Goal: Information Seeking & Learning: Learn about a topic

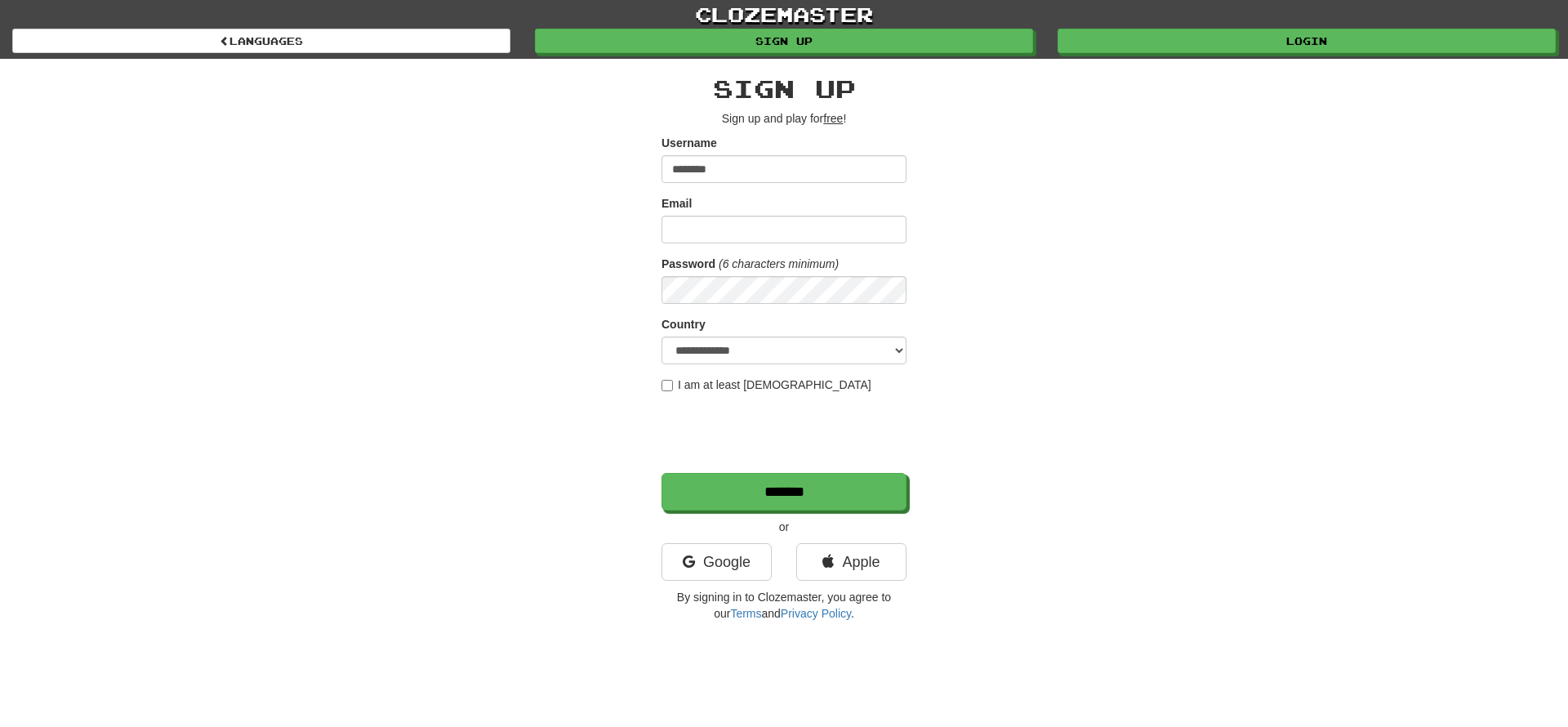
type input "********"
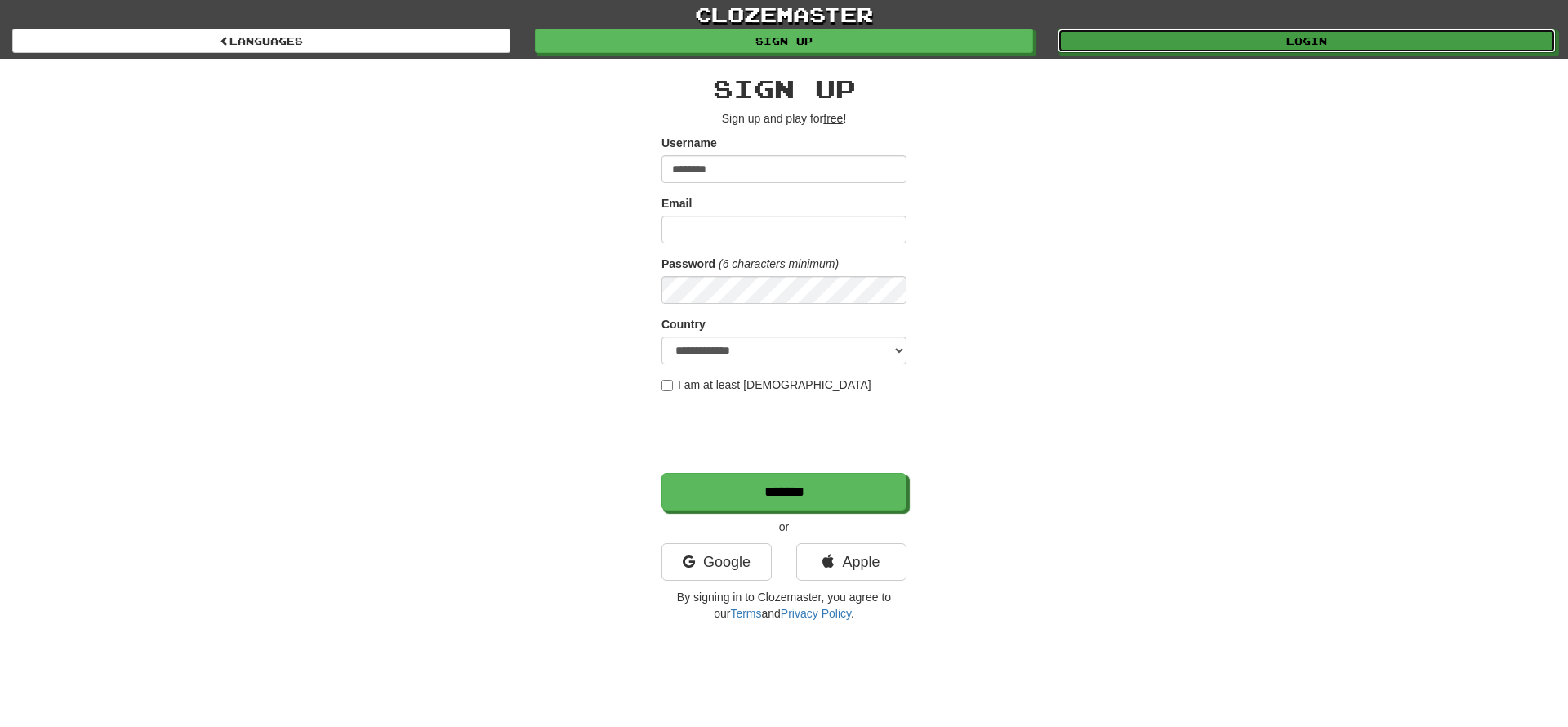
click at [1278, 45] on link "Login" at bounding box center [1307, 41] width 499 height 24
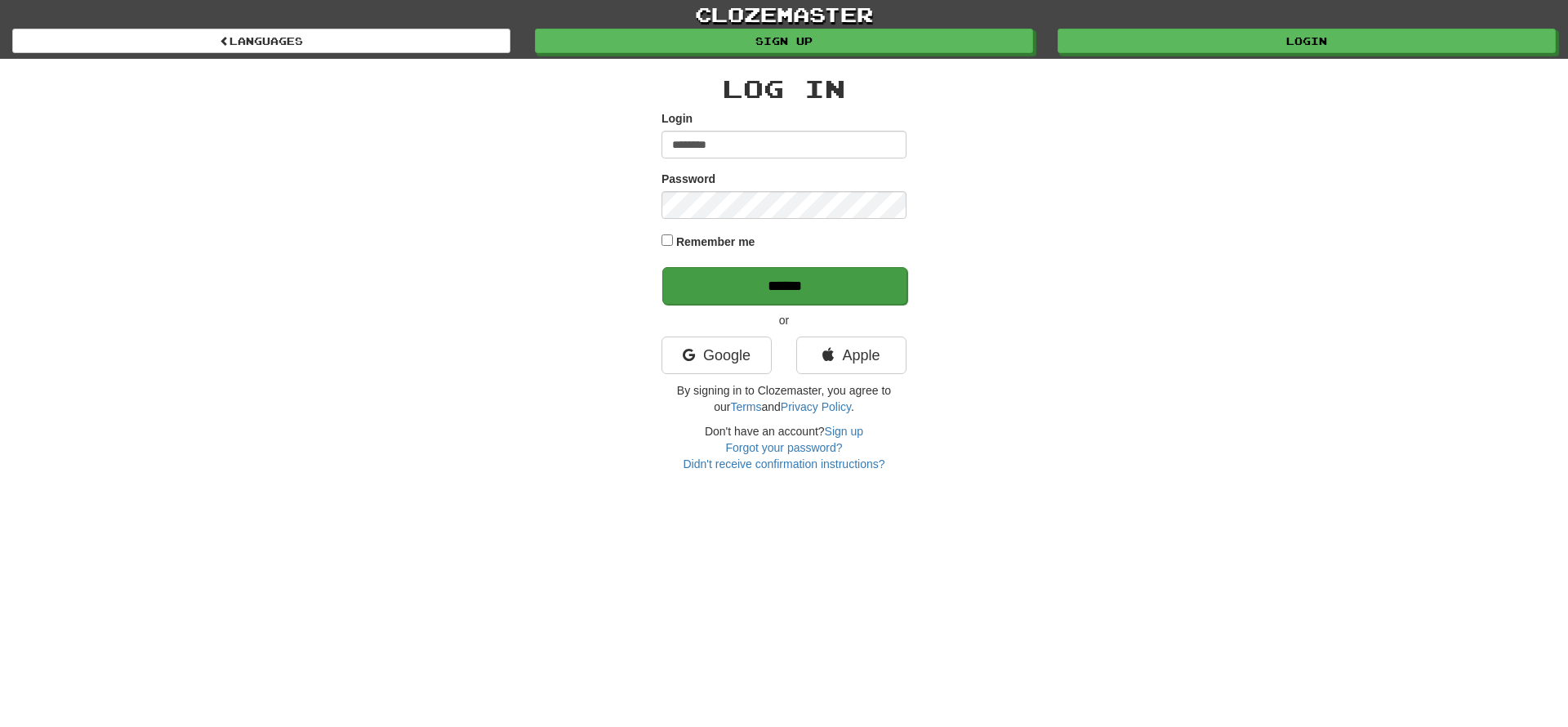
type input "********"
click at [774, 283] on input "******" at bounding box center [784, 286] width 245 height 38
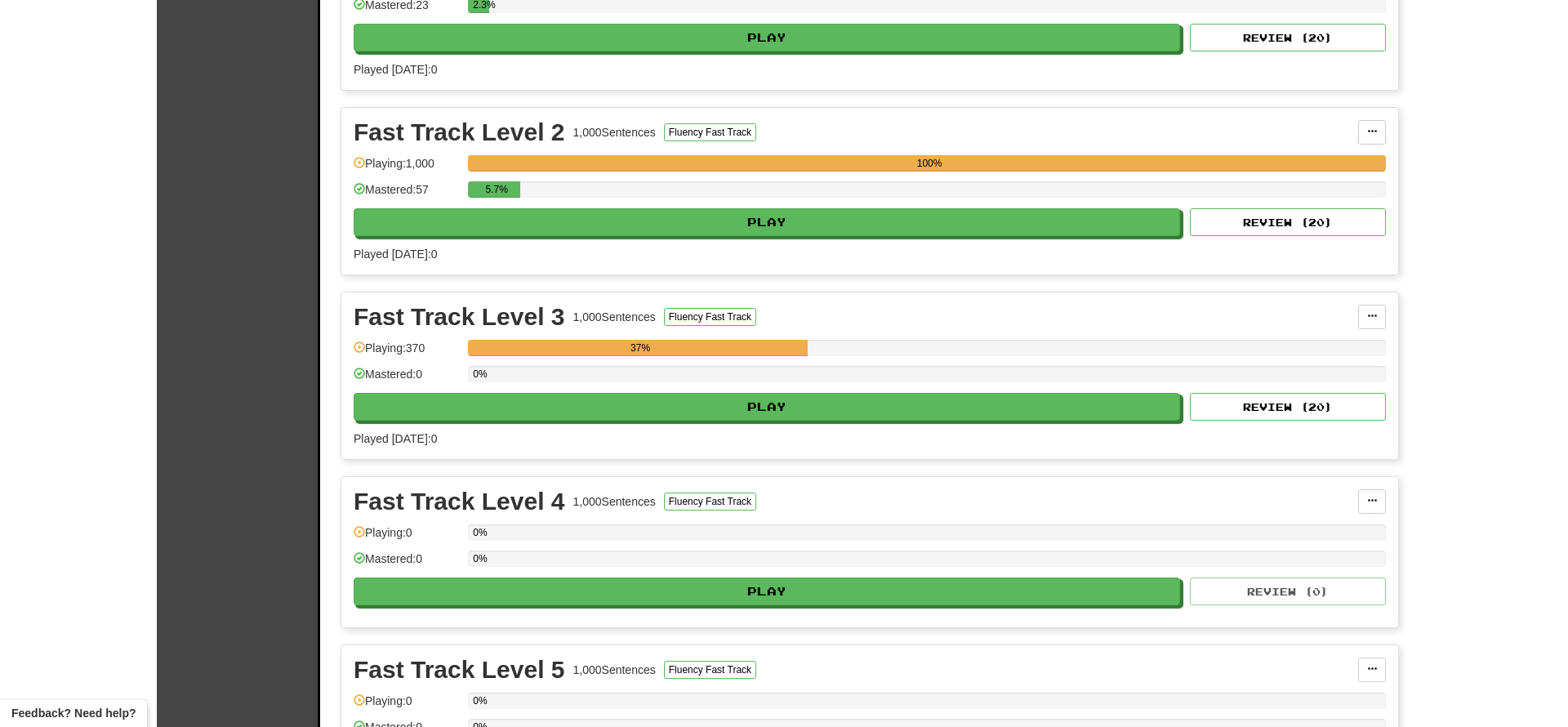
scroll to position [465, 0]
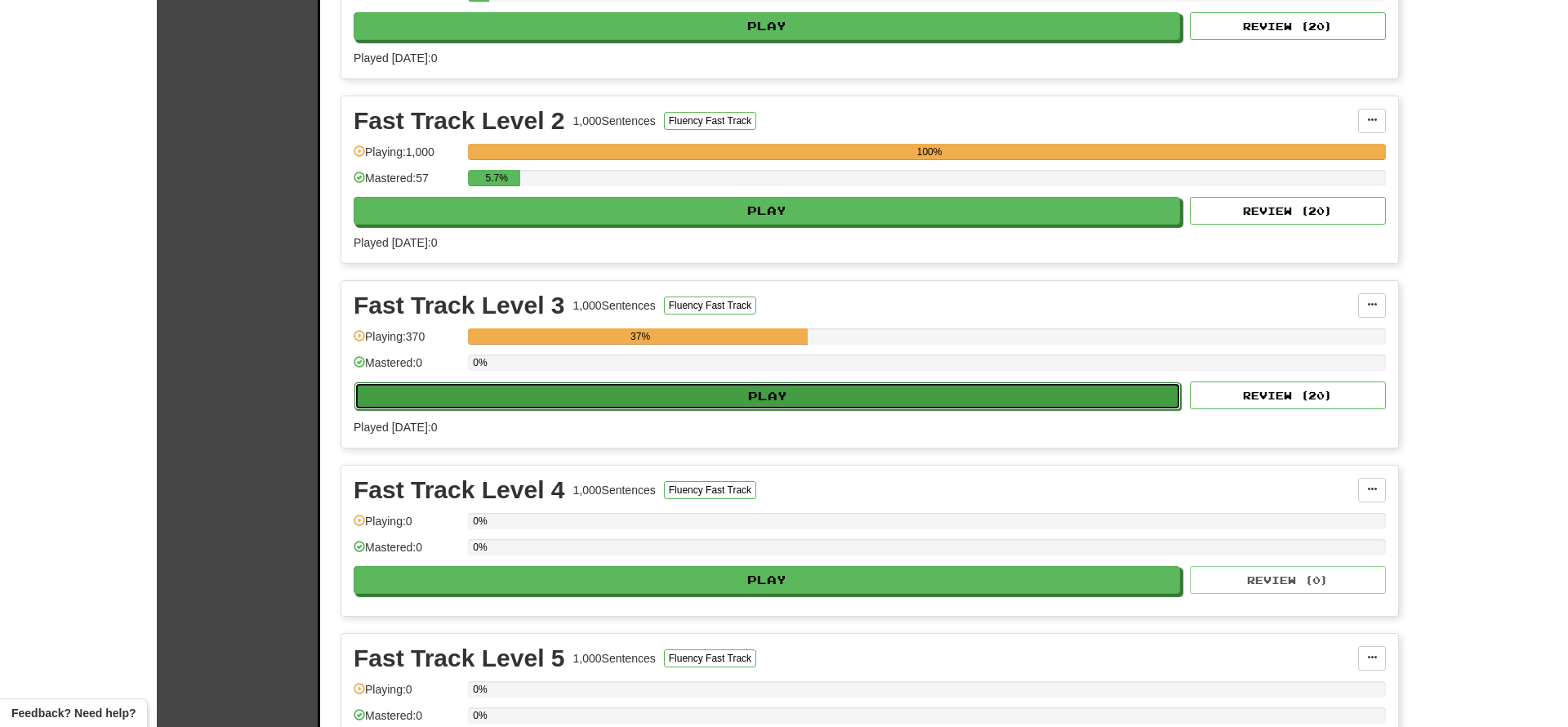
click at [771, 396] on button "Play" at bounding box center [768, 396] width 827 height 28
select select "**"
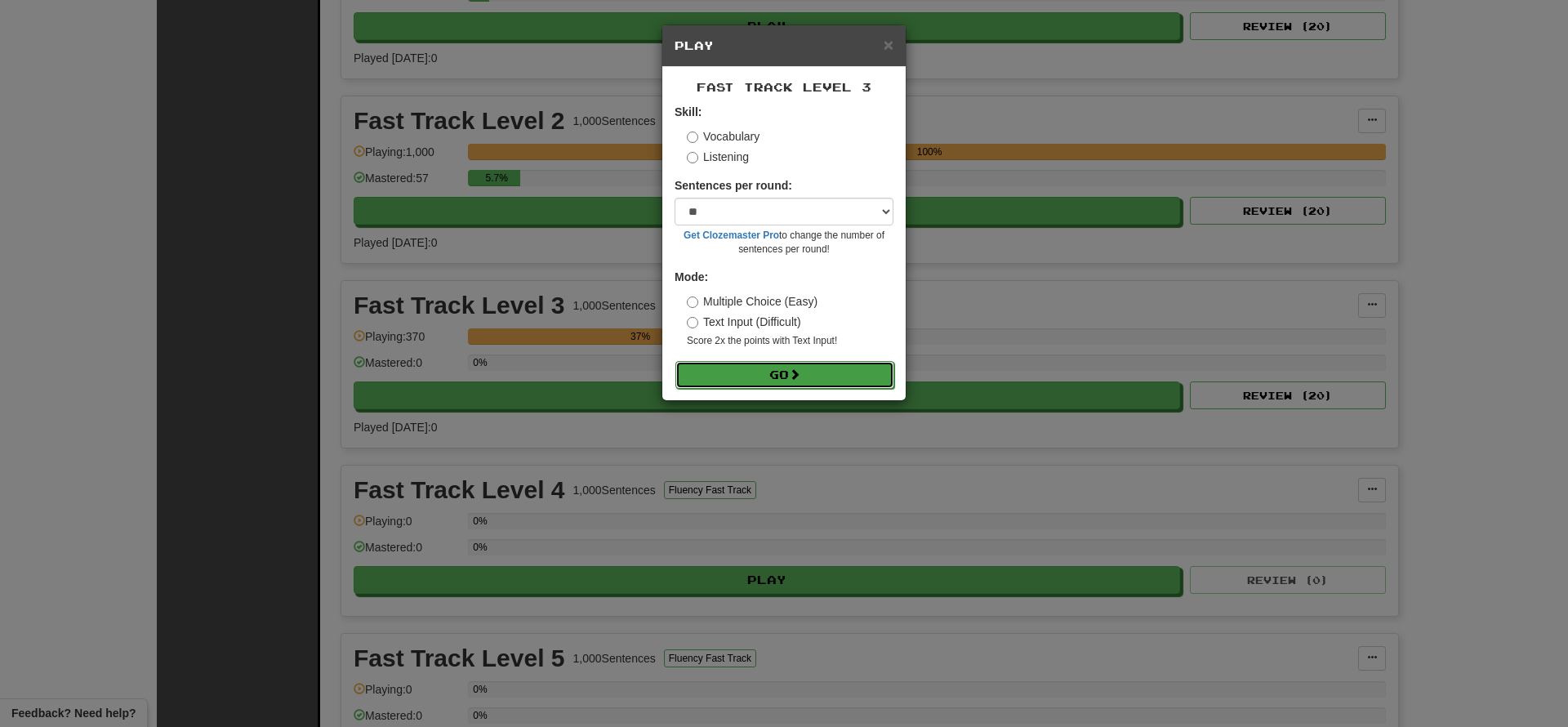
click at [788, 378] on button "Go" at bounding box center [784, 375] width 219 height 28
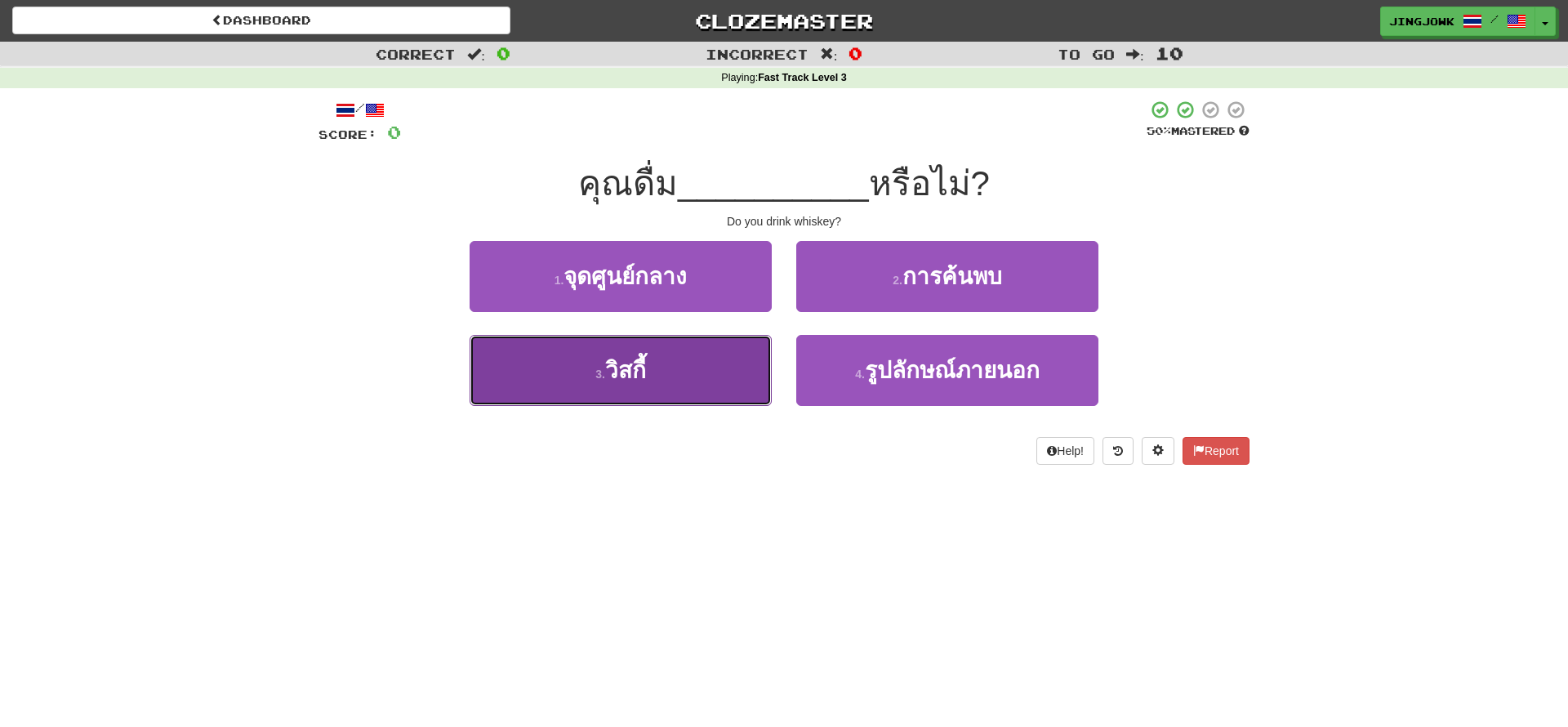
click at [626, 367] on span "วิสกี้" at bounding box center [625, 370] width 41 height 25
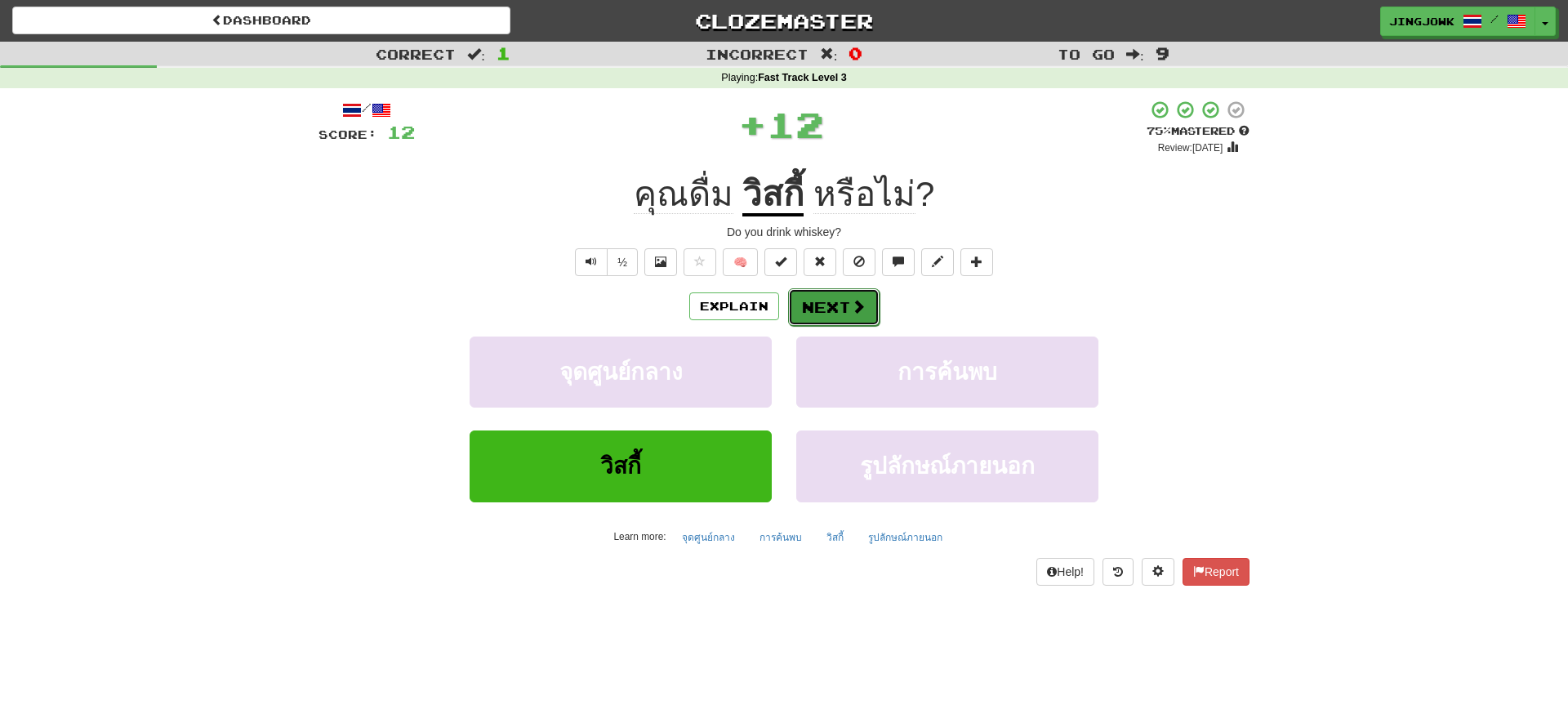
click at [838, 312] on button "Next" at bounding box center [833, 307] width 92 height 38
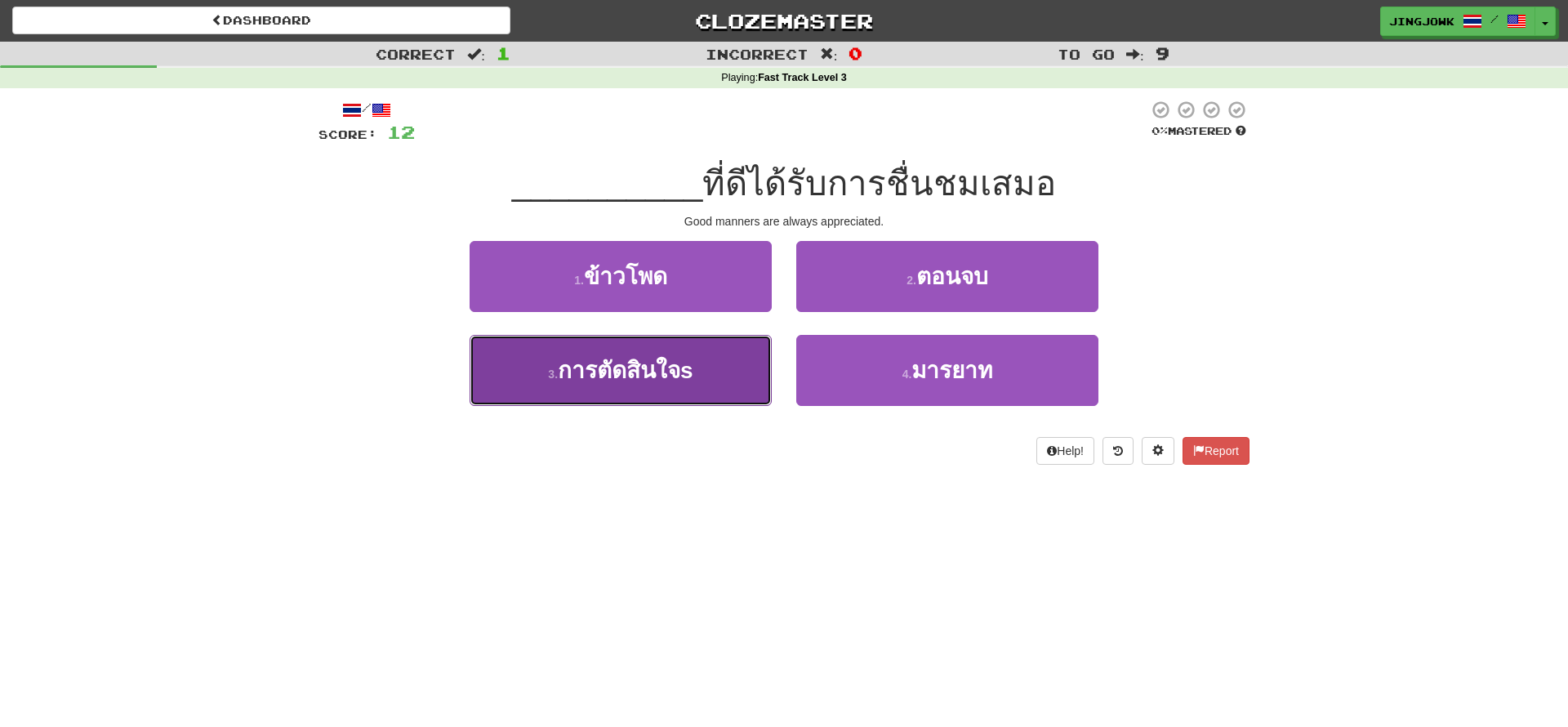
click at [590, 376] on span "การตัดสินใจs" at bounding box center [625, 370] width 136 height 25
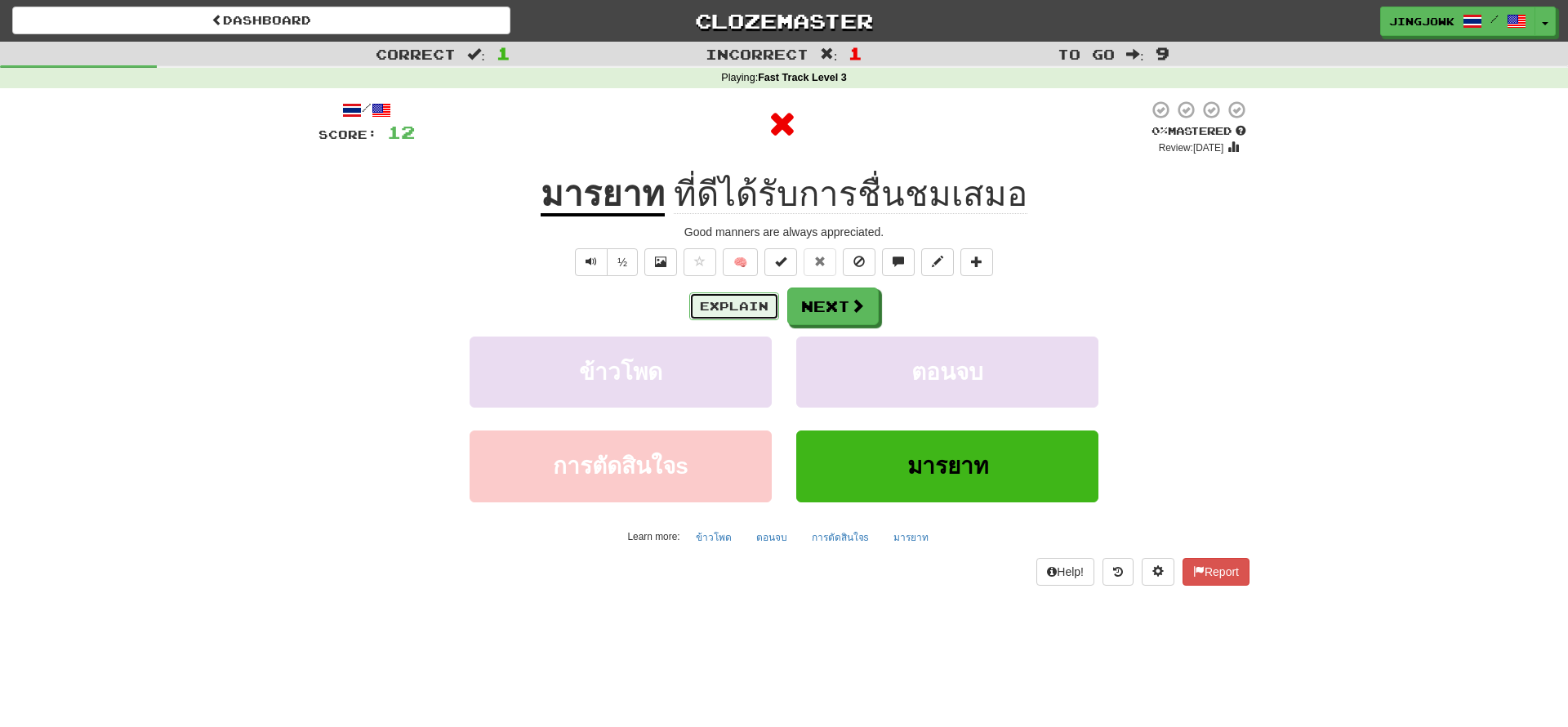
click at [722, 306] on button "Explain" at bounding box center [734, 306] width 90 height 28
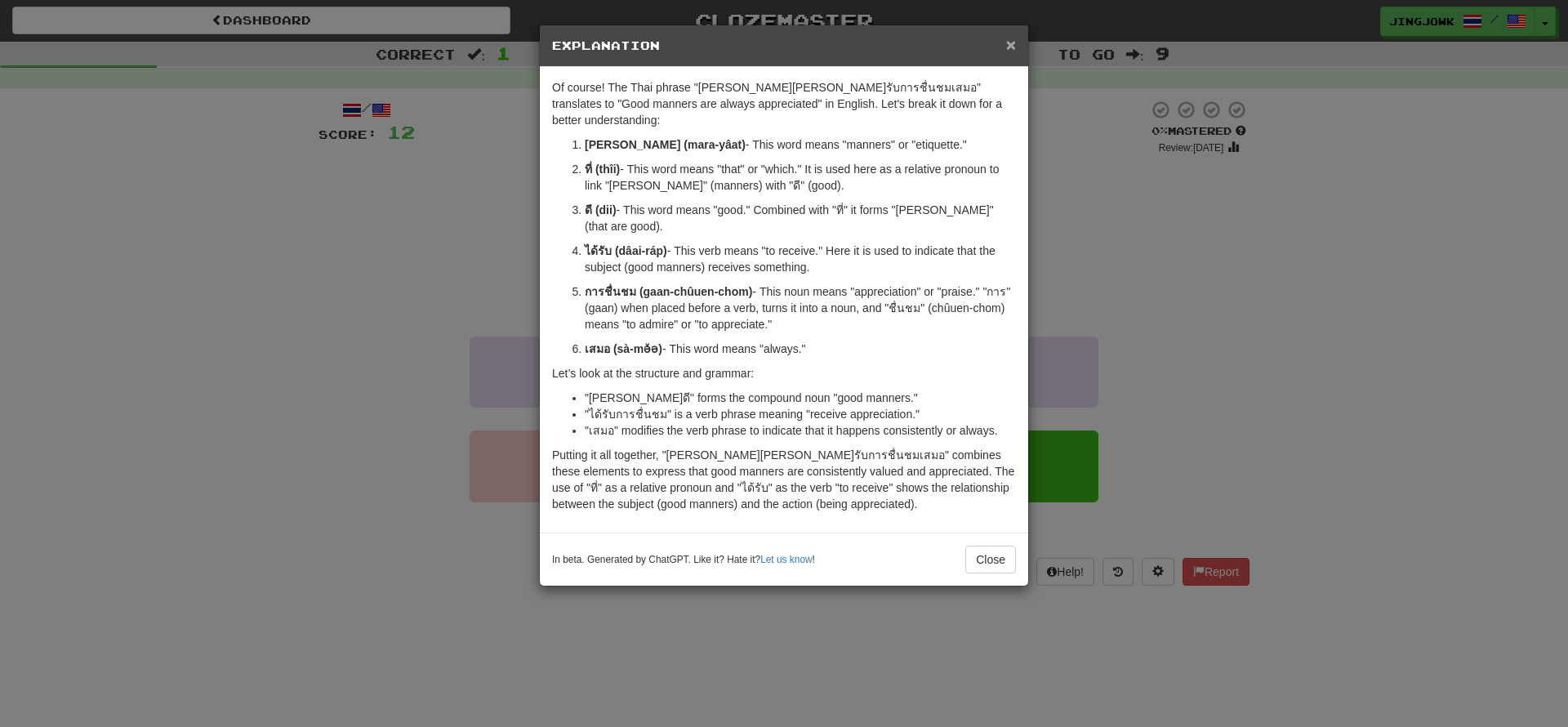
click at [1013, 44] on span "×" at bounding box center [1011, 44] width 10 height 18
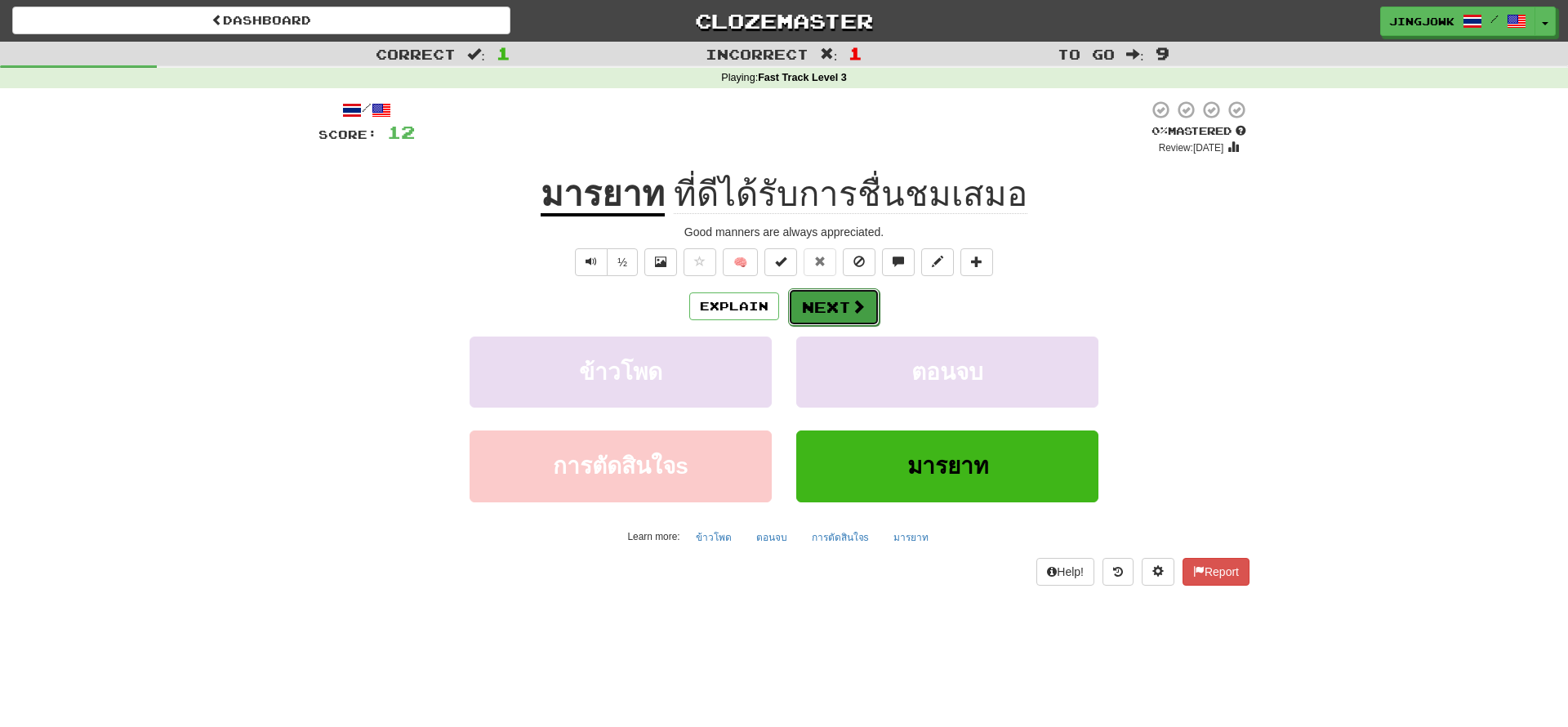
click at [830, 302] on button "Next" at bounding box center [833, 307] width 92 height 38
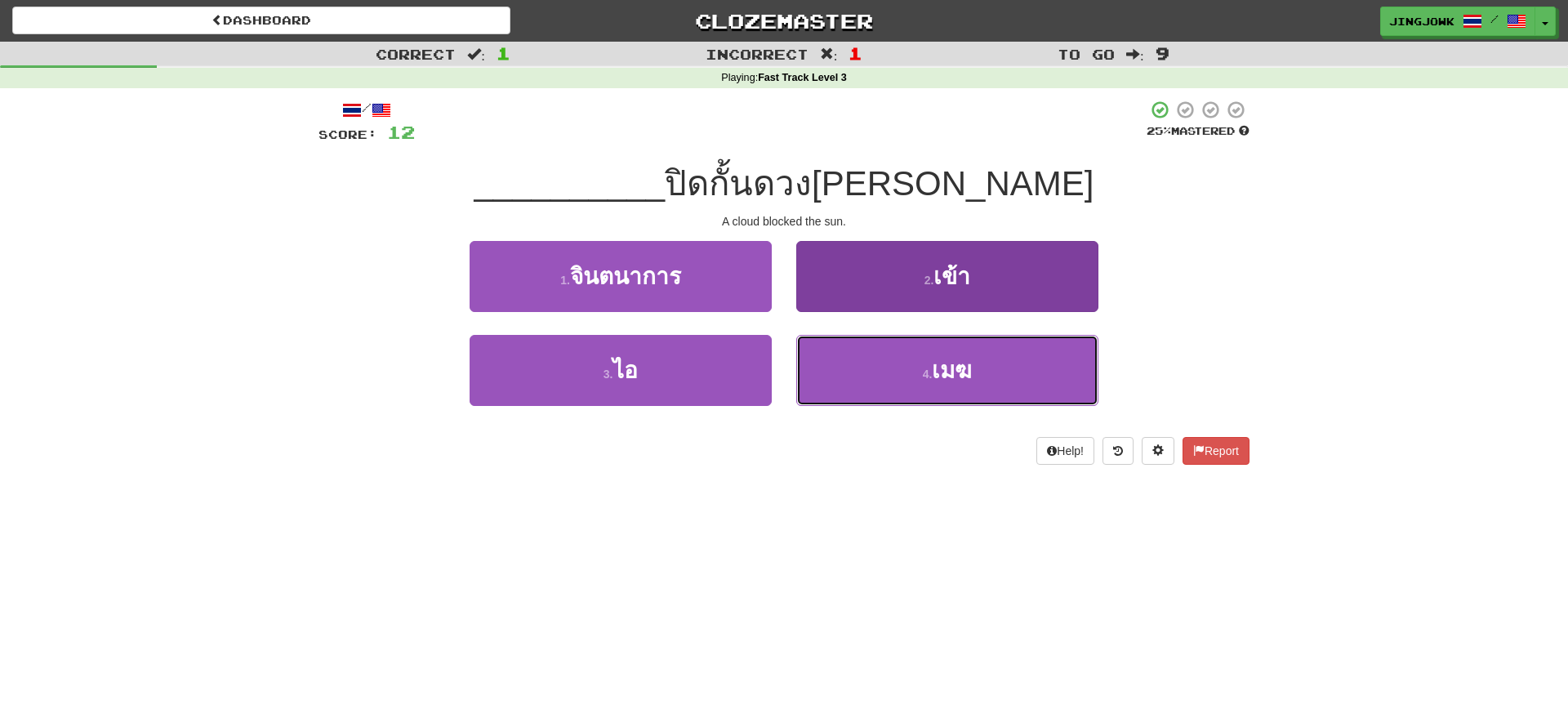
click at [923, 375] on small "4 ." at bounding box center [928, 374] width 10 height 13
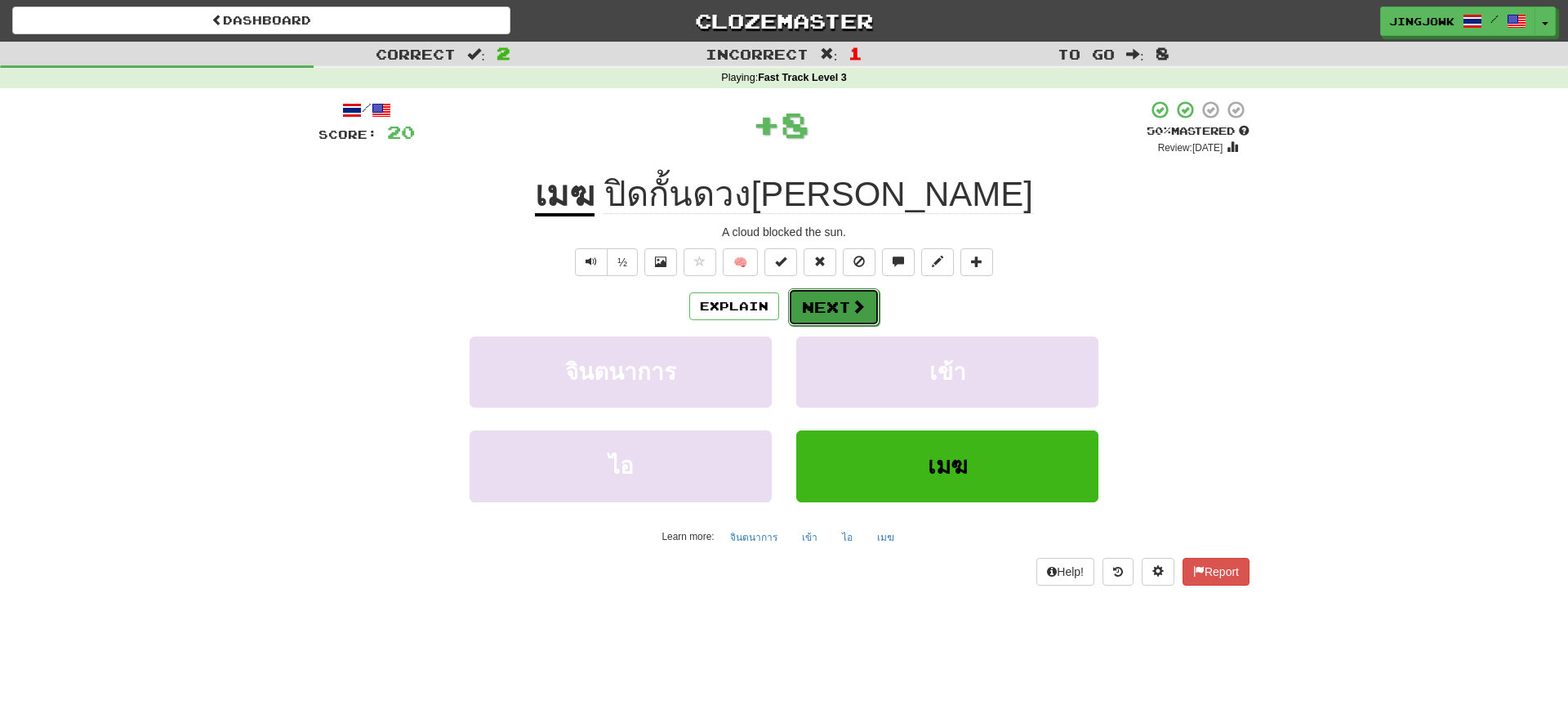
click at [834, 307] on button "Next" at bounding box center [833, 307] width 92 height 38
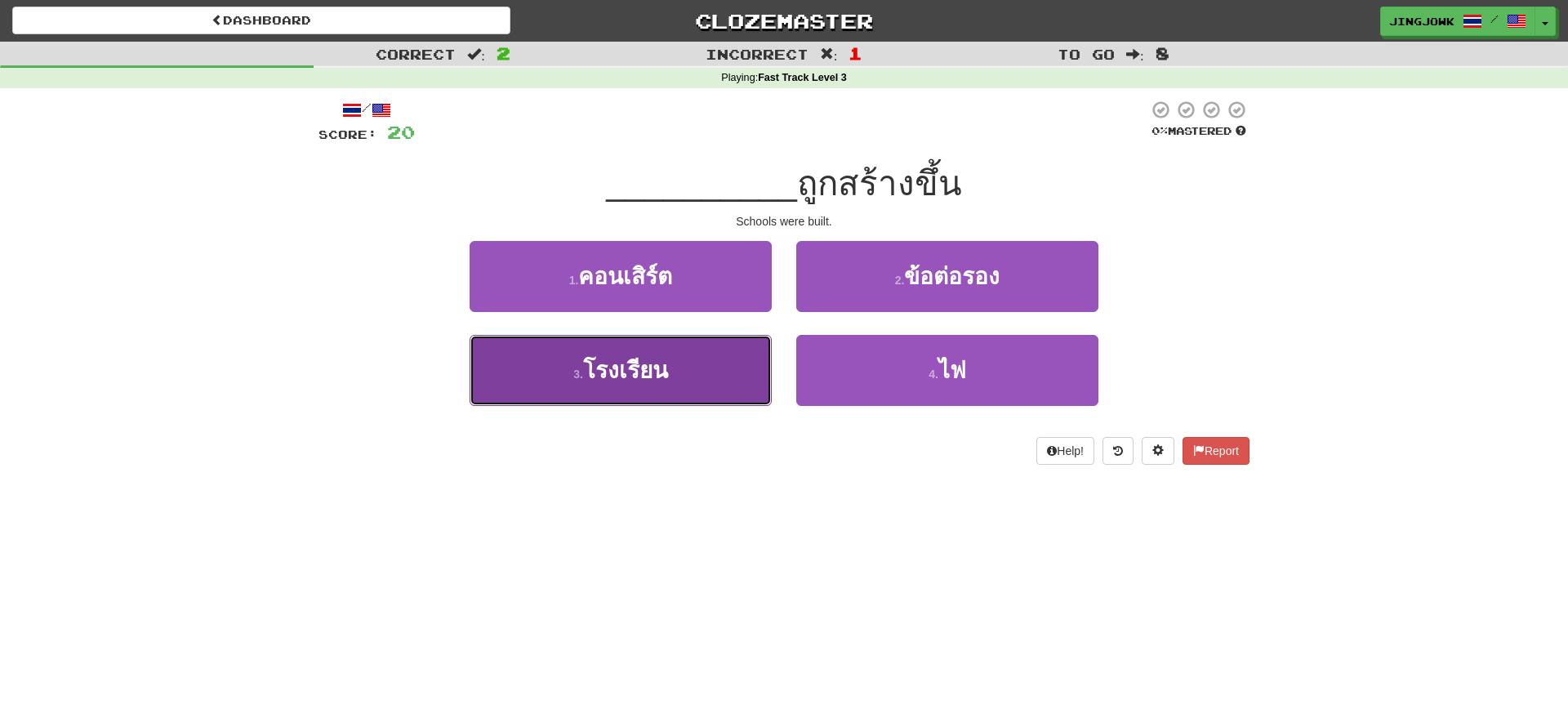
click at [625, 376] on span "โรงเรียน" at bounding box center [625, 370] width 85 height 25
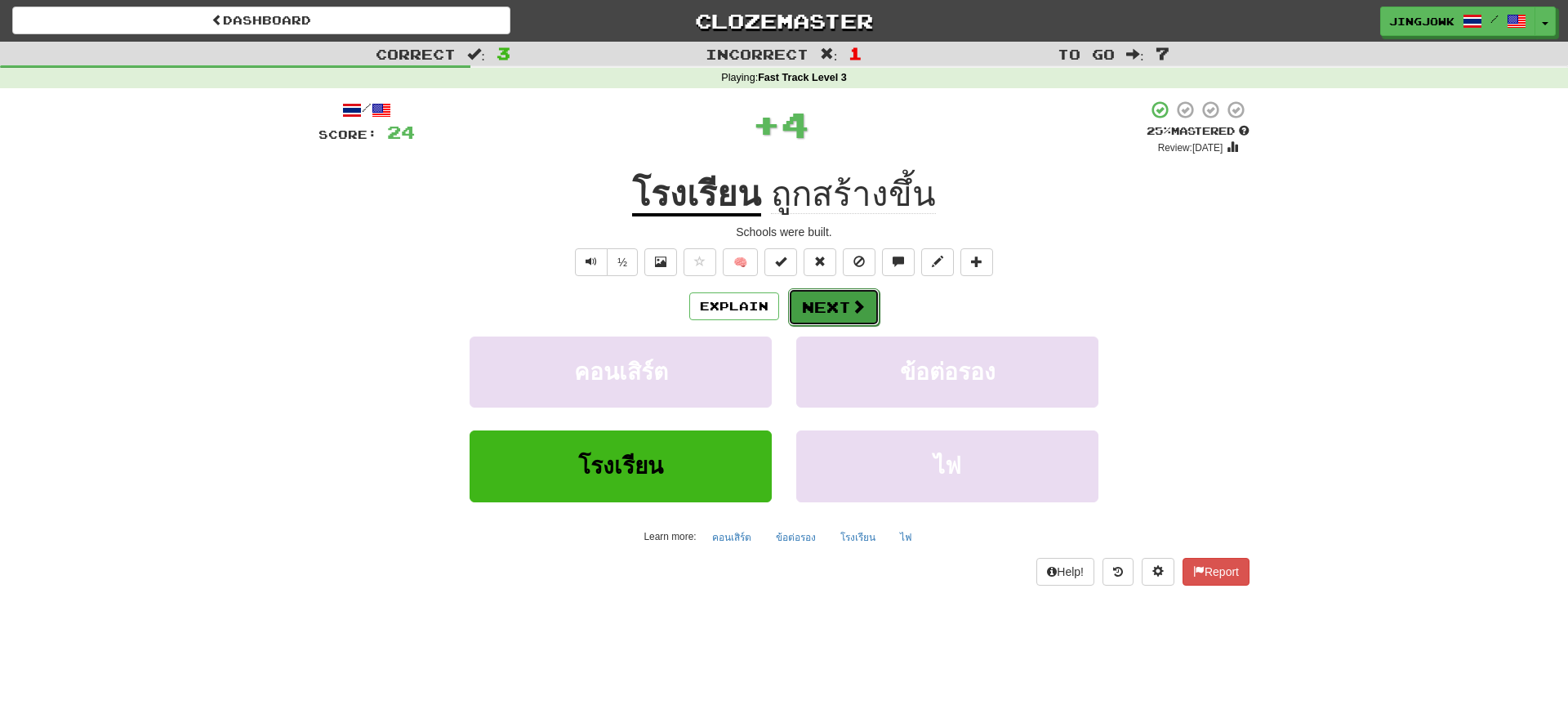
click at [829, 311] on button "Next" at bounding box center [833, 307] width 92 height 38
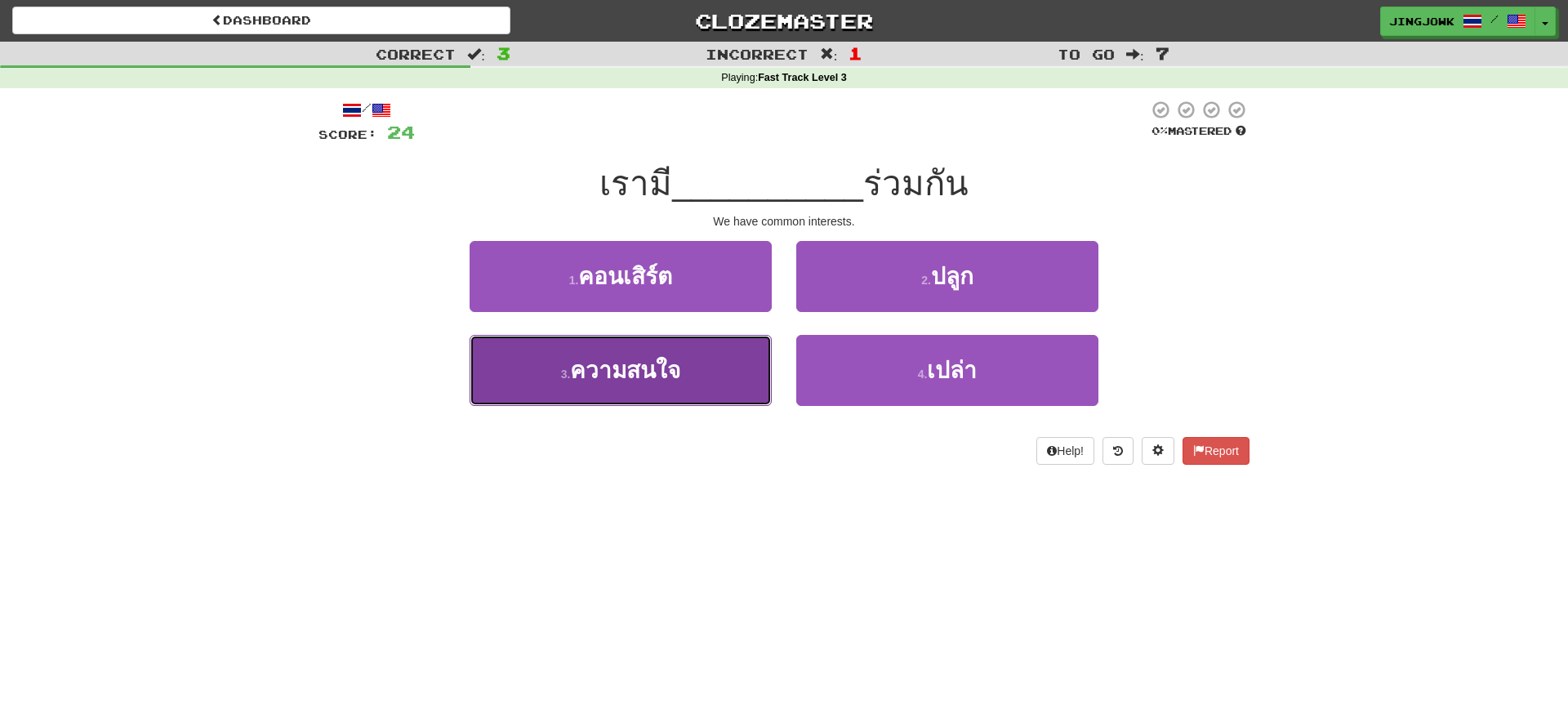
click at [639, 373] on span "ความสนใจ" at bounding box center [624, 370] width 110 height 25
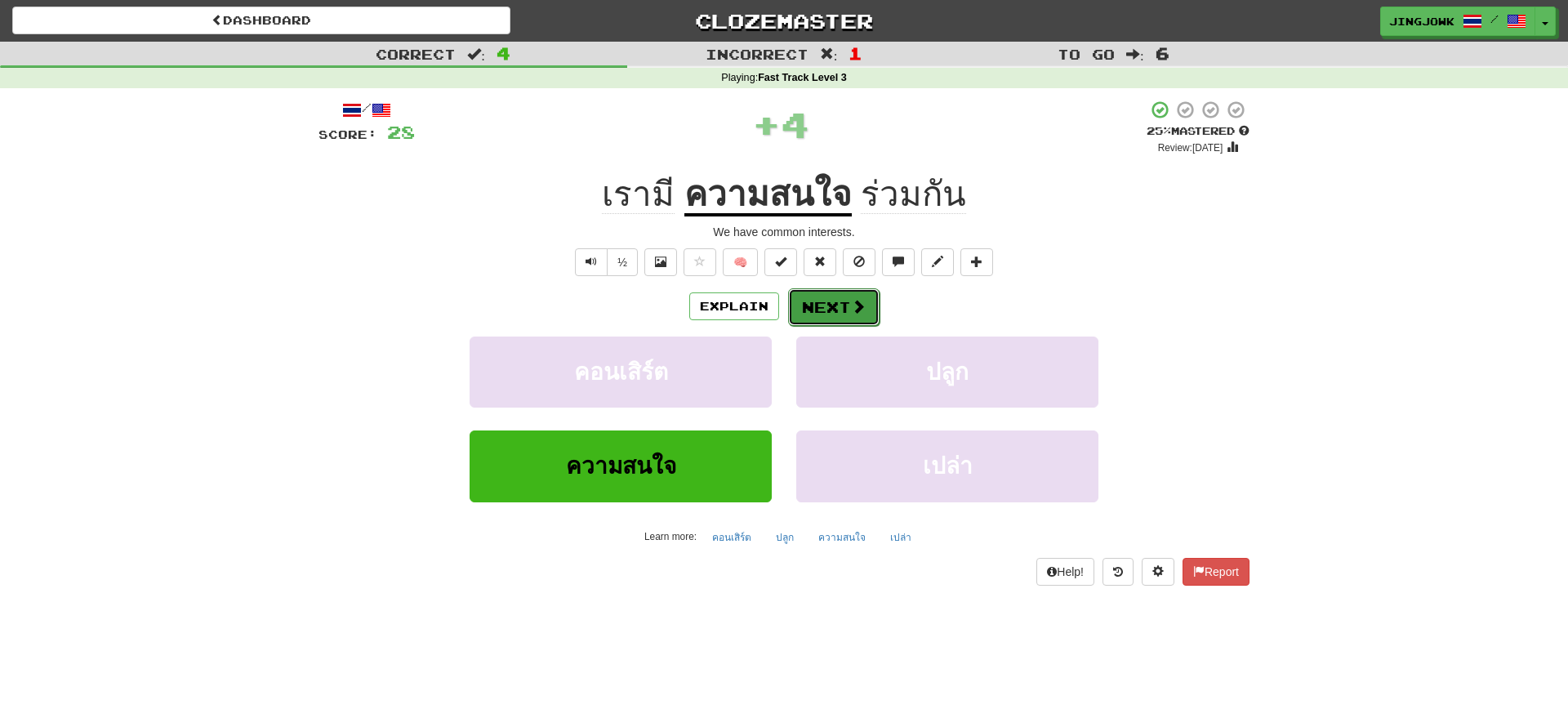
click at [824, 308] on button "Next" at bounding box center [833, 307] width 92 height 38
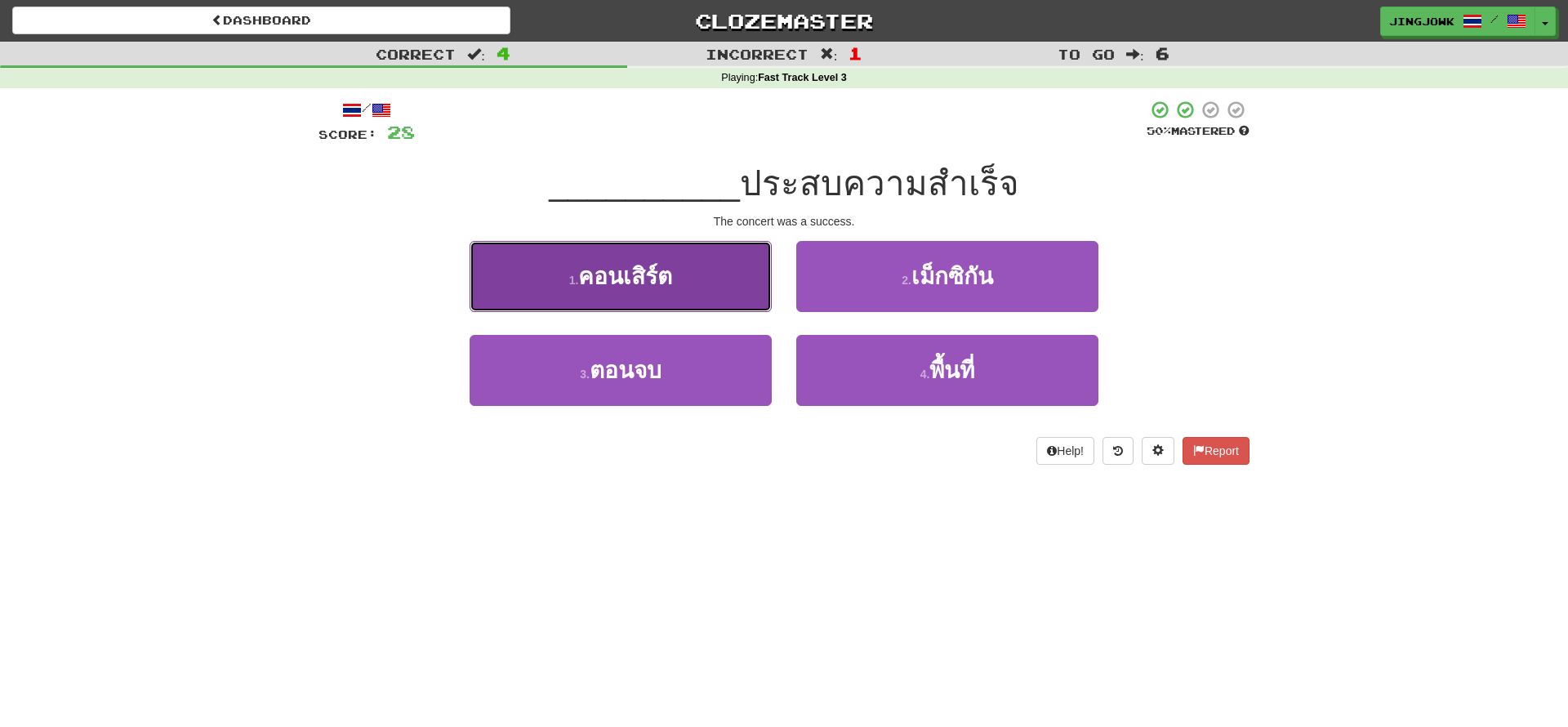
click at [625, 277] on span "คอนเสิร์ต" at bounding box center [625, 276] width 94 height 25
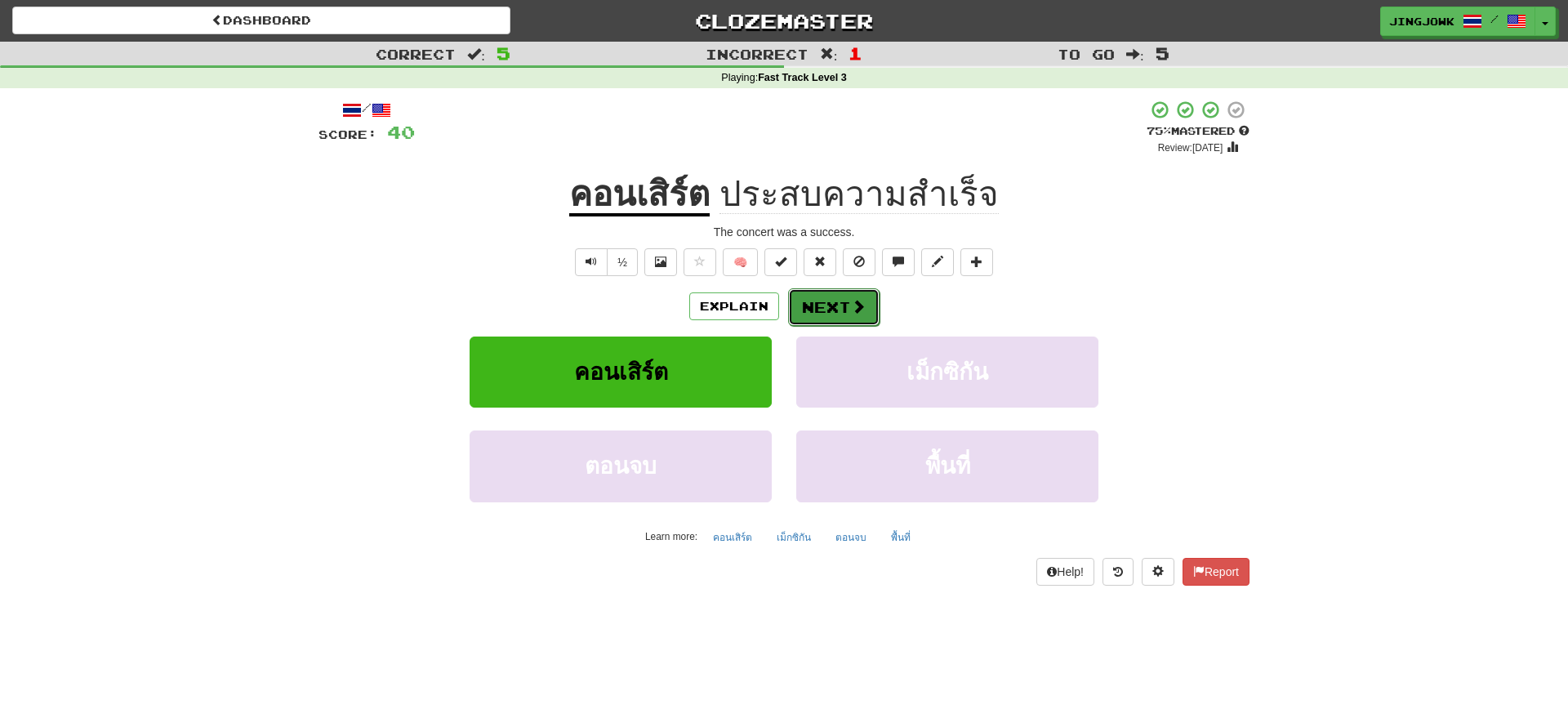
click at [825, 307] on button "Next" at bounding box center [833, 307] width 92 height 38
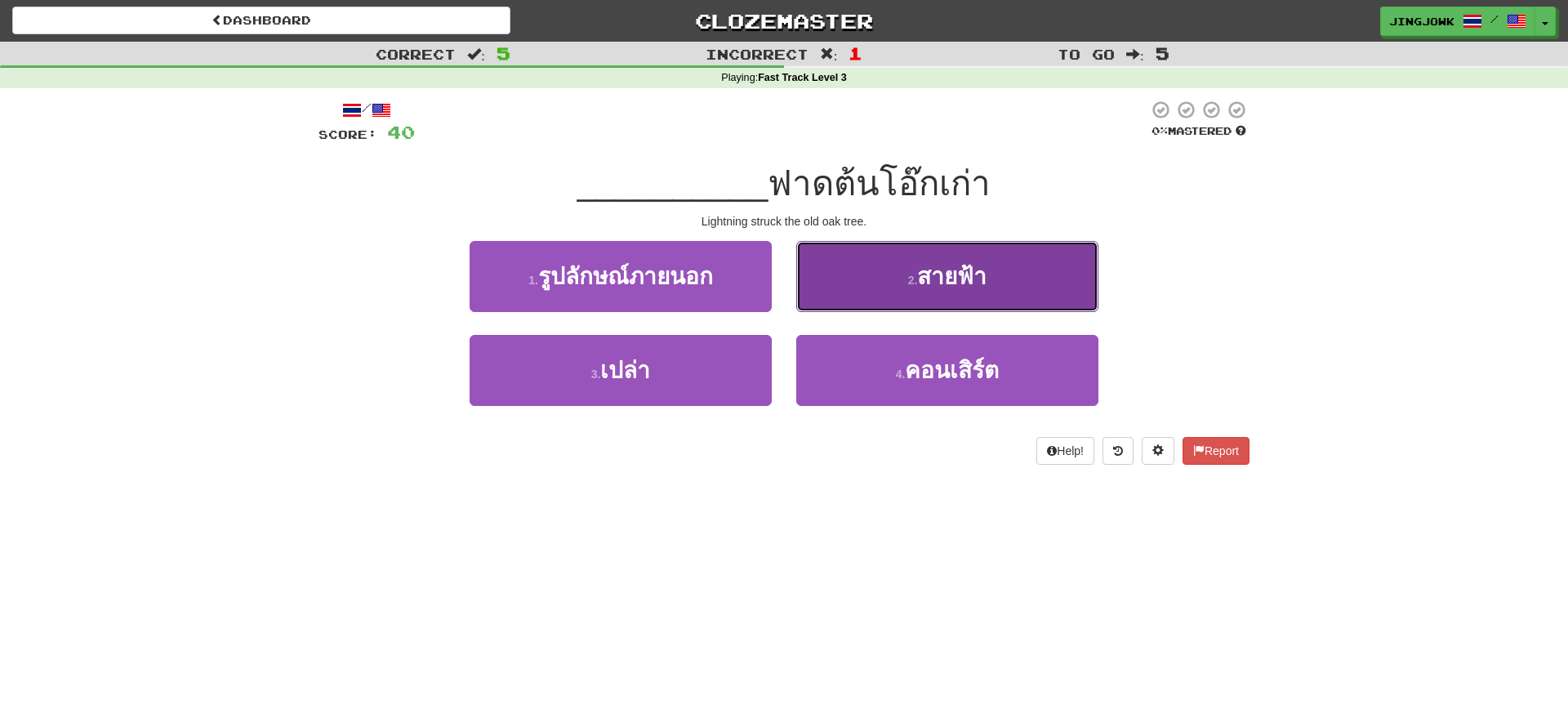
click at [953, 277] on span "สายฟ้า" at bounding box center [952, 276] width 69 height 25
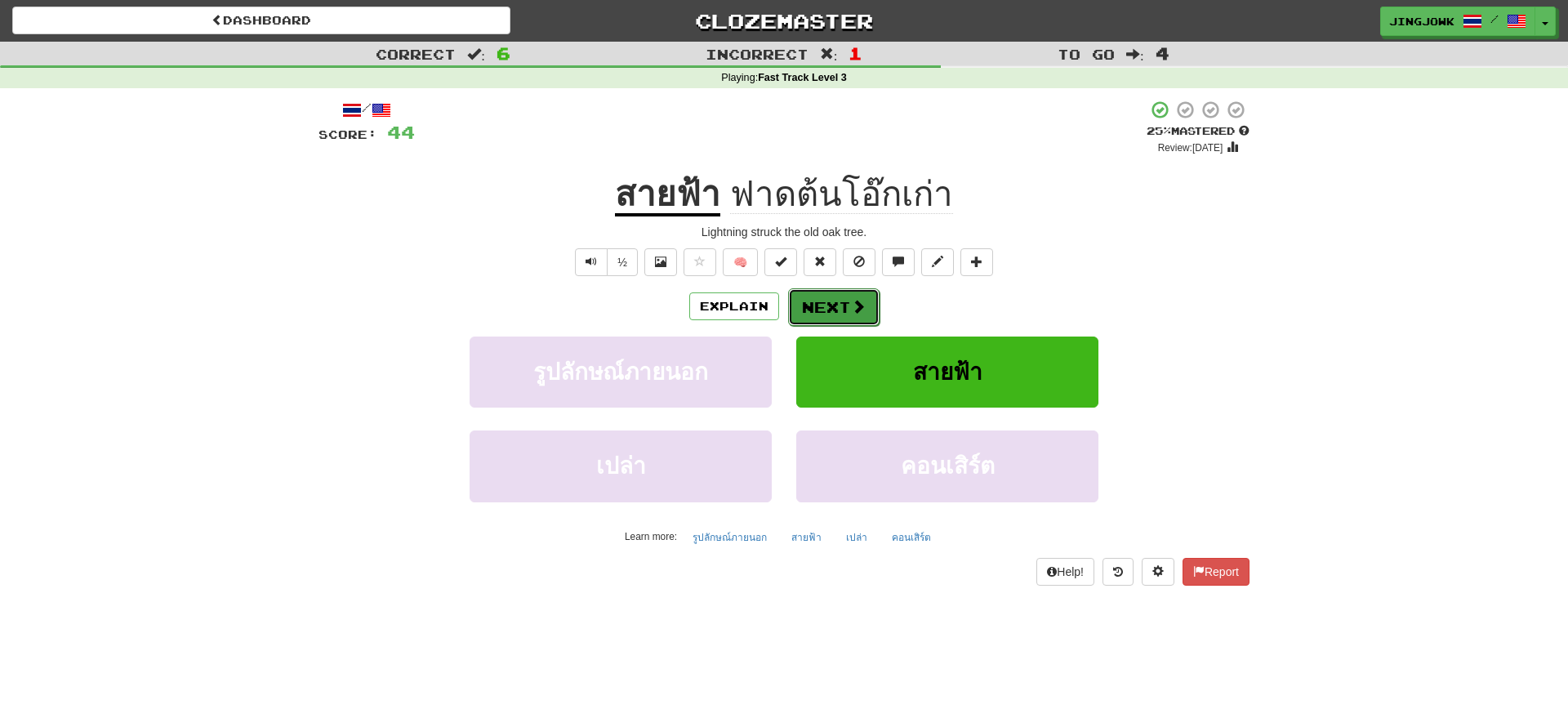
click at [827, 309] on button "Next" at bounding box center [833, 307] width 92 height 38
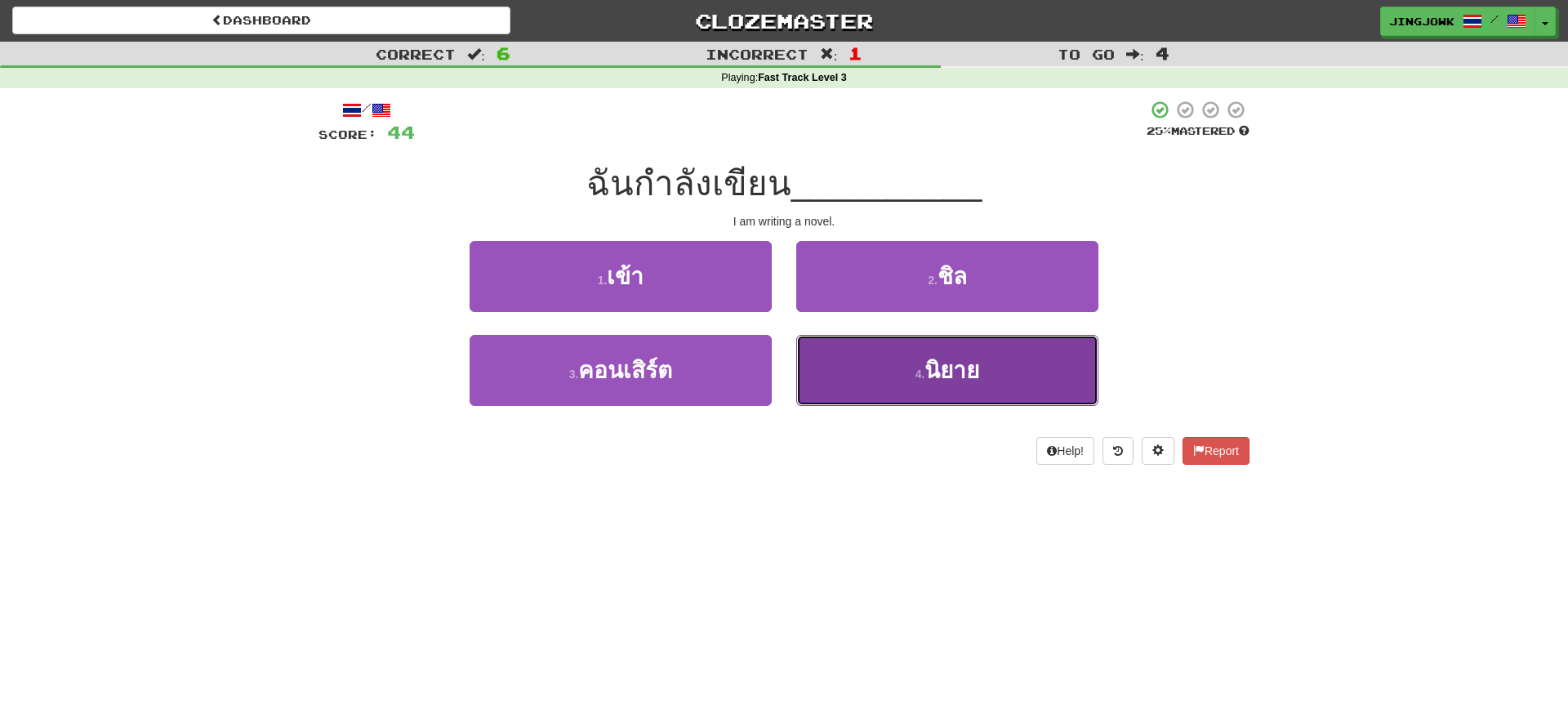
click at [937, 372] on span "นิยาย" at bounding box center [952, 370] width 55 height 25
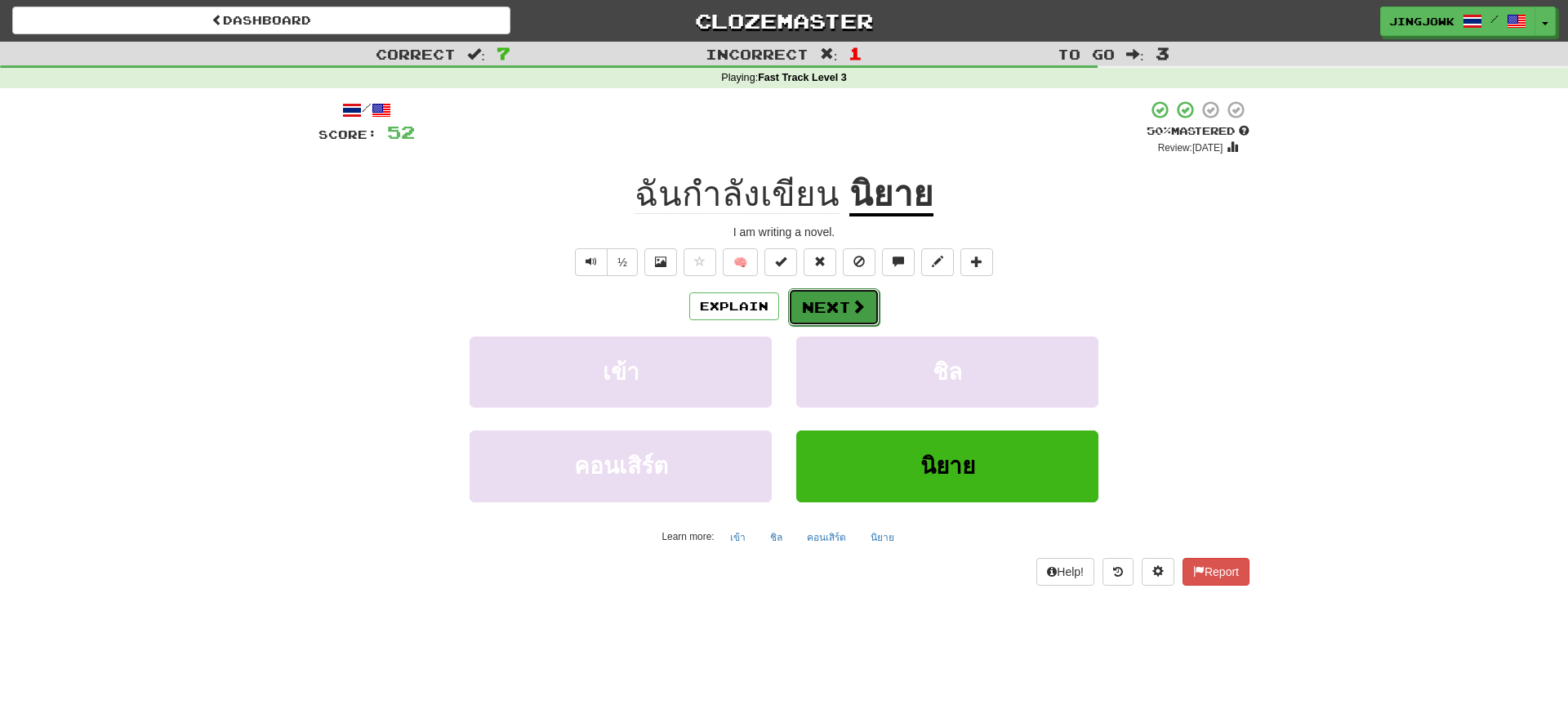
click at [822, 313] on button "Next" at bounding box center [833, 307] width 92 height 38
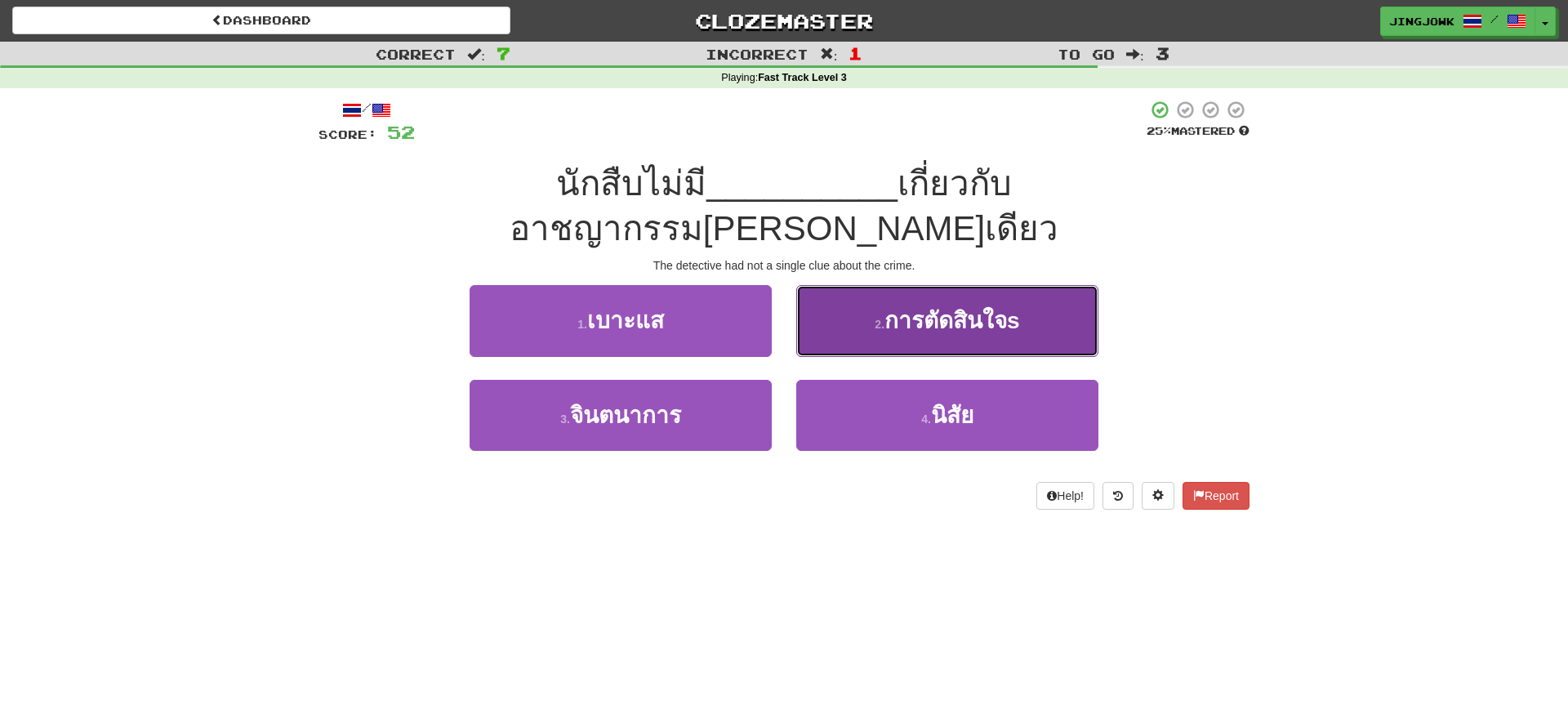
click at [936, 308] on span "การตัดสินใจs" at bounding box center [952, 320] width 136 height 25
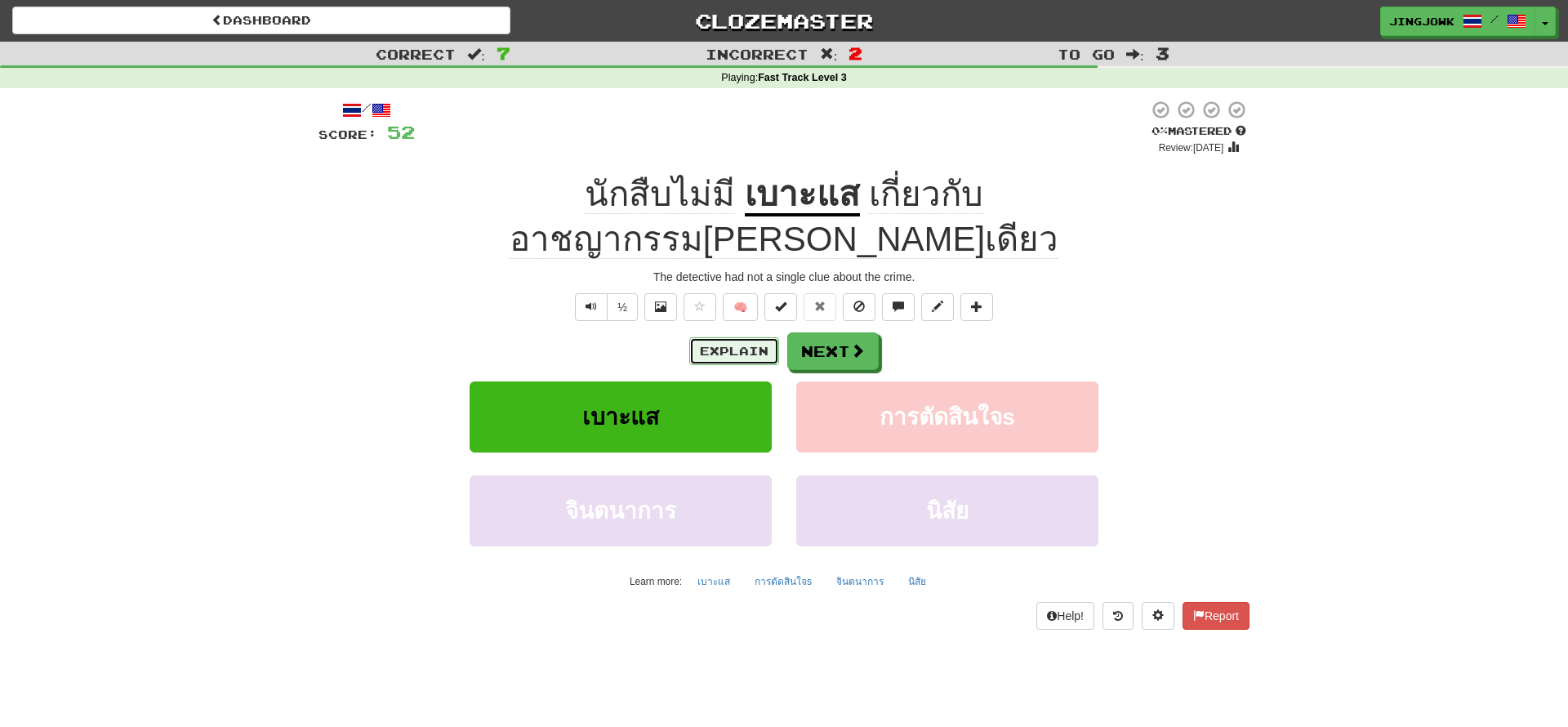
click at [737, 338] on button "Explain" at bounding box center [734, 351] width 90 height 28
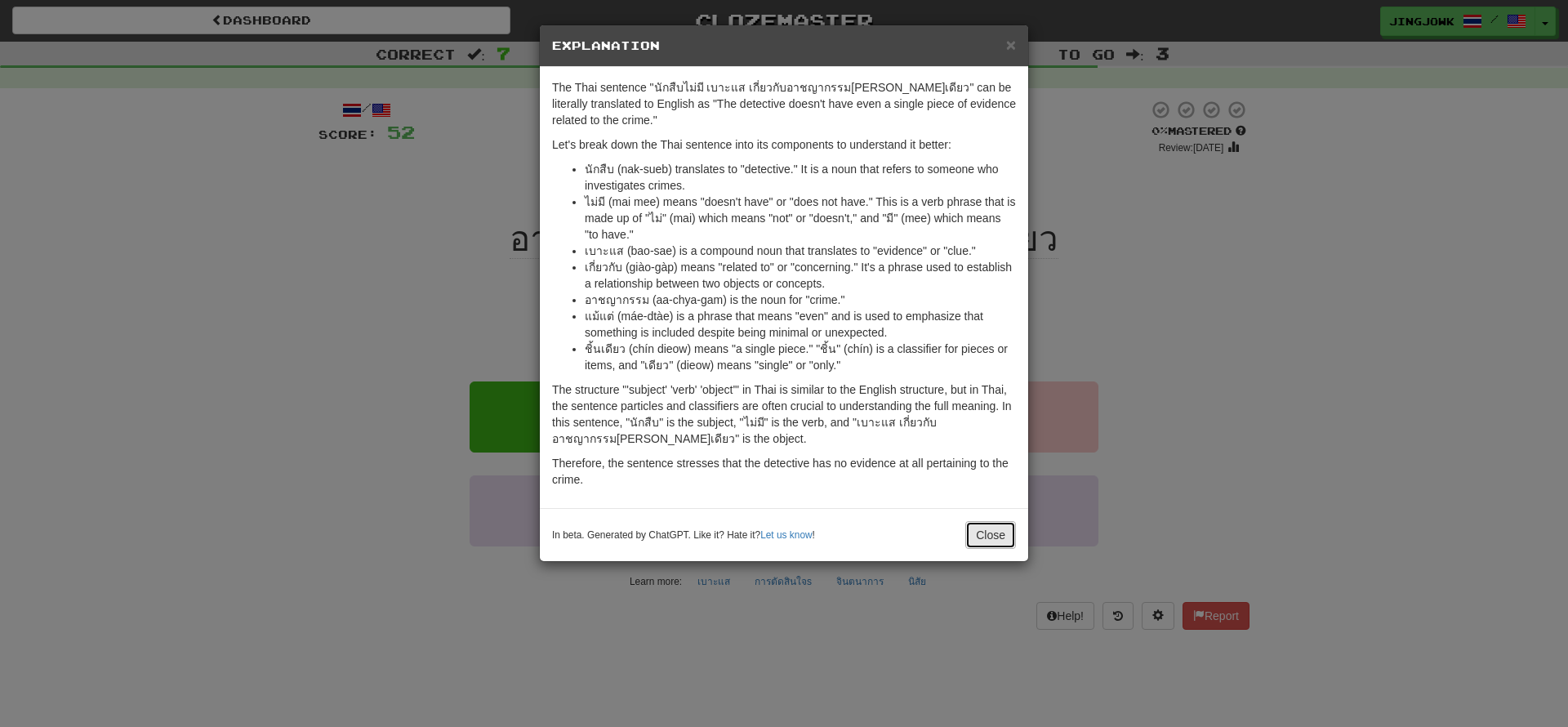
click at [984, 547] on button "Close" at bounding box center [991, 535] width 51 height 28
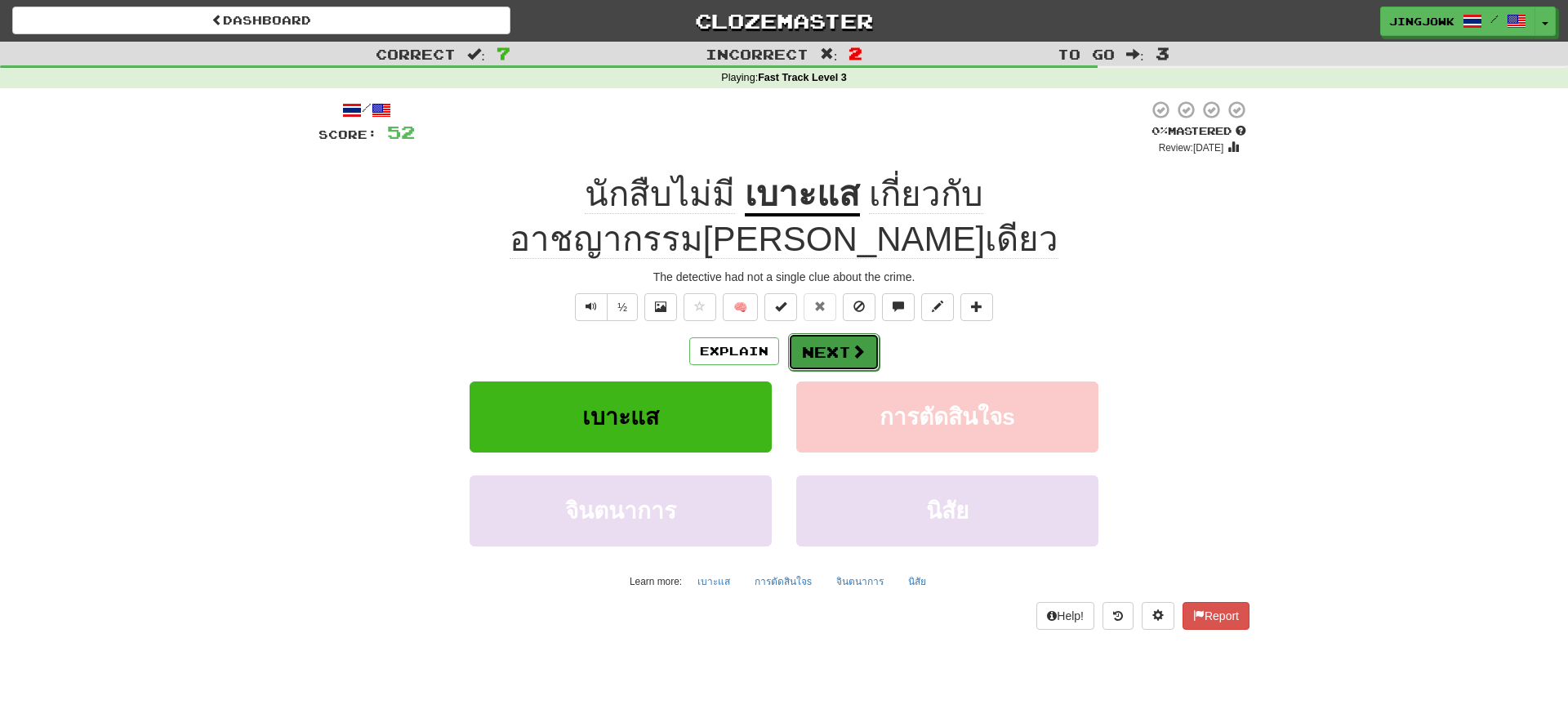
click at [825, 333] on button "Next" at bounding box center [833, 351] width 92 height 38
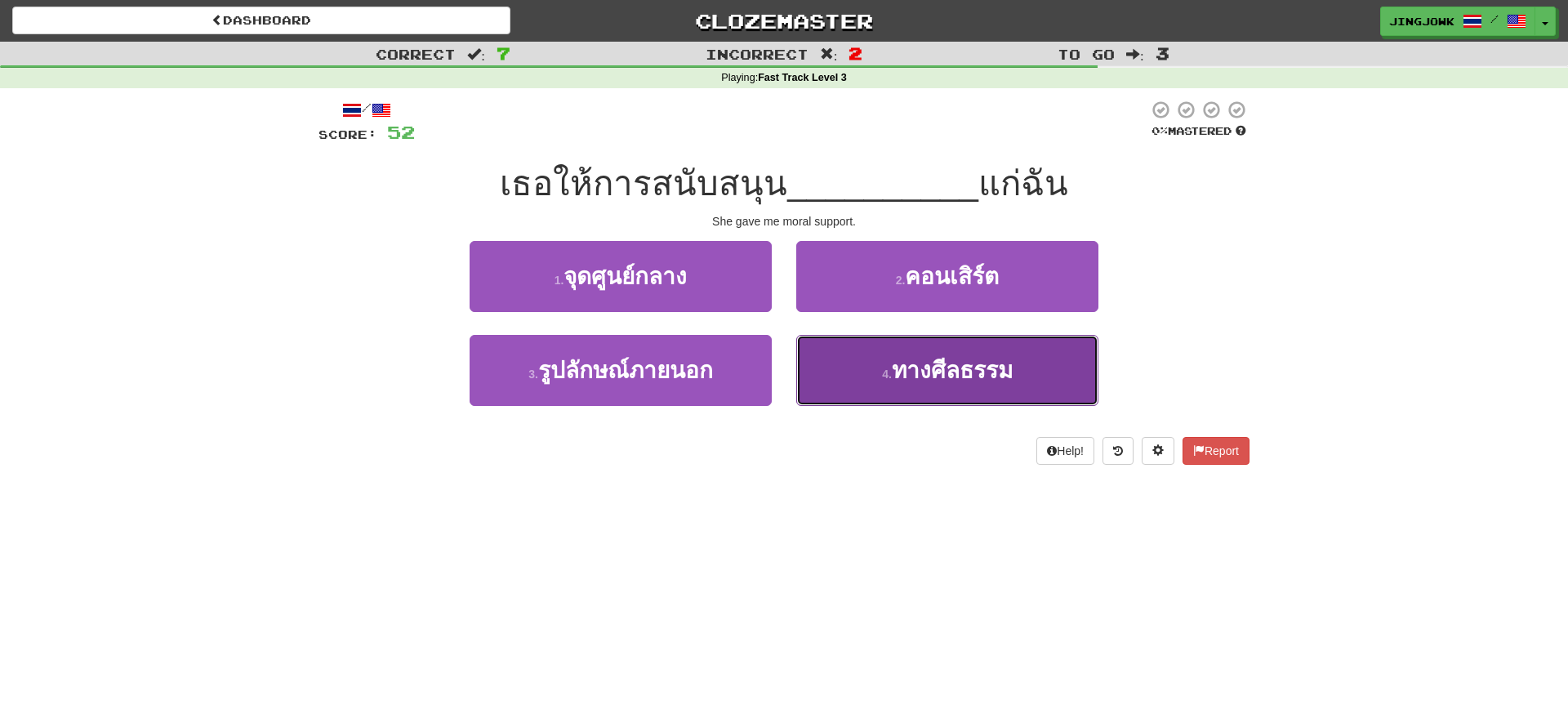
click at [927, 376] on span "ทางศีลธรรม" at bounding box center [952, 370] width 121 height 25
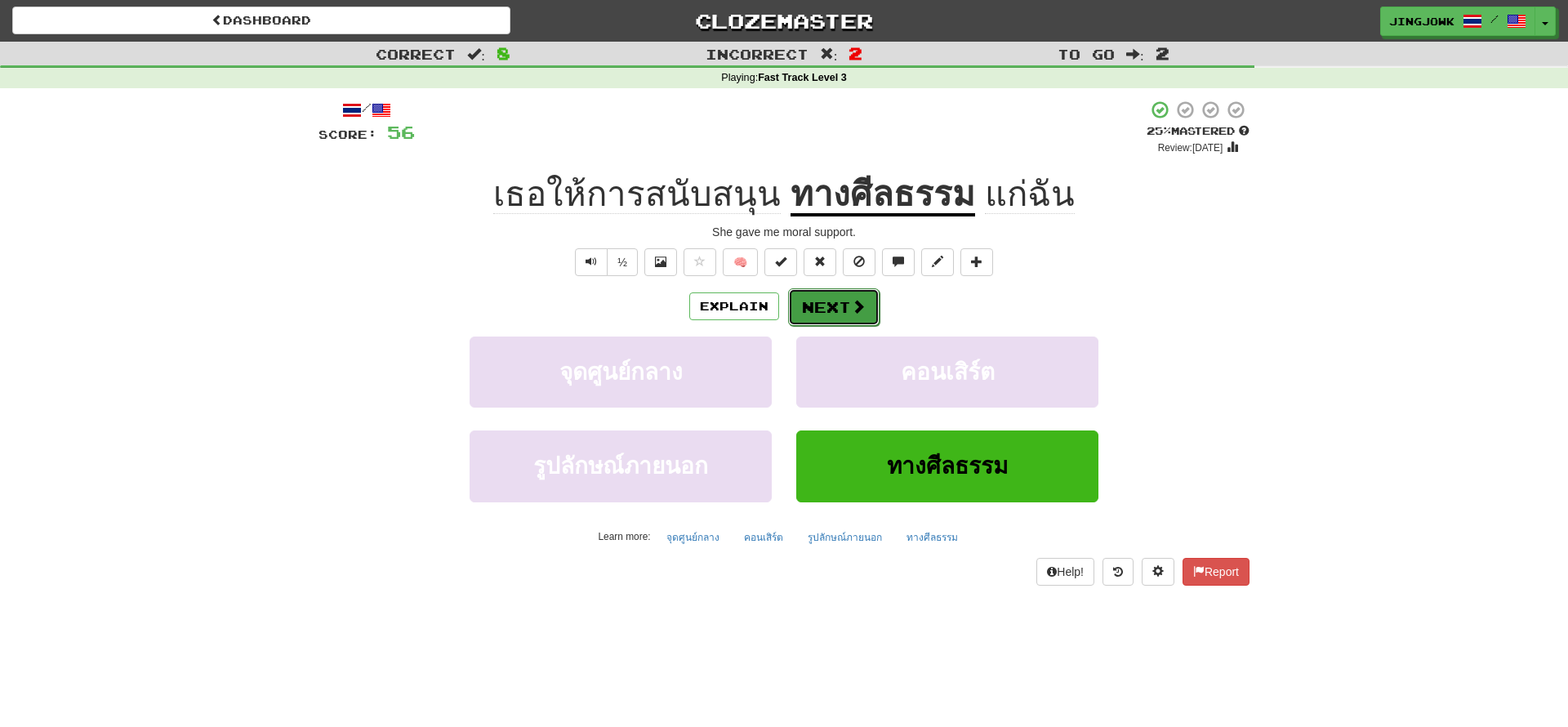
click at [827, 309] on button "Next" at bounding box center [833, 307] width 92 height 38
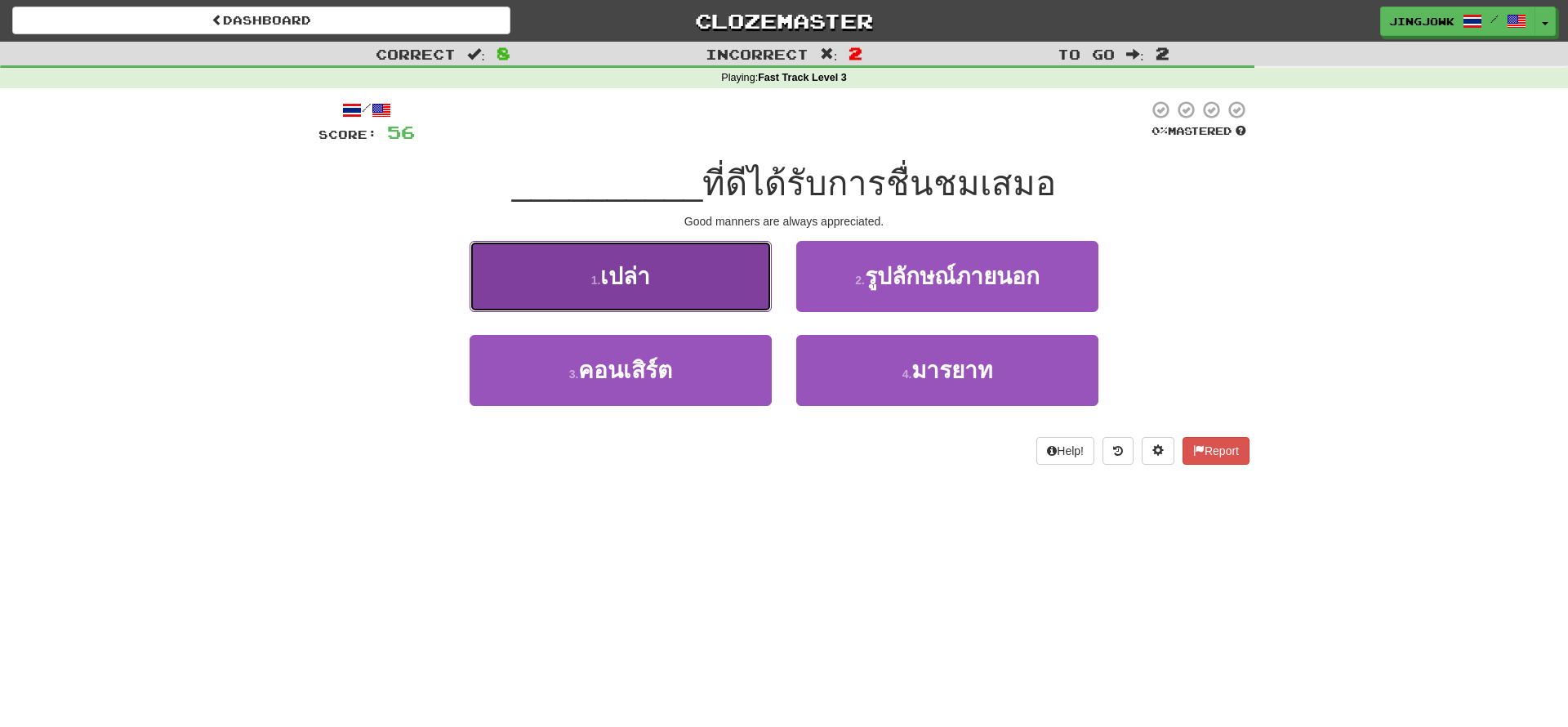
click at [646, 278] on span "เปล่า" at bounding box center [625, 276] width 50 height 25
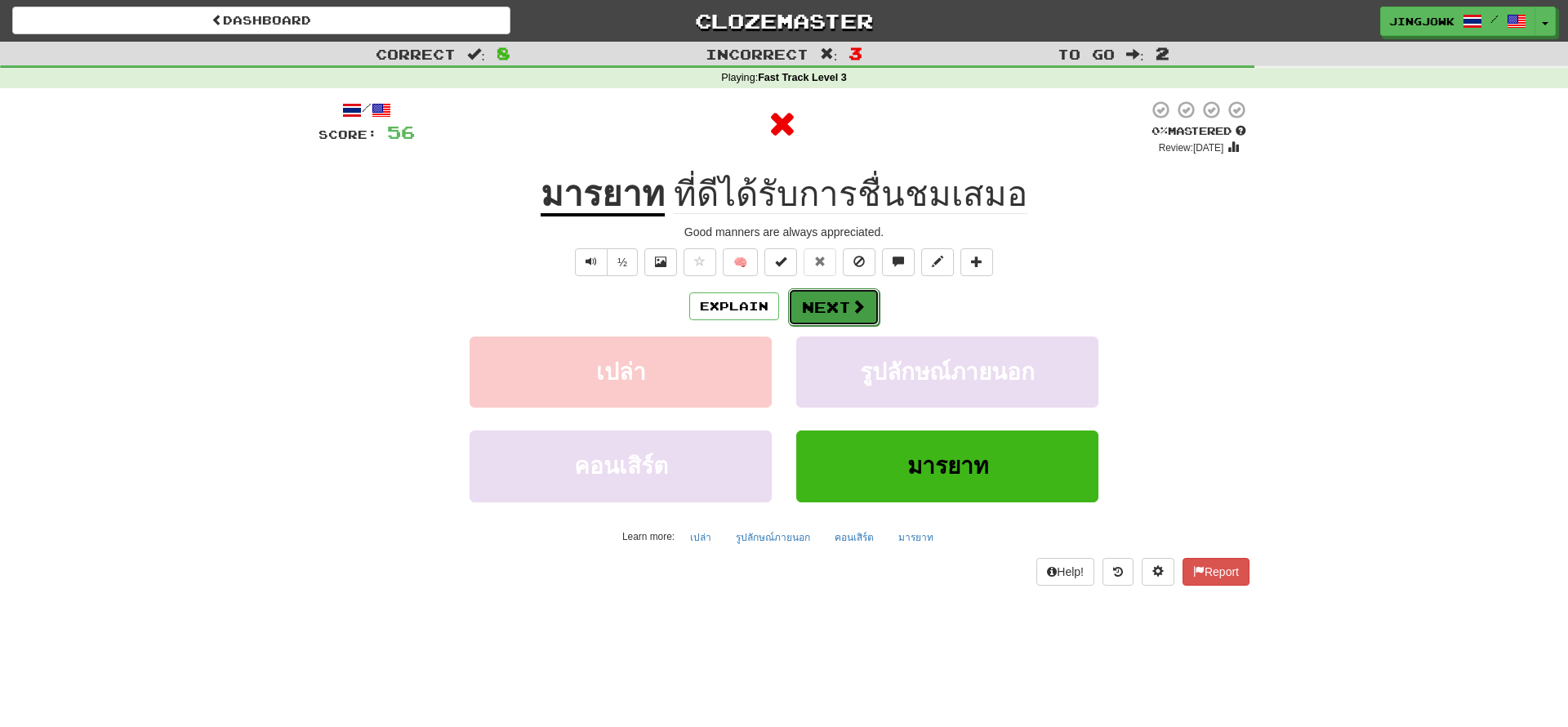
click at [834, 309] on button "Next" at bounding box center [833, 307] width 92 height 38
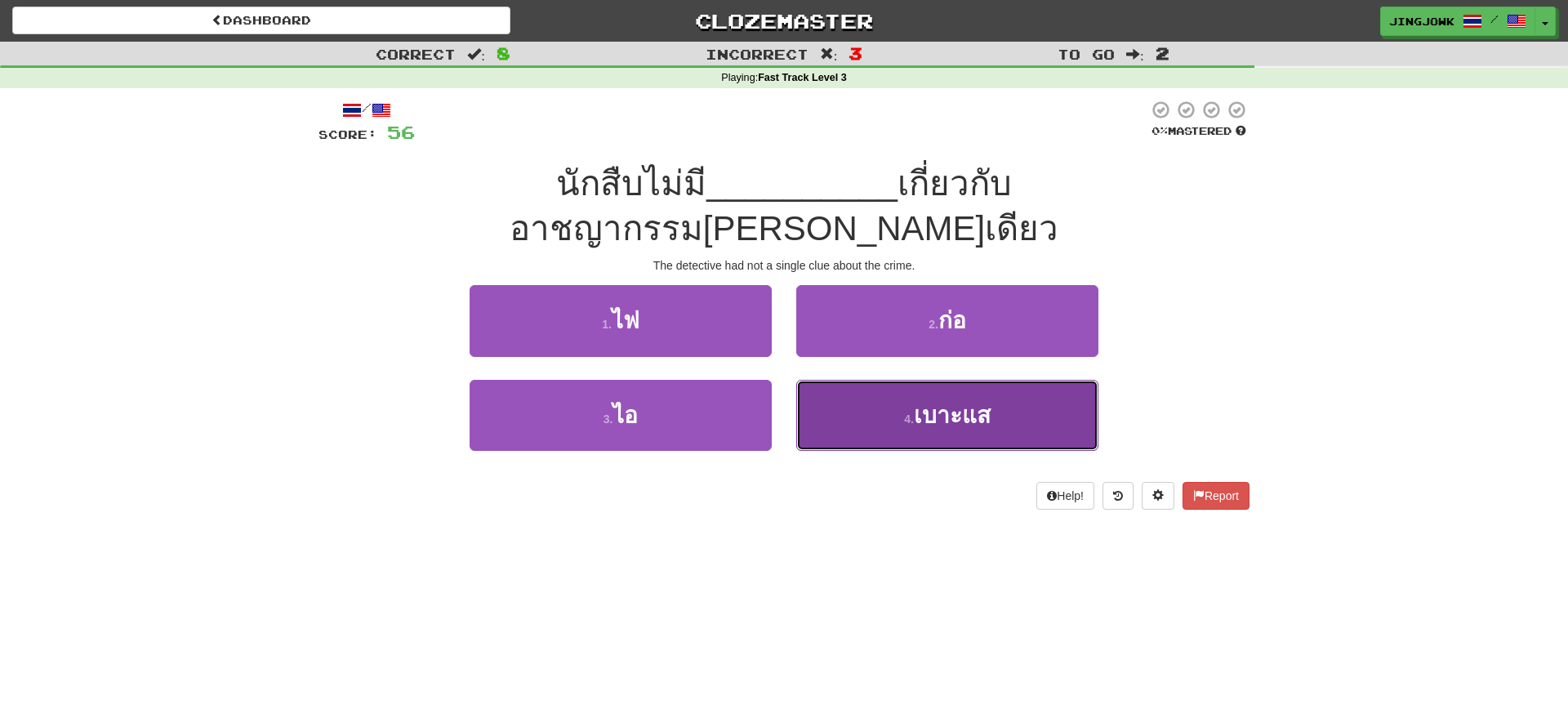
click at [982, 402] on span "เบาะแส" at bounding box center [952, 414] width 77 height 25
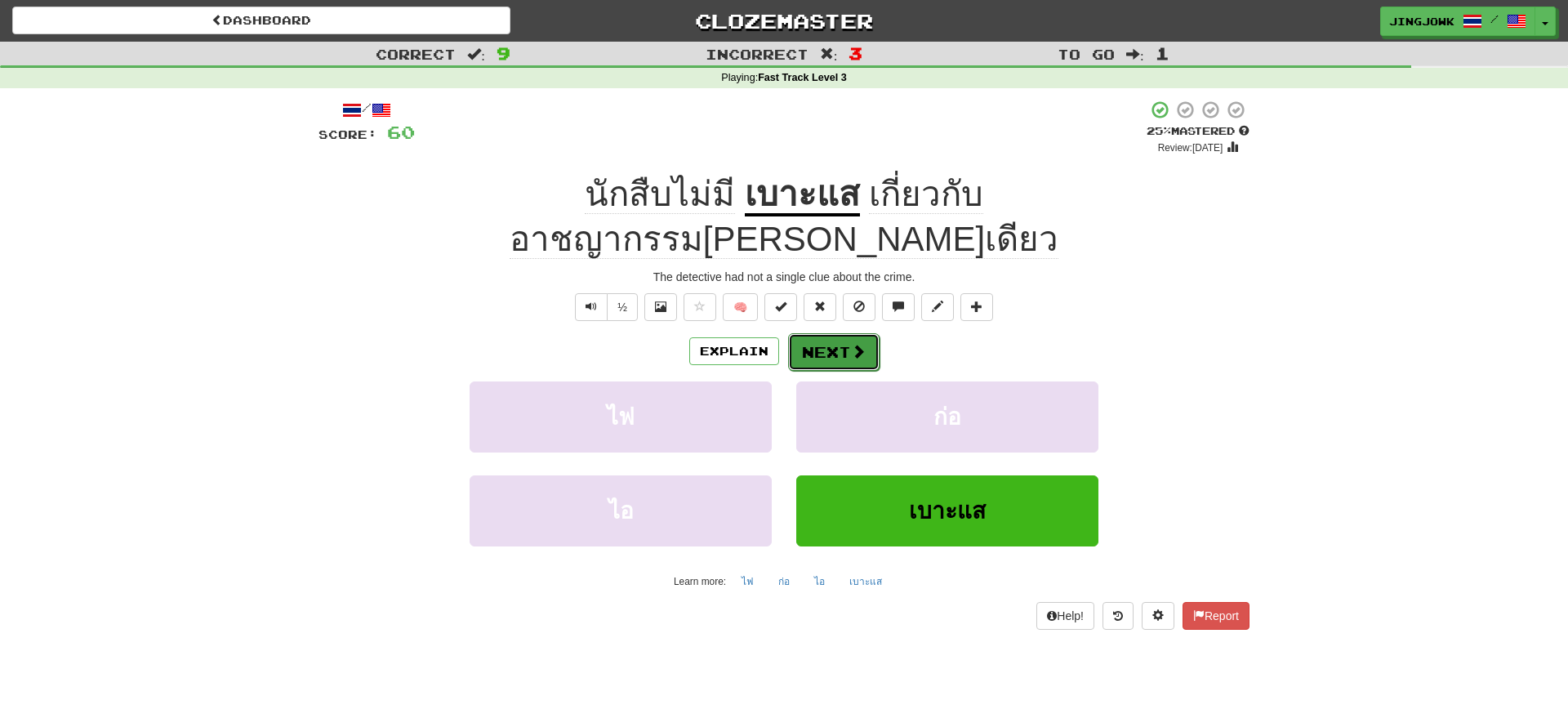
click at [817, 333] on button "Next" at bounding box center [833, 351] width 92 height 38
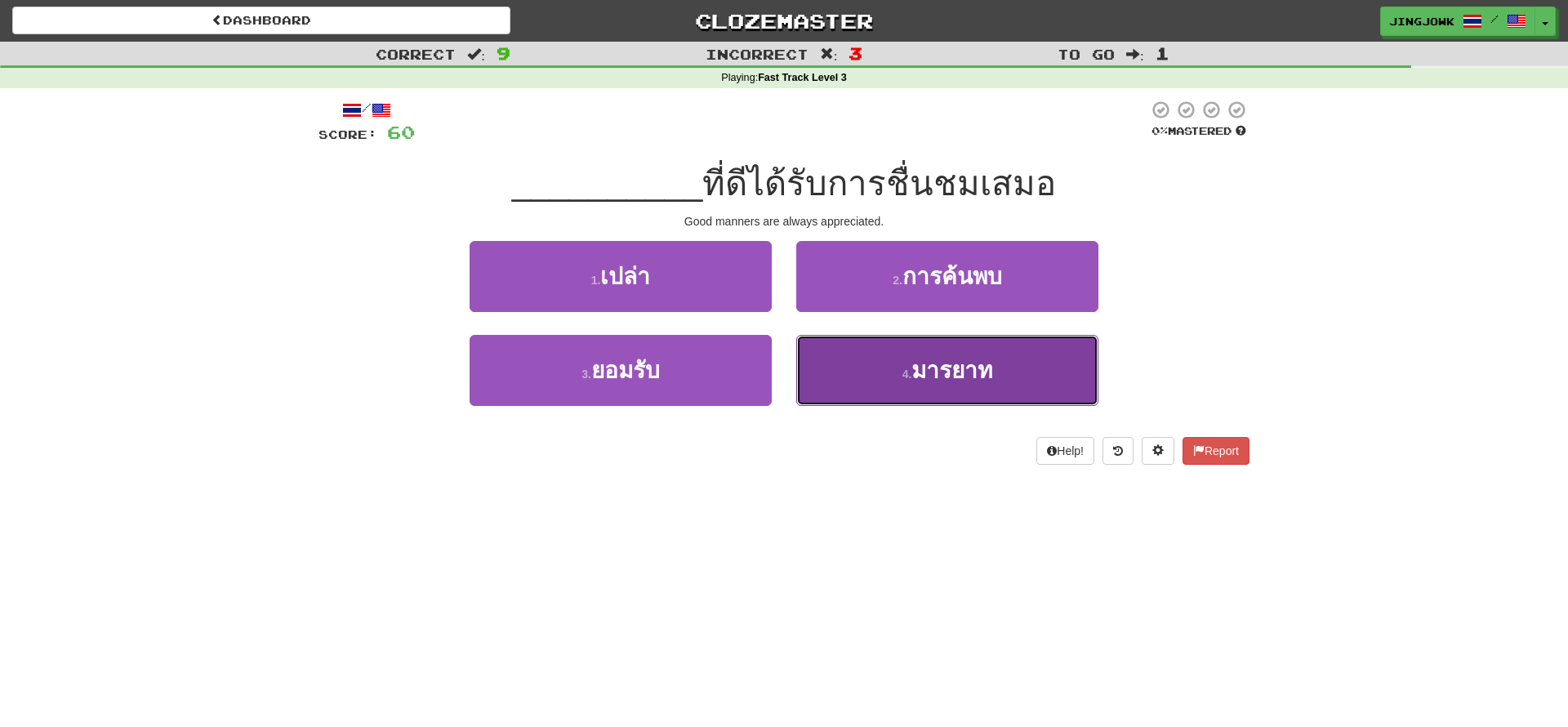
click at [938, 376] on span "มารยาท" at bounding box center [951, 370] width 80 height 25
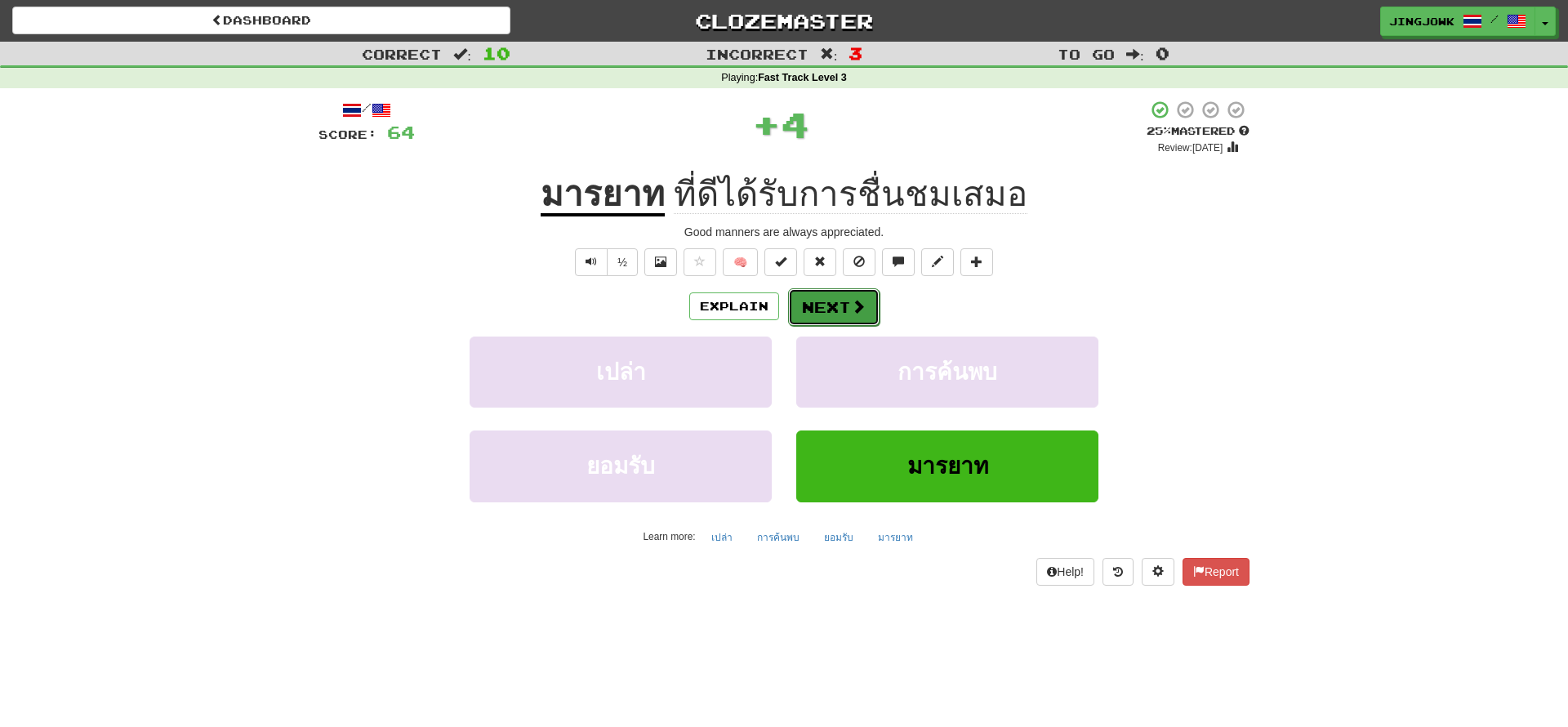
click at [821, 308] on button "Next" at bounding box center [833, 307] width 92 height 38
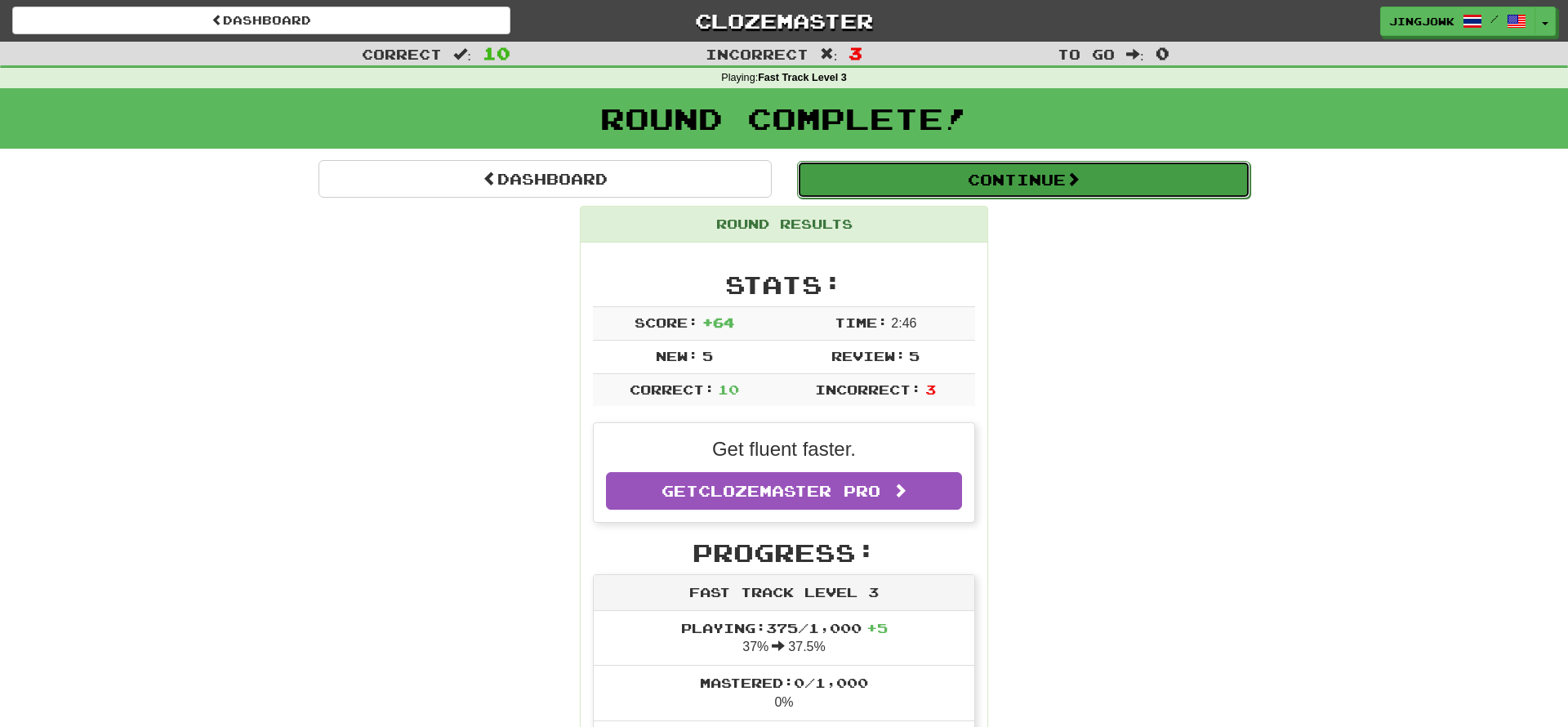
click at [1002, 180] on button "Continue" at bounding box center [1024, 179] width 453 height 38
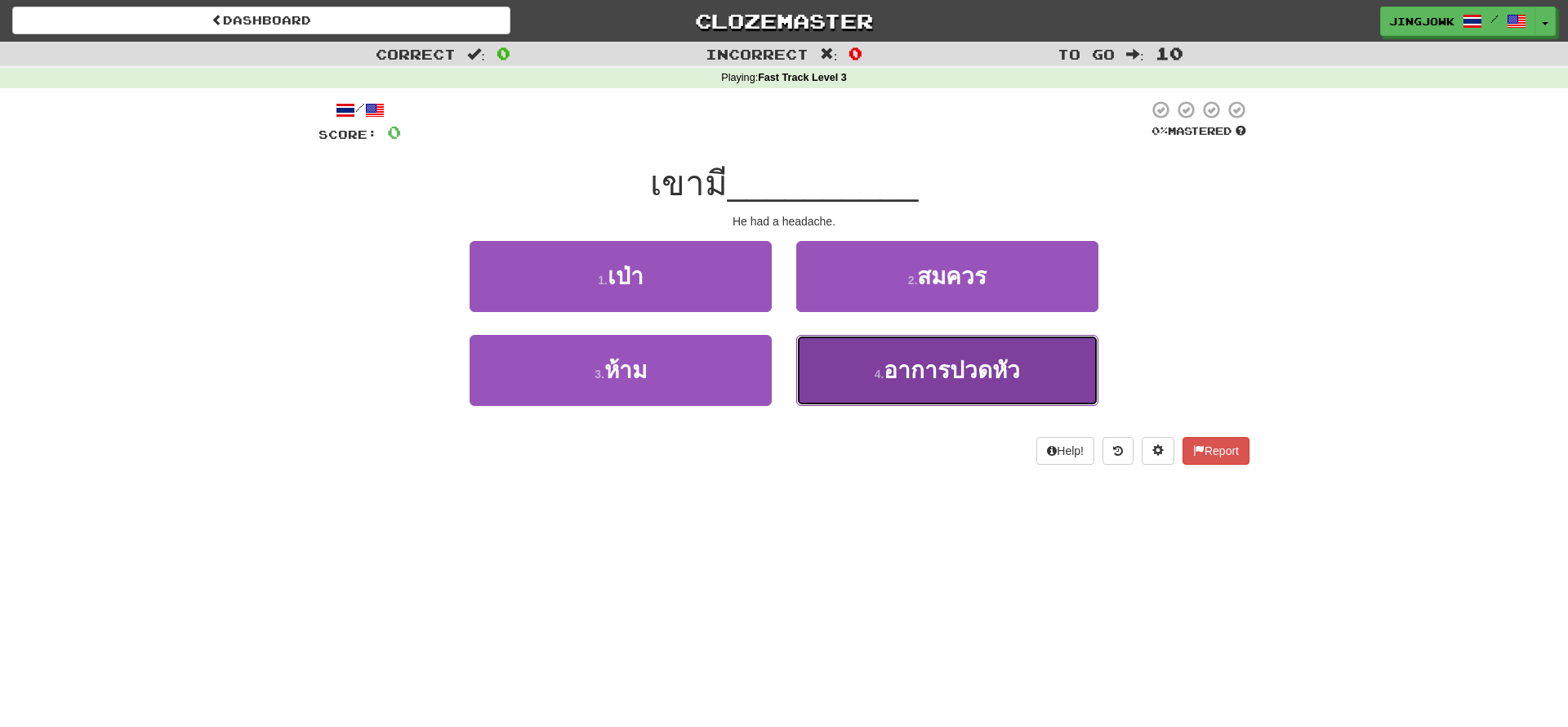
click at [973, 358] on span "อาการปวดหัว" at bounding box center [951, 370] width 136 height 25
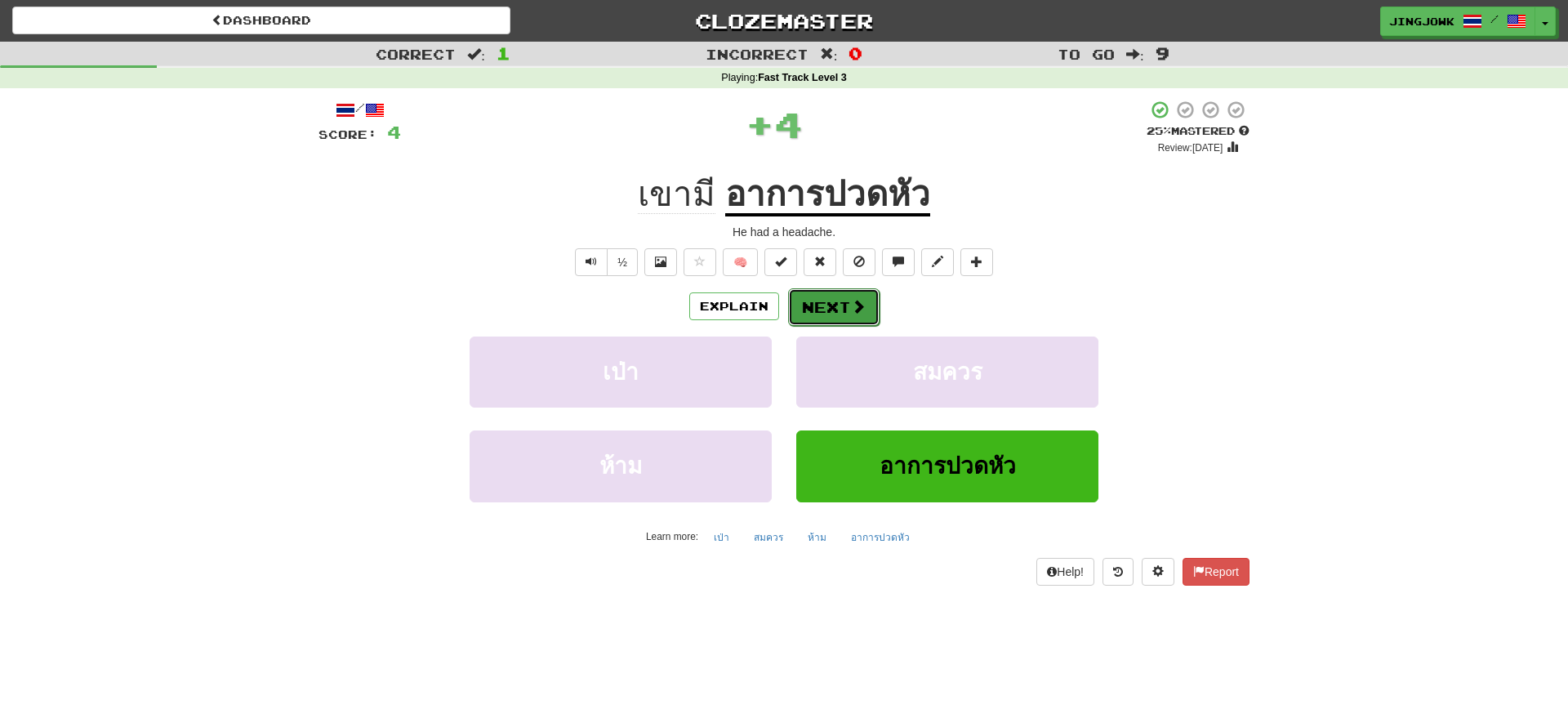
click at [829, 311] on button "Next" at bounding box center [833, 307] width 92 height 38
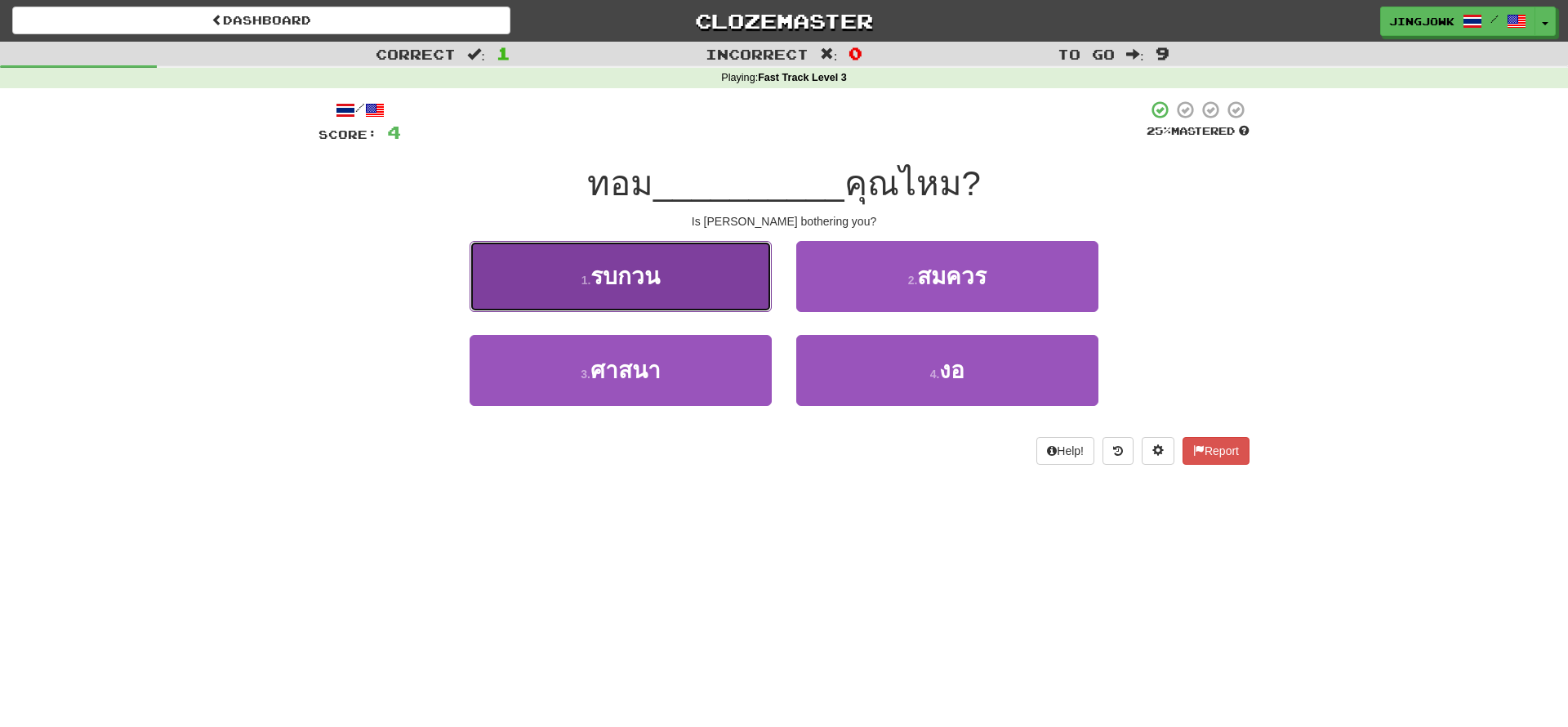
click at [615, 280] on span "รบกวน" at bounding box center [624, 276] width 69 height 25
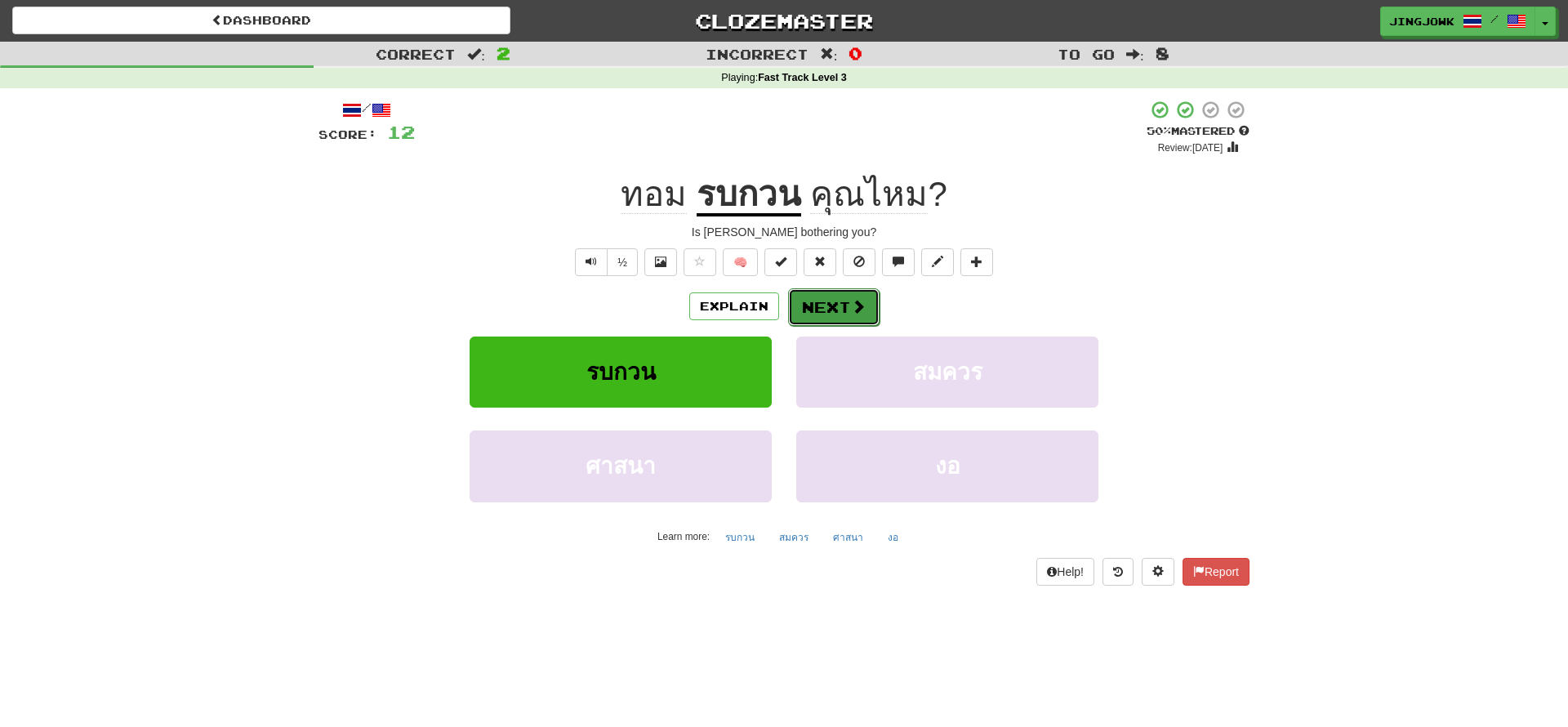
click at [827, 311] on button "Next" at bounding box center [833, 307] width 92 height 38
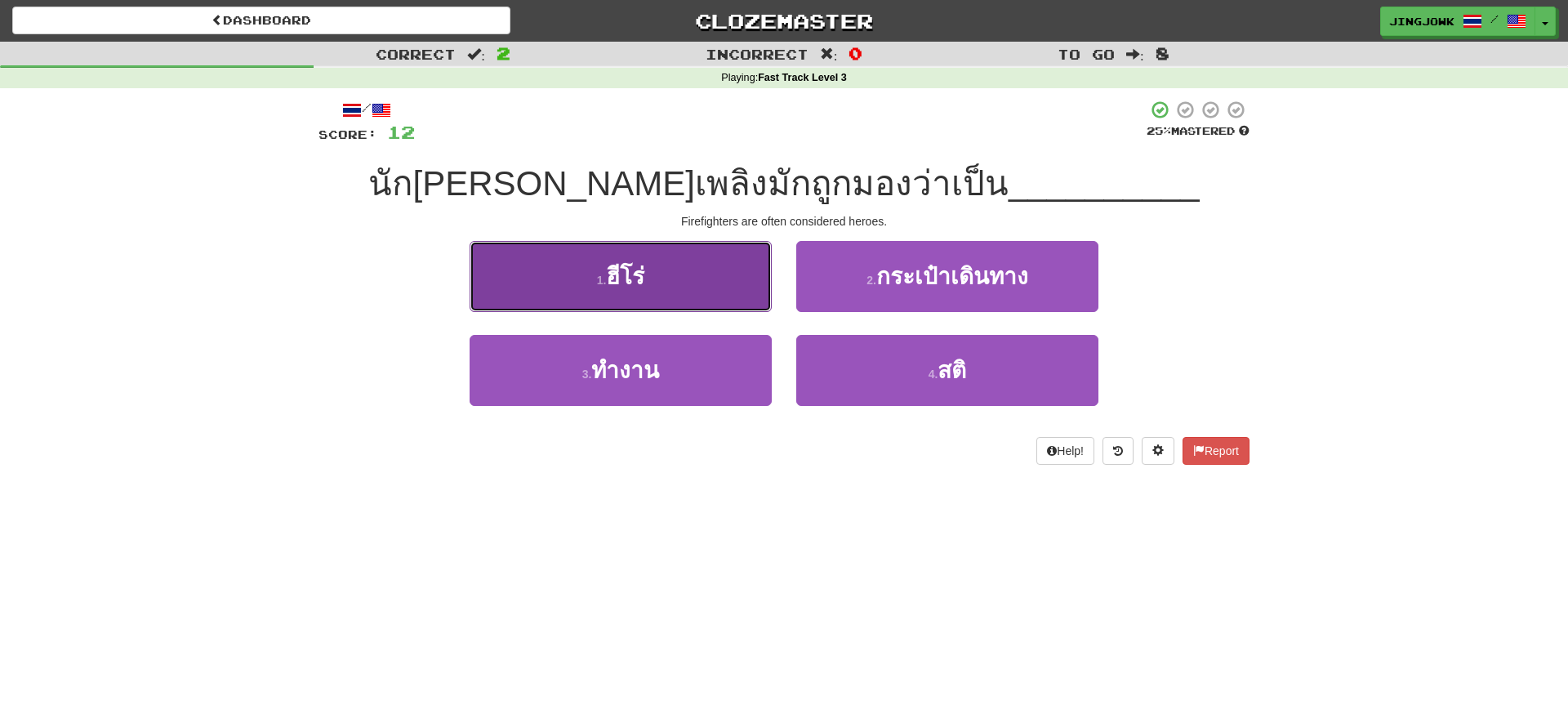
click at [611, 297] on button "1 . ฮีโร่" at bounding box center [621, 276] width 302 height 71
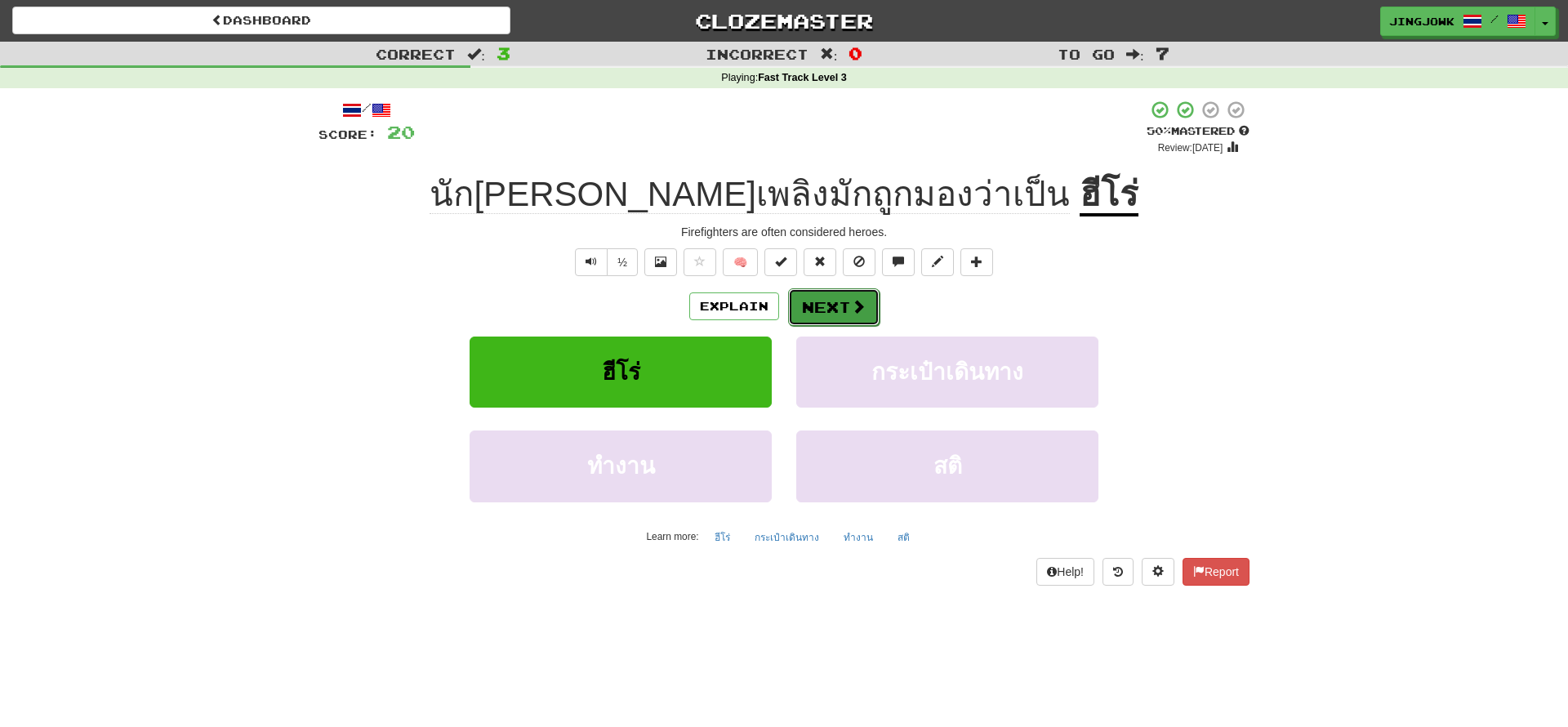
click at [841, 310] on button "Next" at bounding box center [833, 307] width 92 height 38
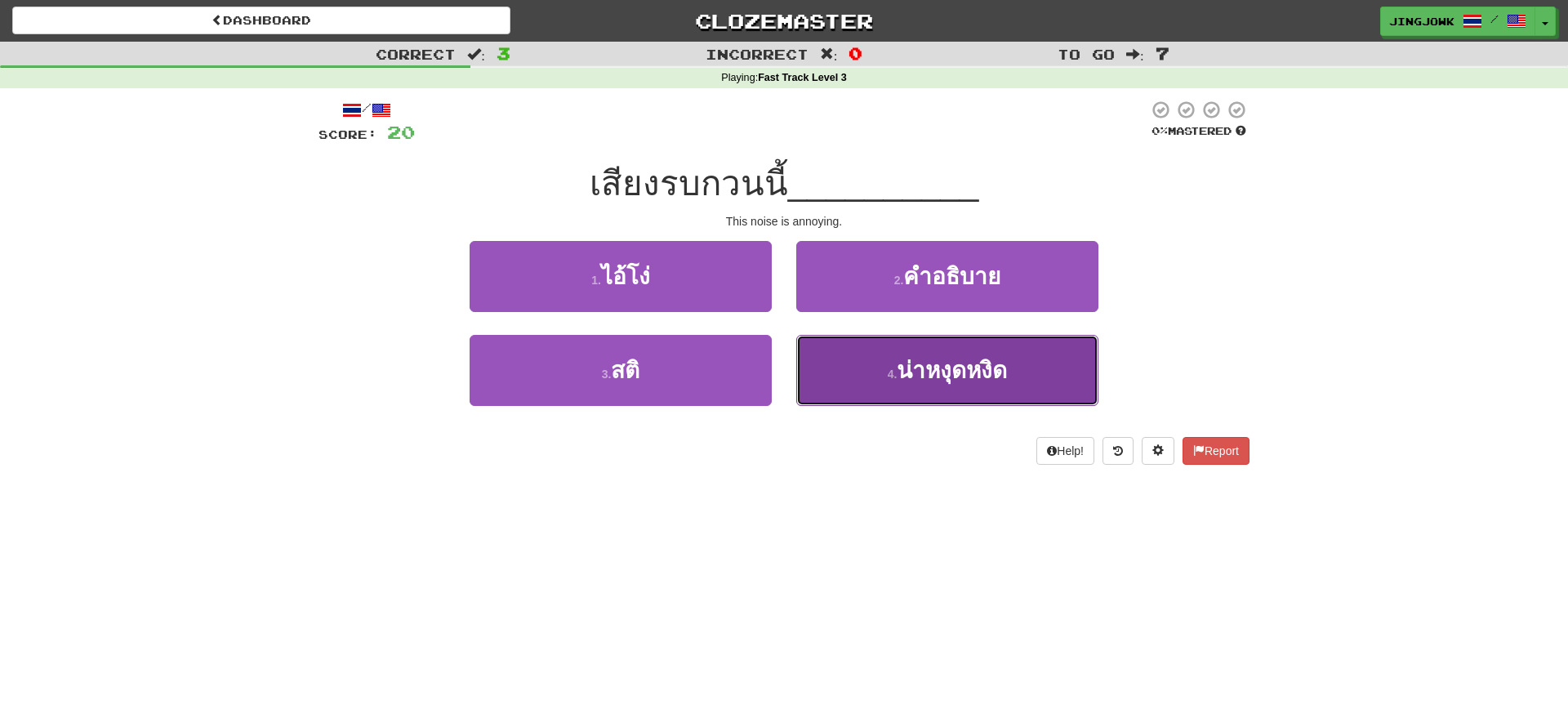
click at [968, 370] on span "น่าหงุดหงิด" at bounding box center [952, 370] width 110 height 25
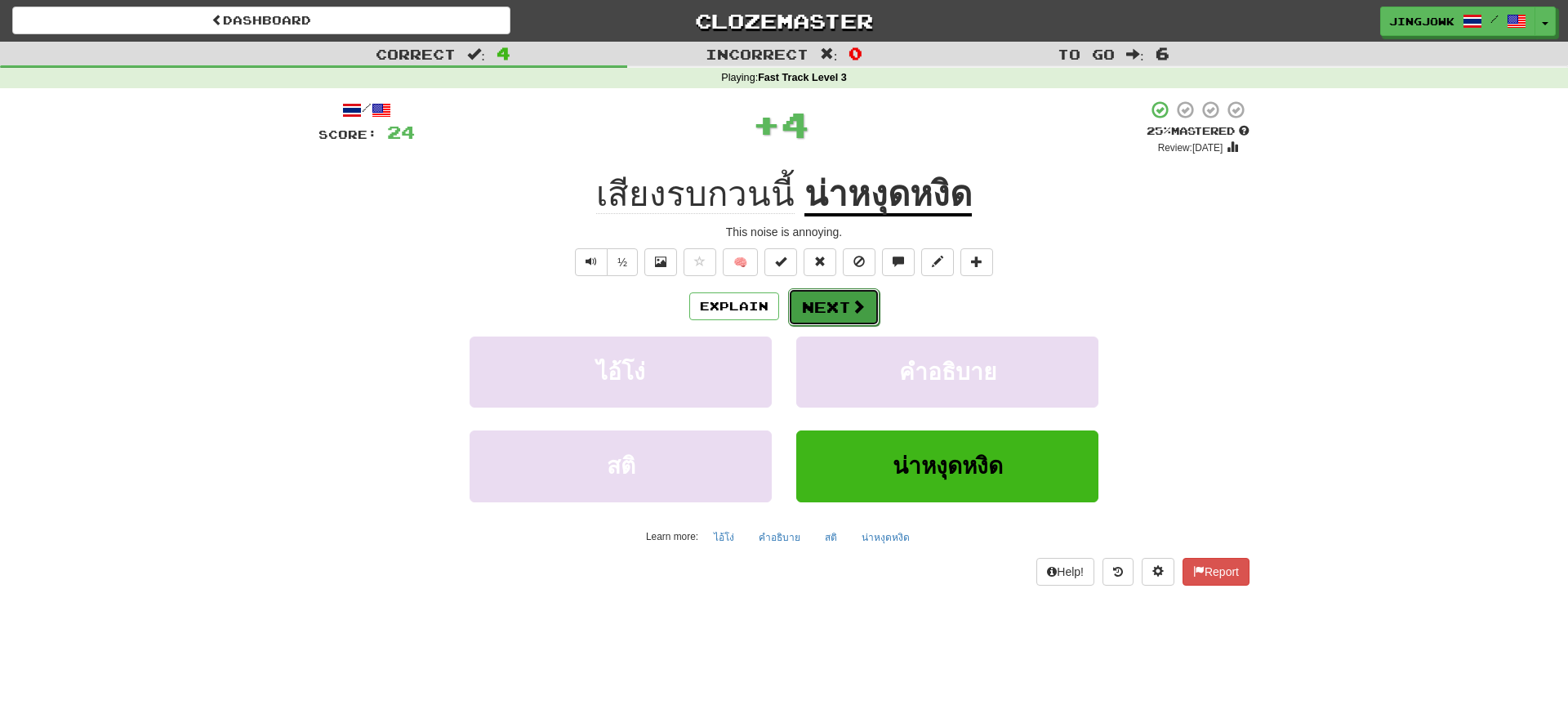
click at [830, 309] on button "Next" at bounding box center [833, 307] width 92 height 38
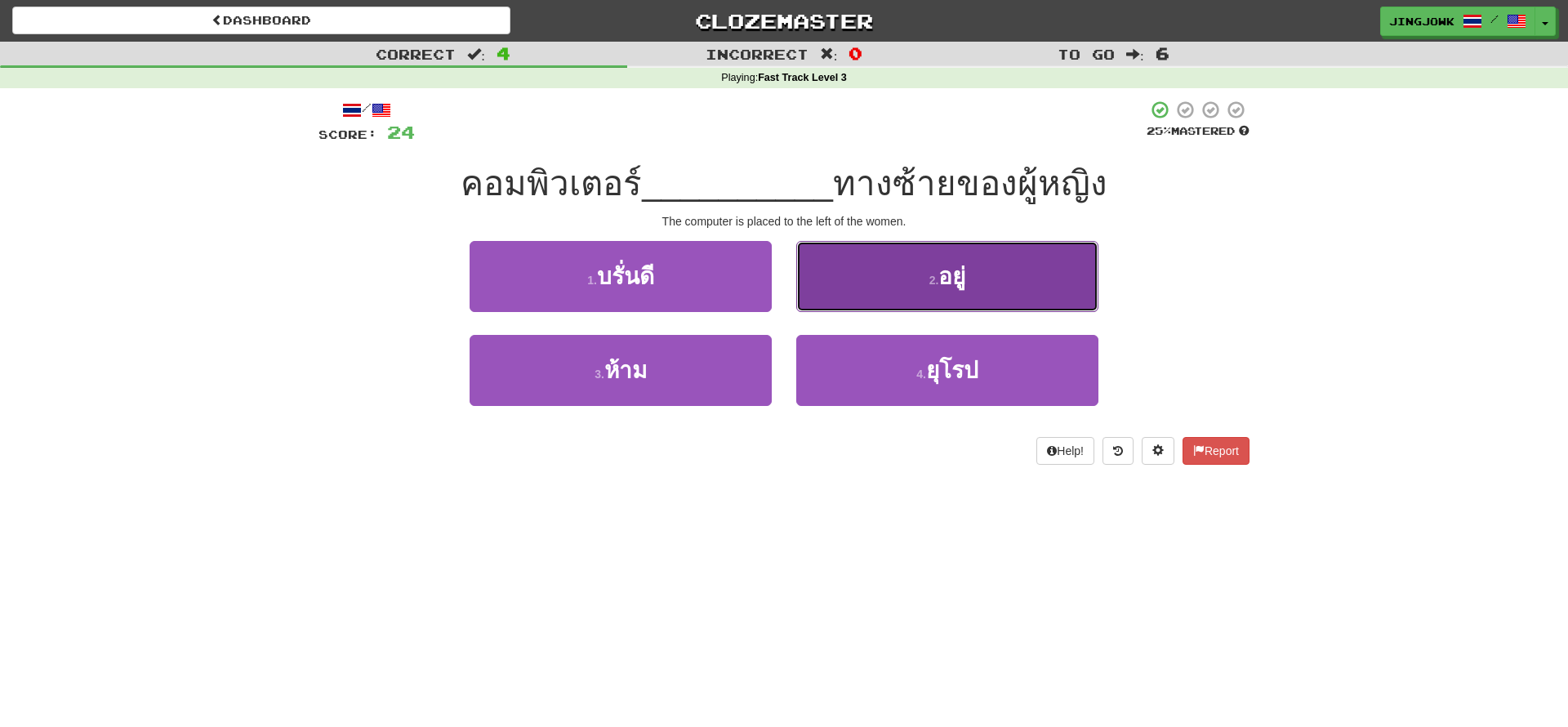
click at [961, 275] on span "อยู่" at bounding box center [952, 276] width 27 height 25
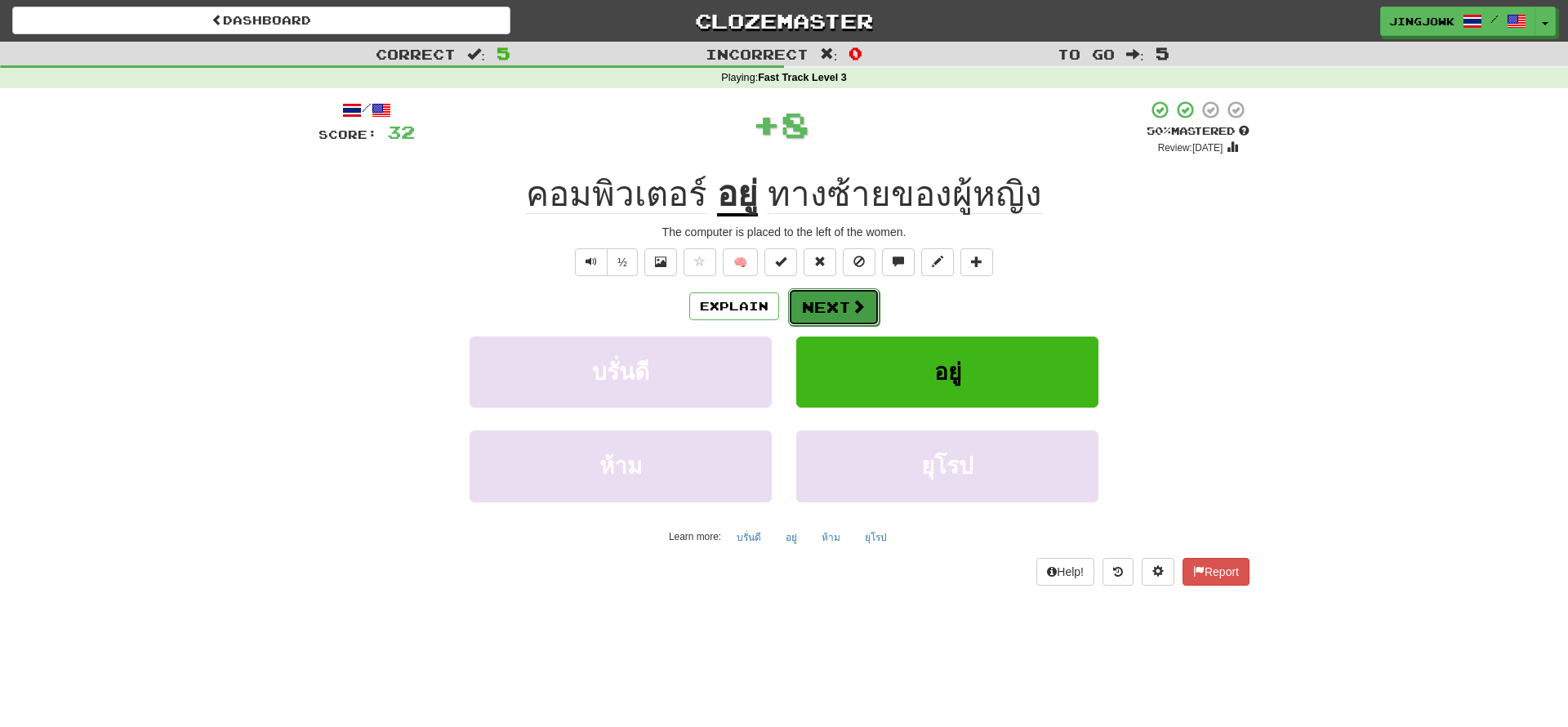
click at [834, 307] on button "Next" at bounding box center [833, 307] width 92 height 38
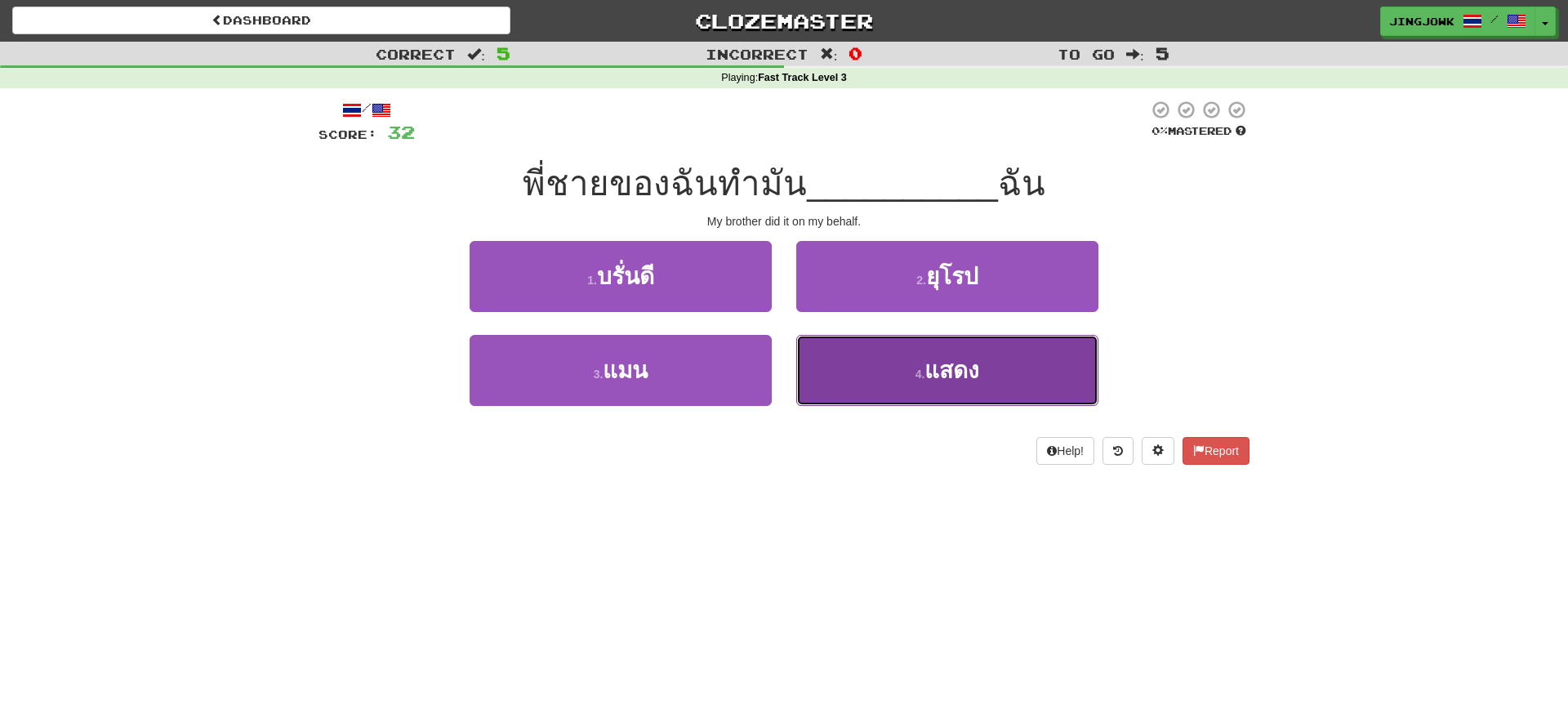
click at [946, 372] on span "แสดง" at bounding box center [952, 370] width 55 height 25
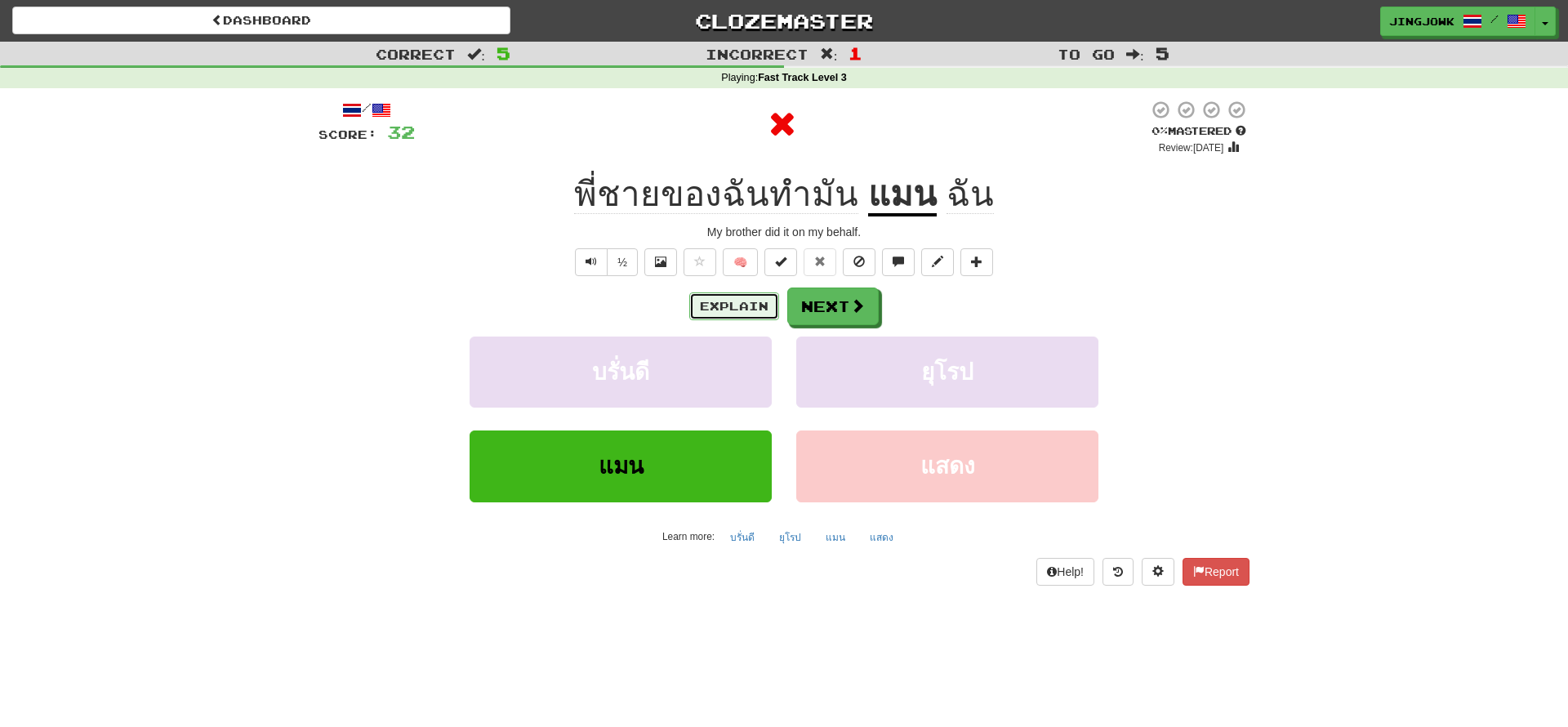
click at [723, 302] on button "Explain" at bounding box center [734, 306] width 90 height 28
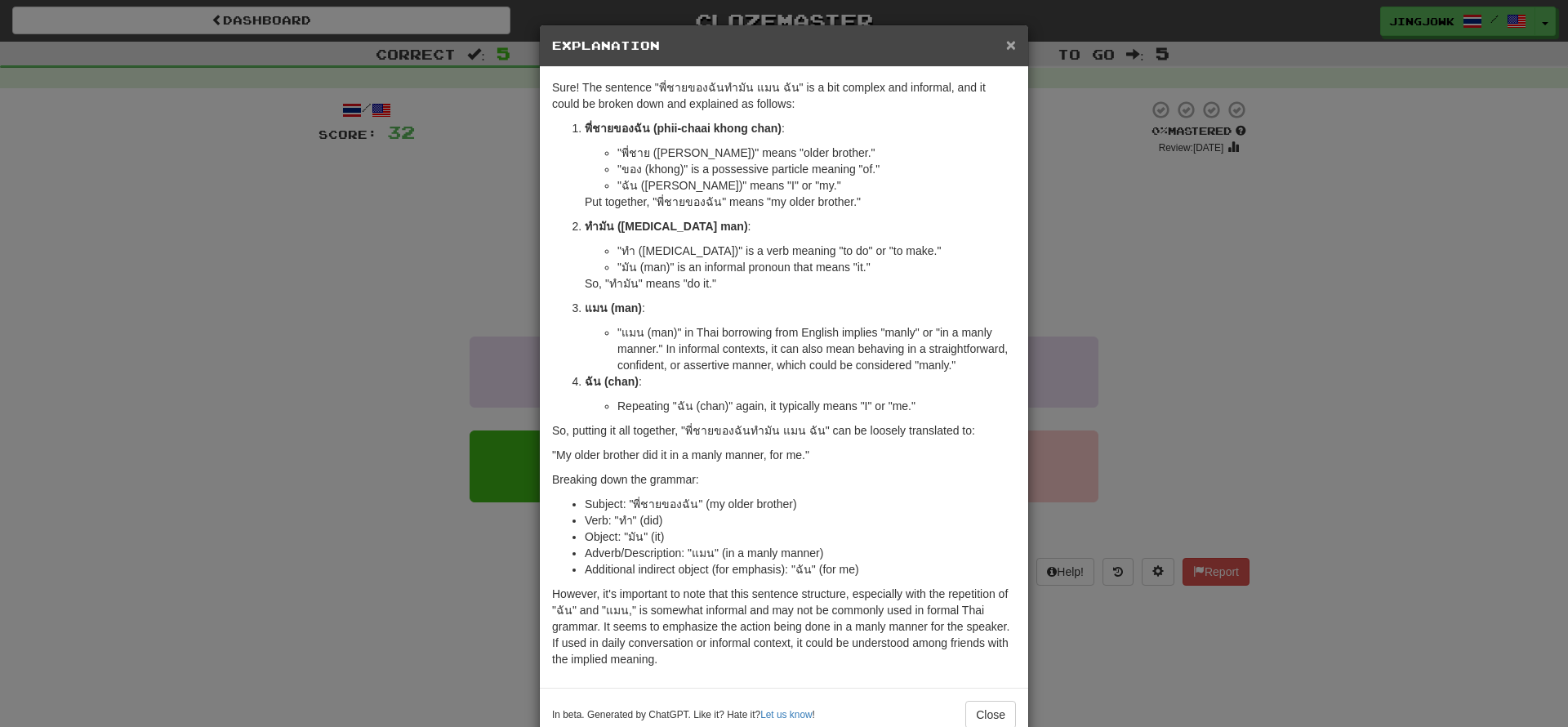
click at [1012, 39] on span "×" at bounding box center [1011, 44] width 10 height 18
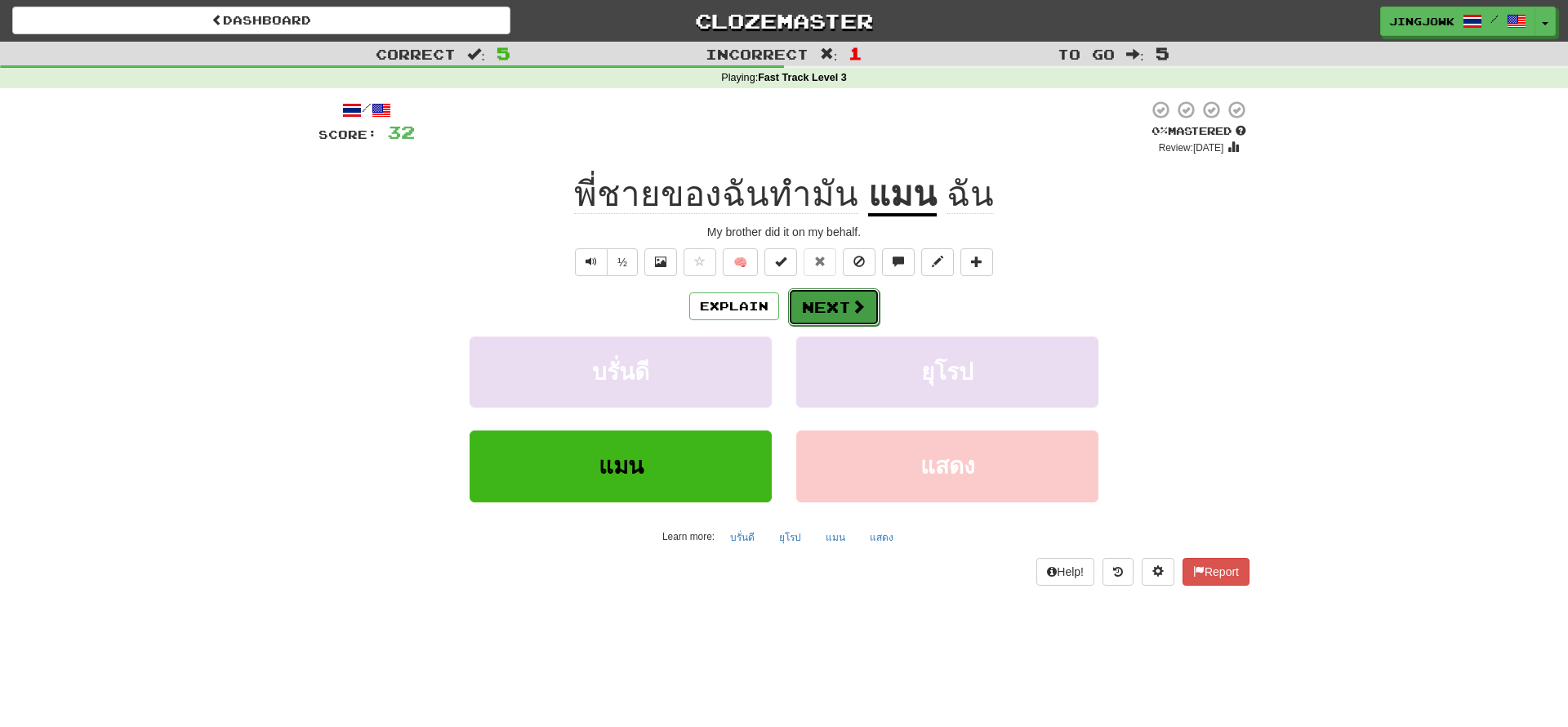
click at [821, 318] on button "Next" at bounding box center [833, 307] width 92 height 38
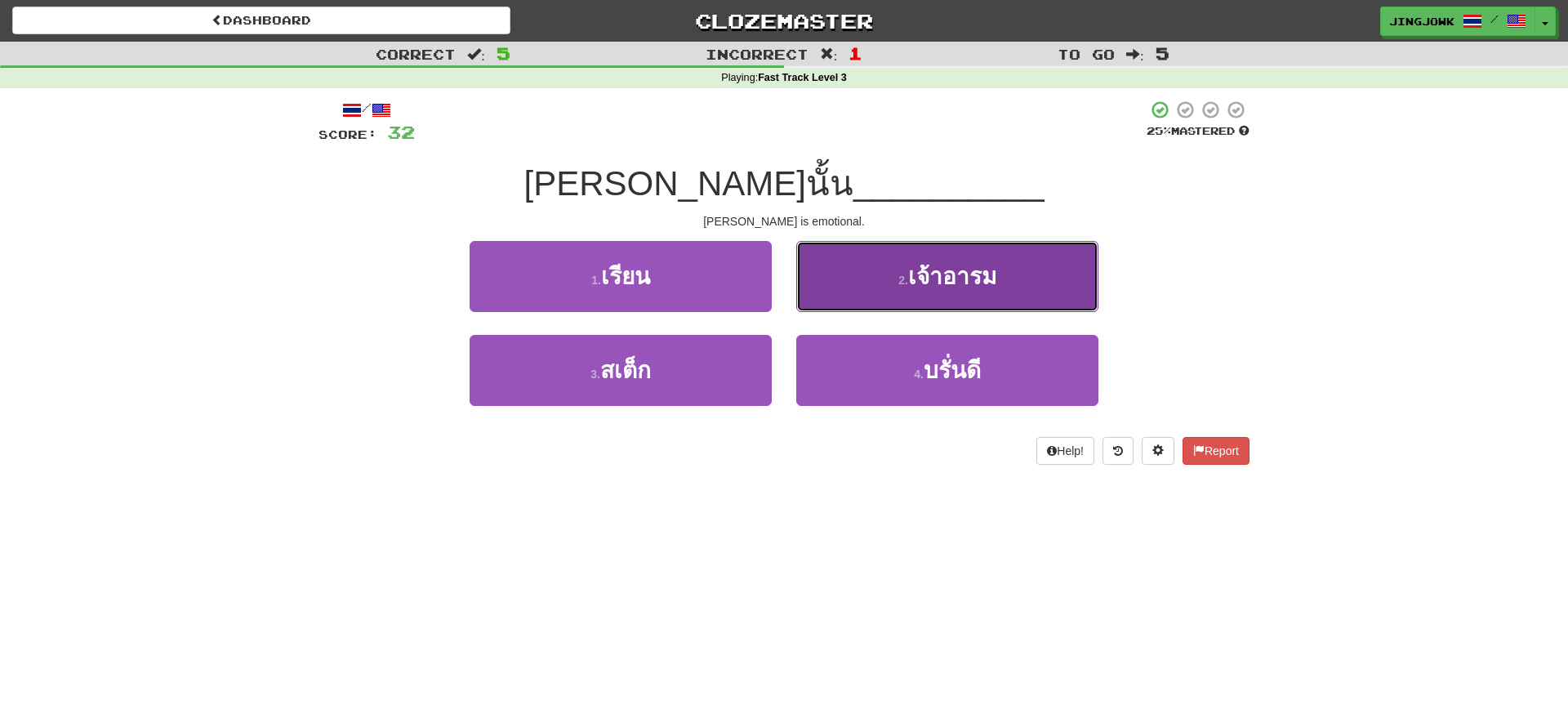
click at [953, 280] on span "เจ้าอารม" at bounding box center [952, 276] width 88 height 25
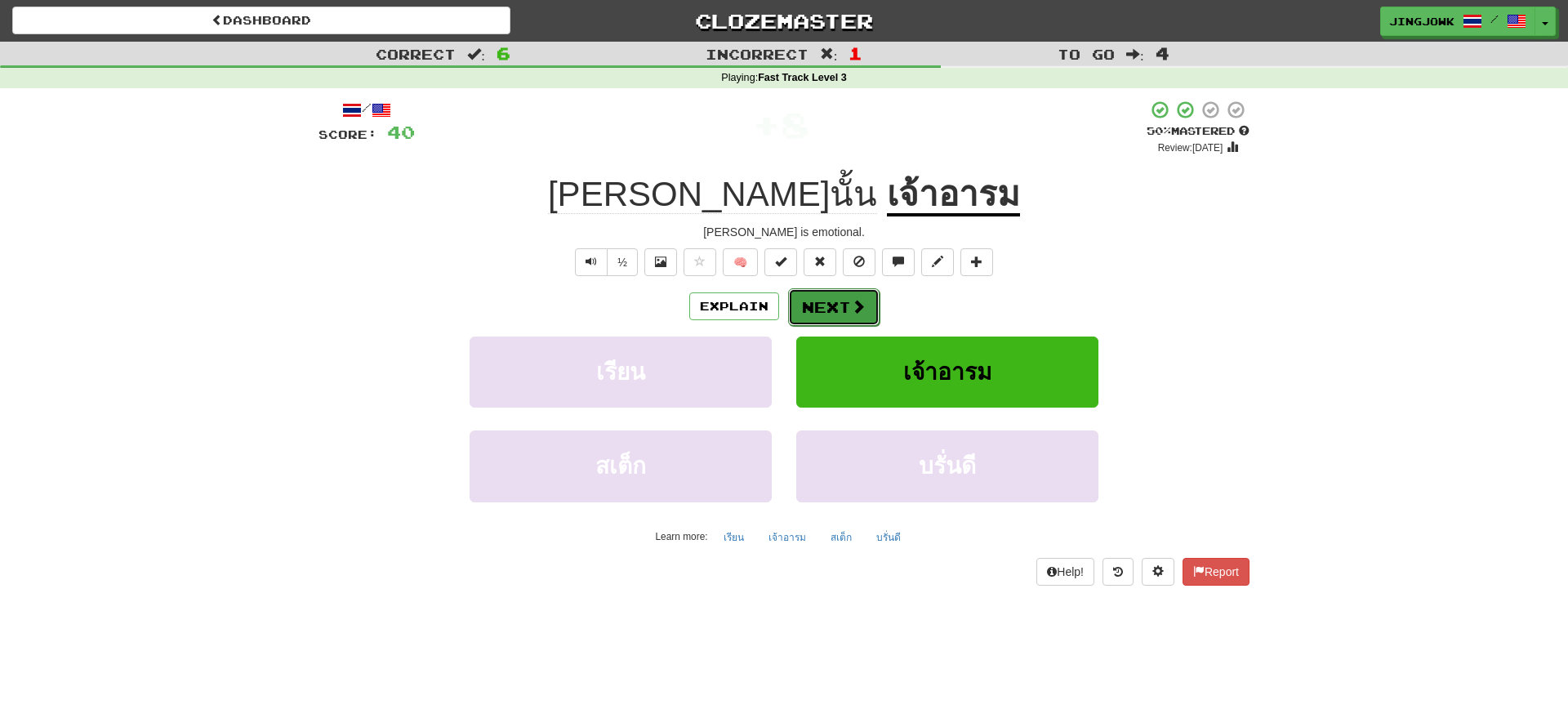
click at [833, 311] on button "Next" at bounding box center [833, 307] width 92 height 38
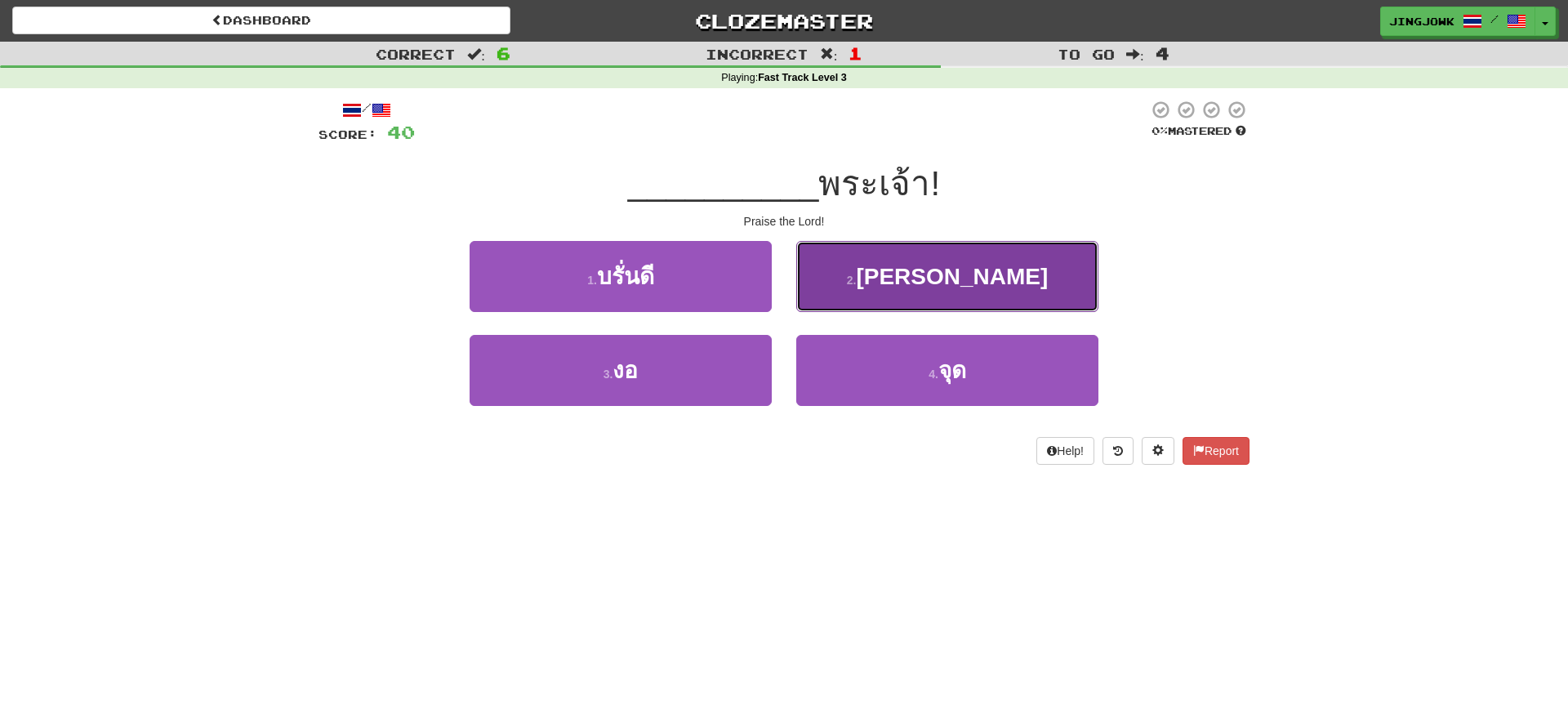
click at [924, 277] on span "[PERSON_NAME]" at bounding box center [952, 276] width 192 height 25
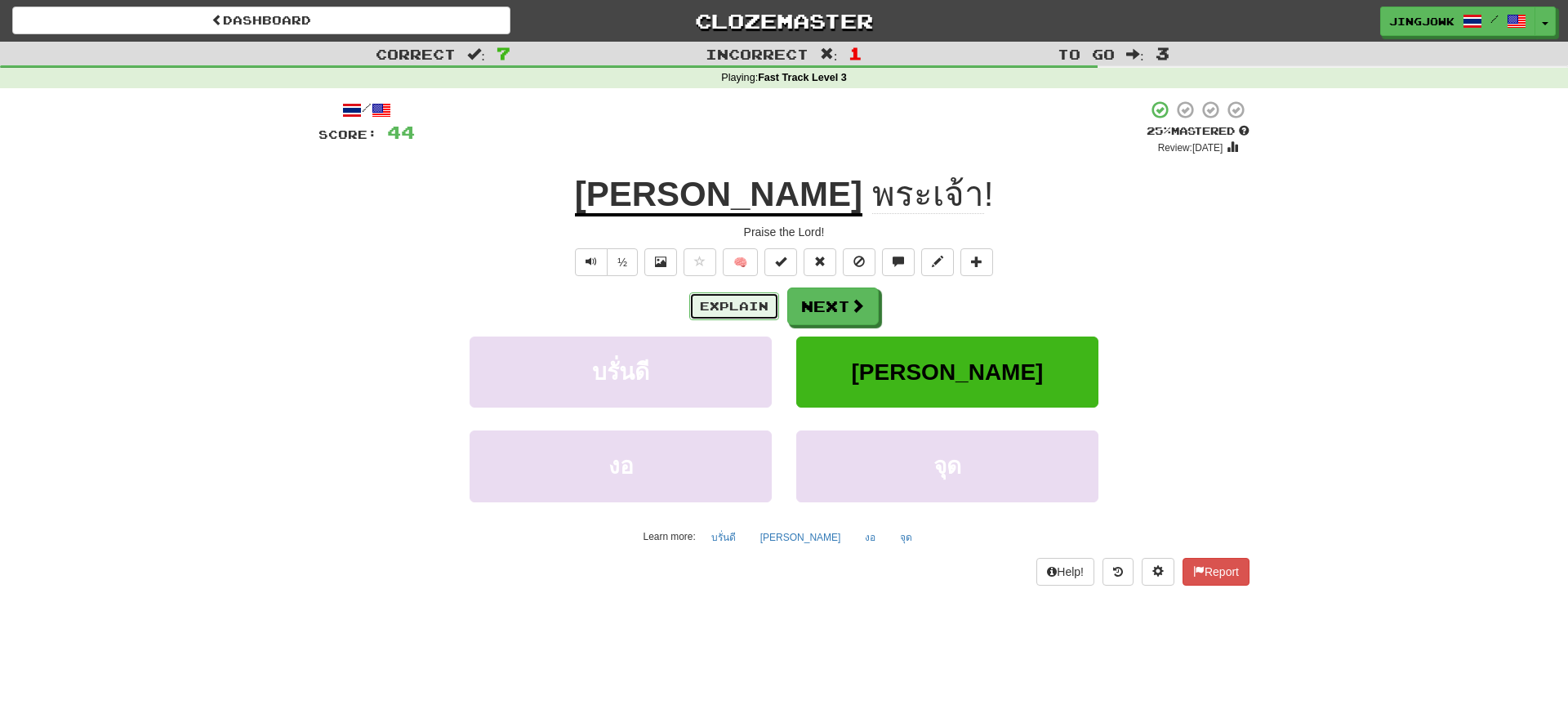
click at [731, 314] on button "Explain" at bounding box center [734, 306] width 90 height 28
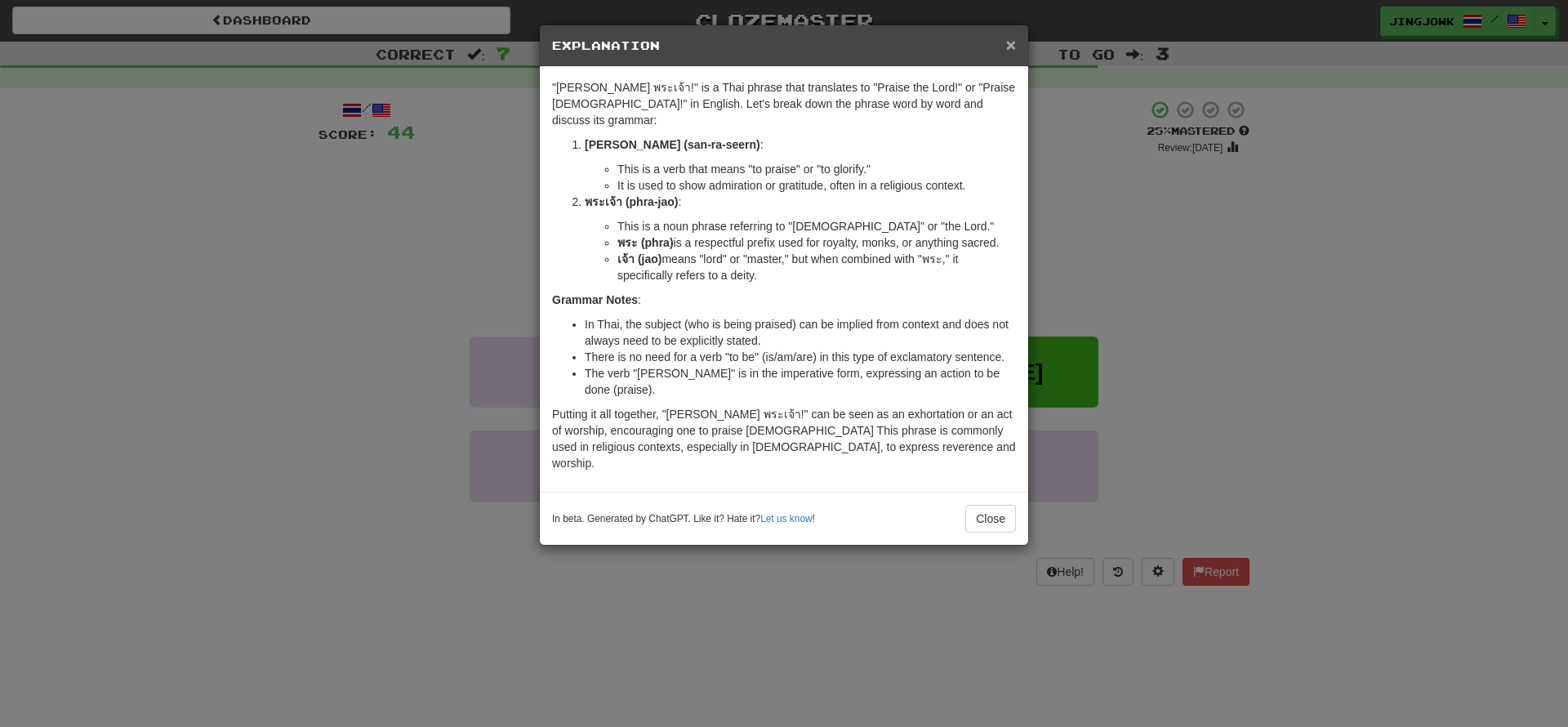
click at [1009, 48] on span "×" at bounding box center [1011, 44] width 10 height 18
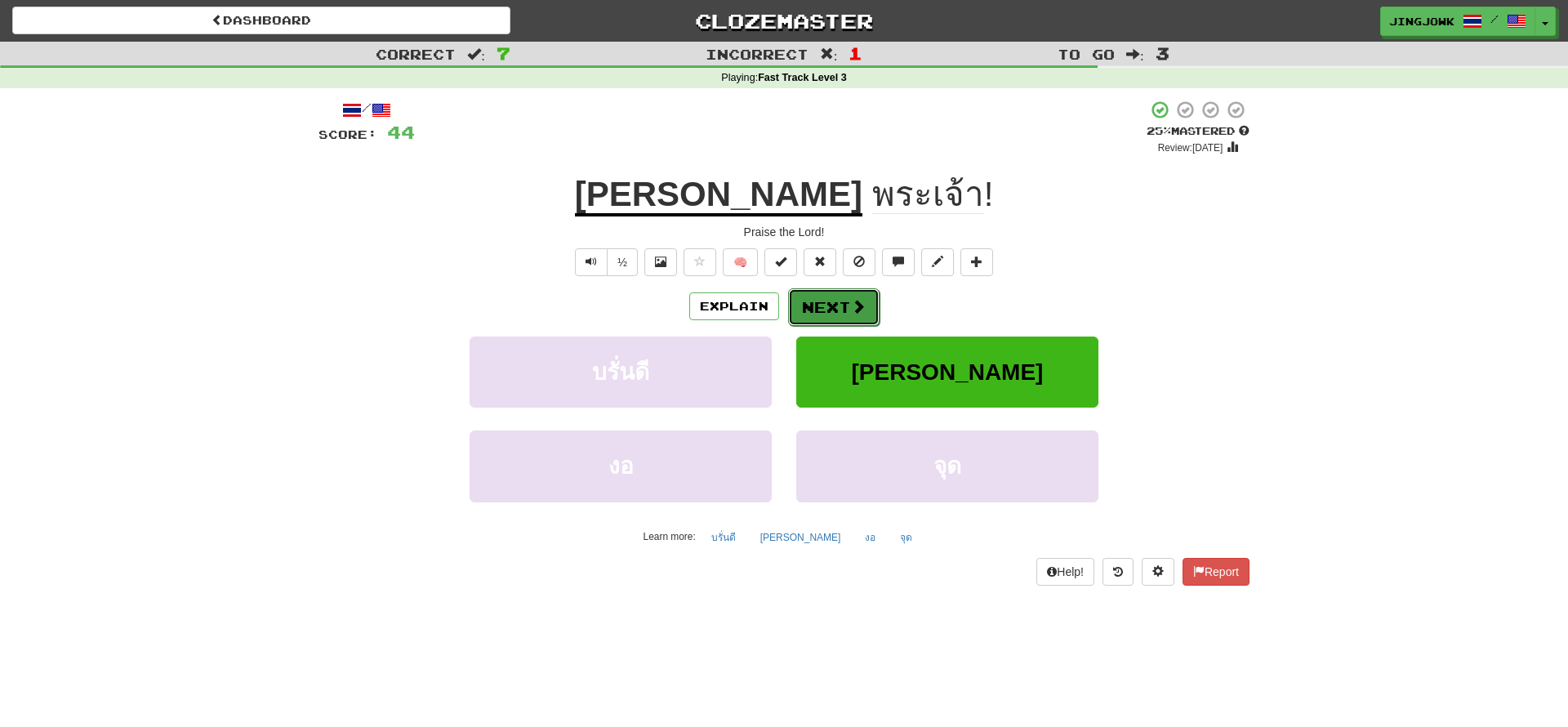
click at [833, 310] on button "Next" at bounding box center [833, 307] width 92 height 38
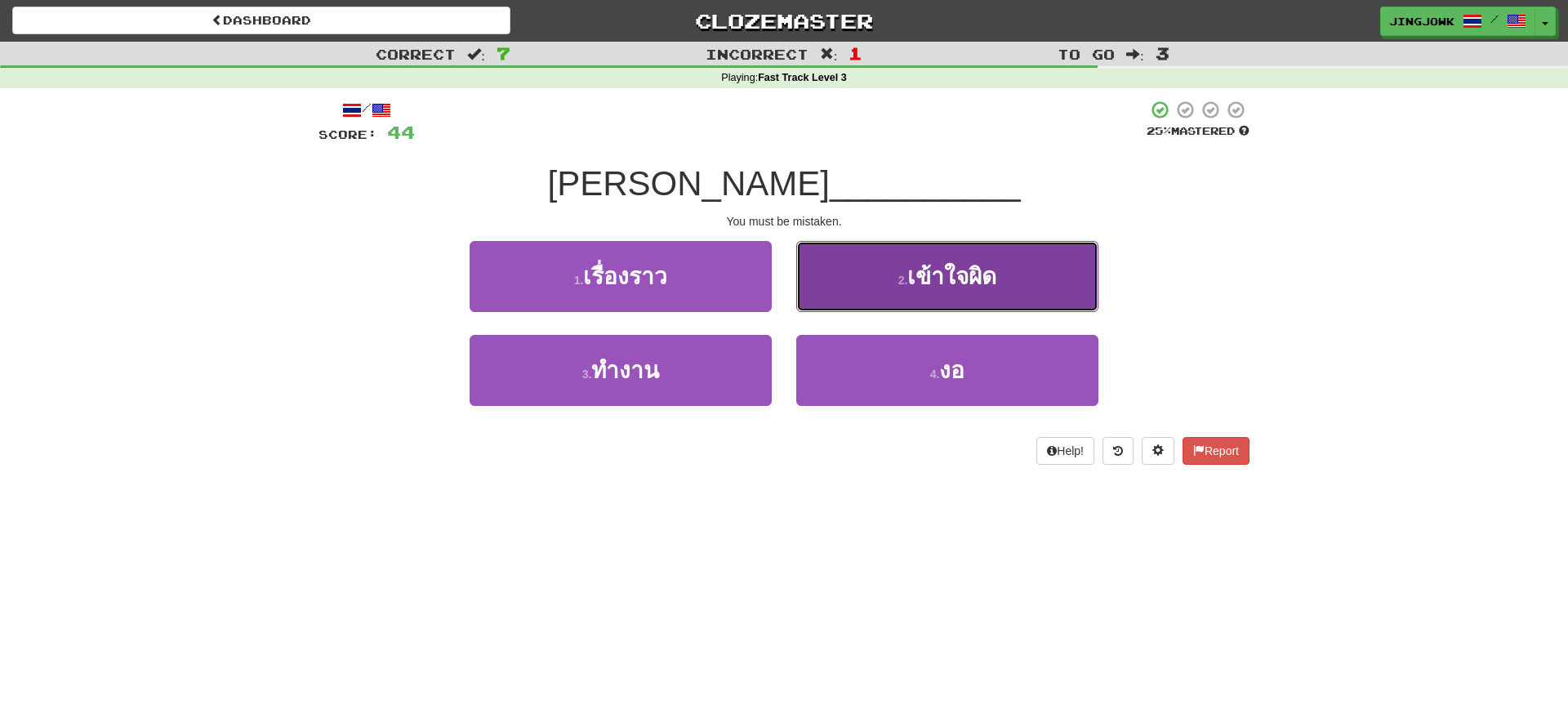
click at [949, 284] on span "เข้าใจผิด" at bounding box center [952, 276] width 89 height 25
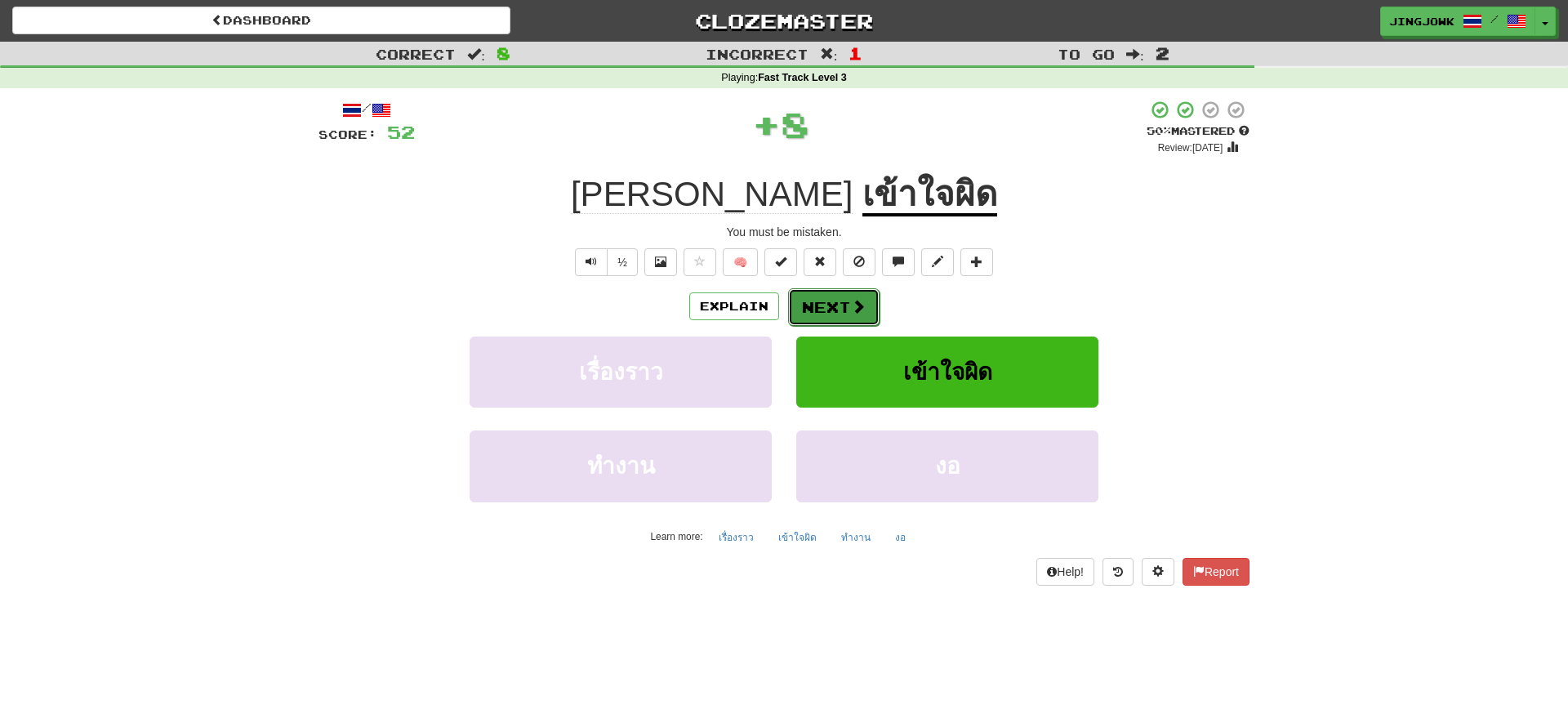
click at [834, 308] on button "Next" at bounding box center [833, 307] width 92 height 38
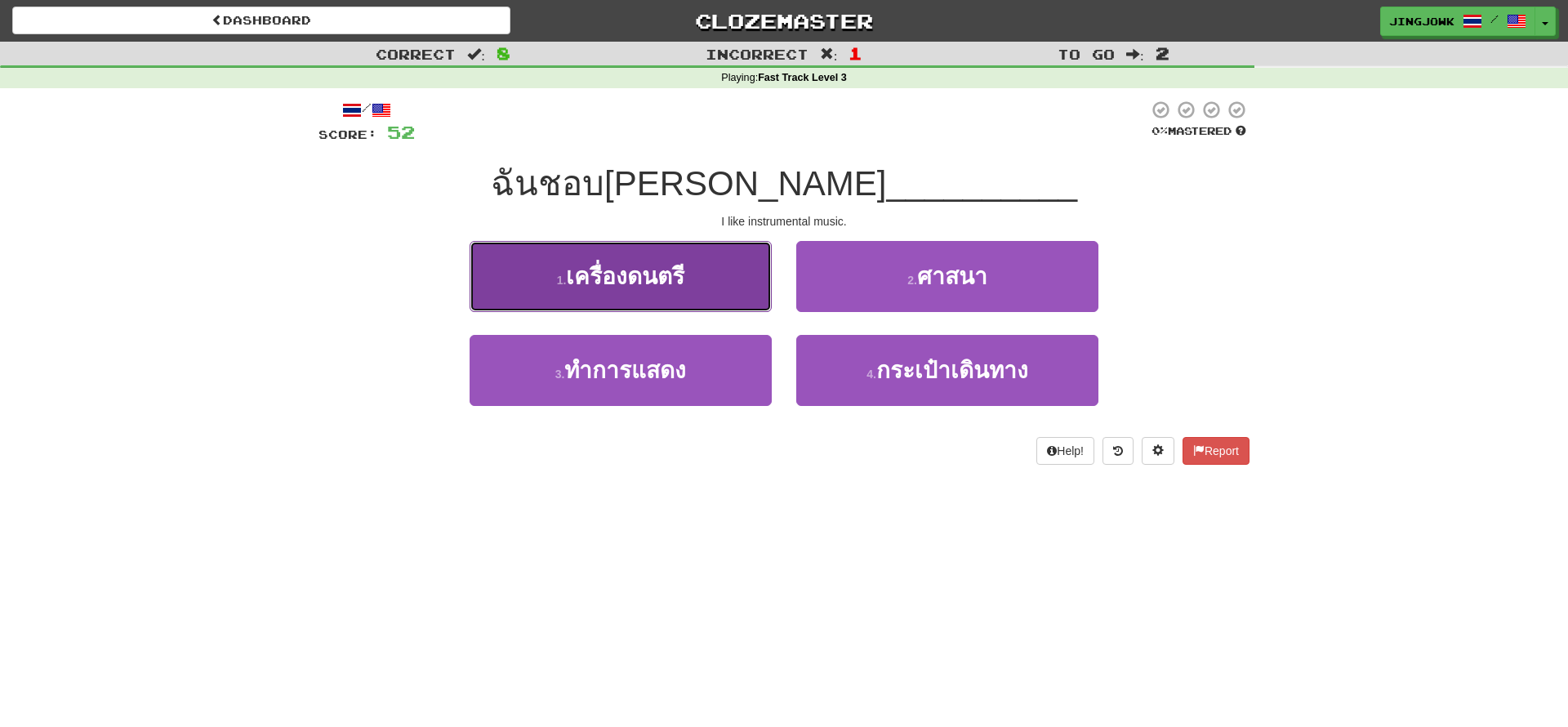
click at [623, 283] on span "เครื่องดนตรี" at bounding box center [625, 276] width 118 height 25
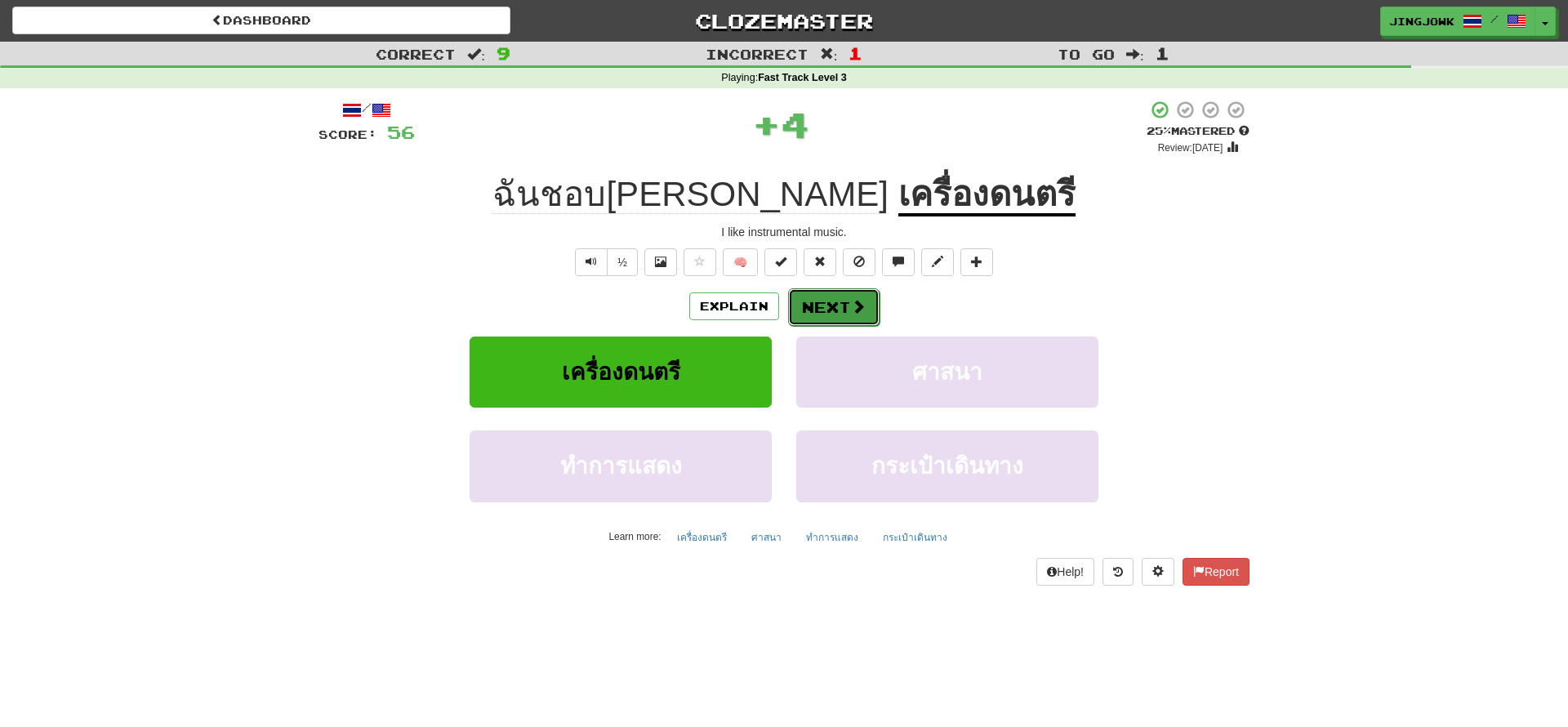
click at [832, 310] on button "Next" at bounding box center [833, 307] width 92 height 38
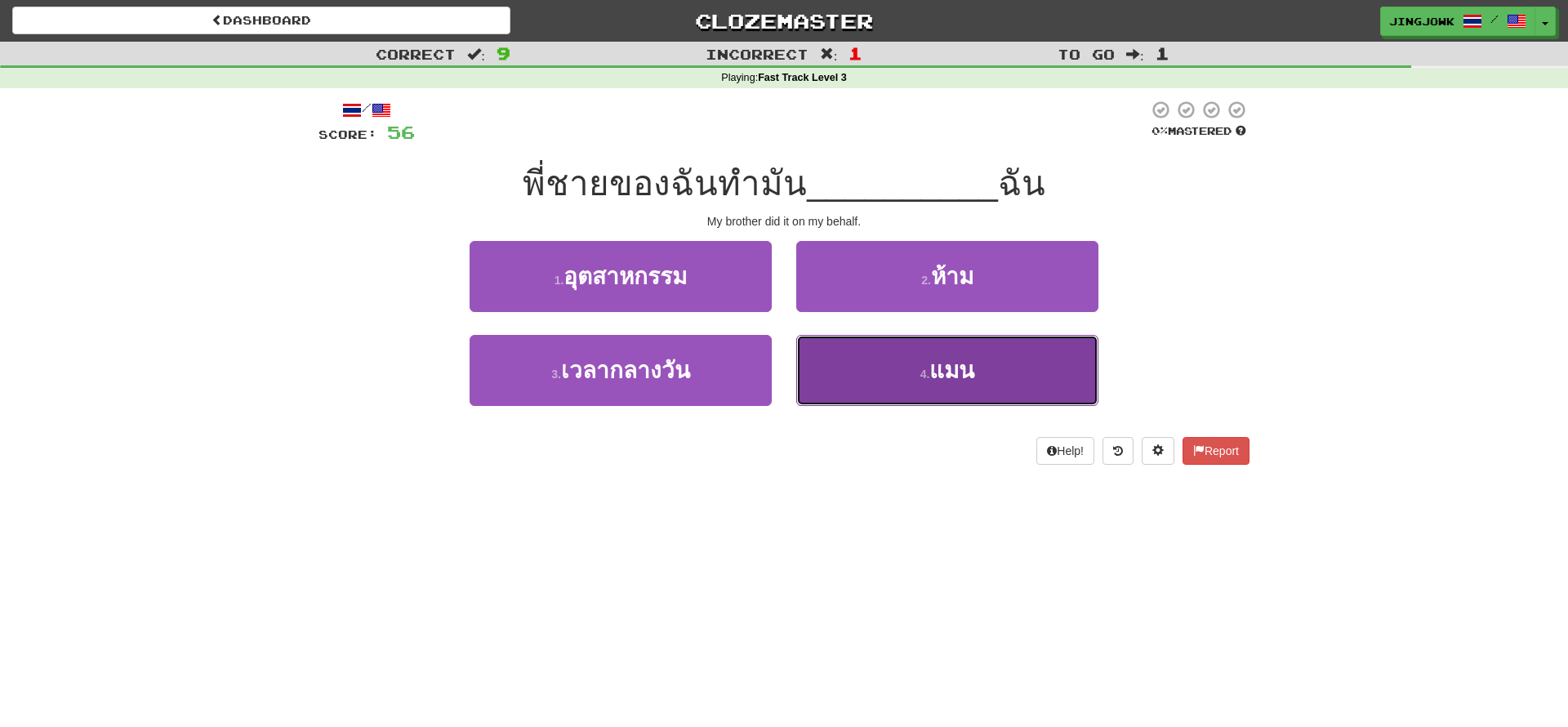
click at [961, 376] on span "แมน" at bounding box center [952, 370] width 45 height 25
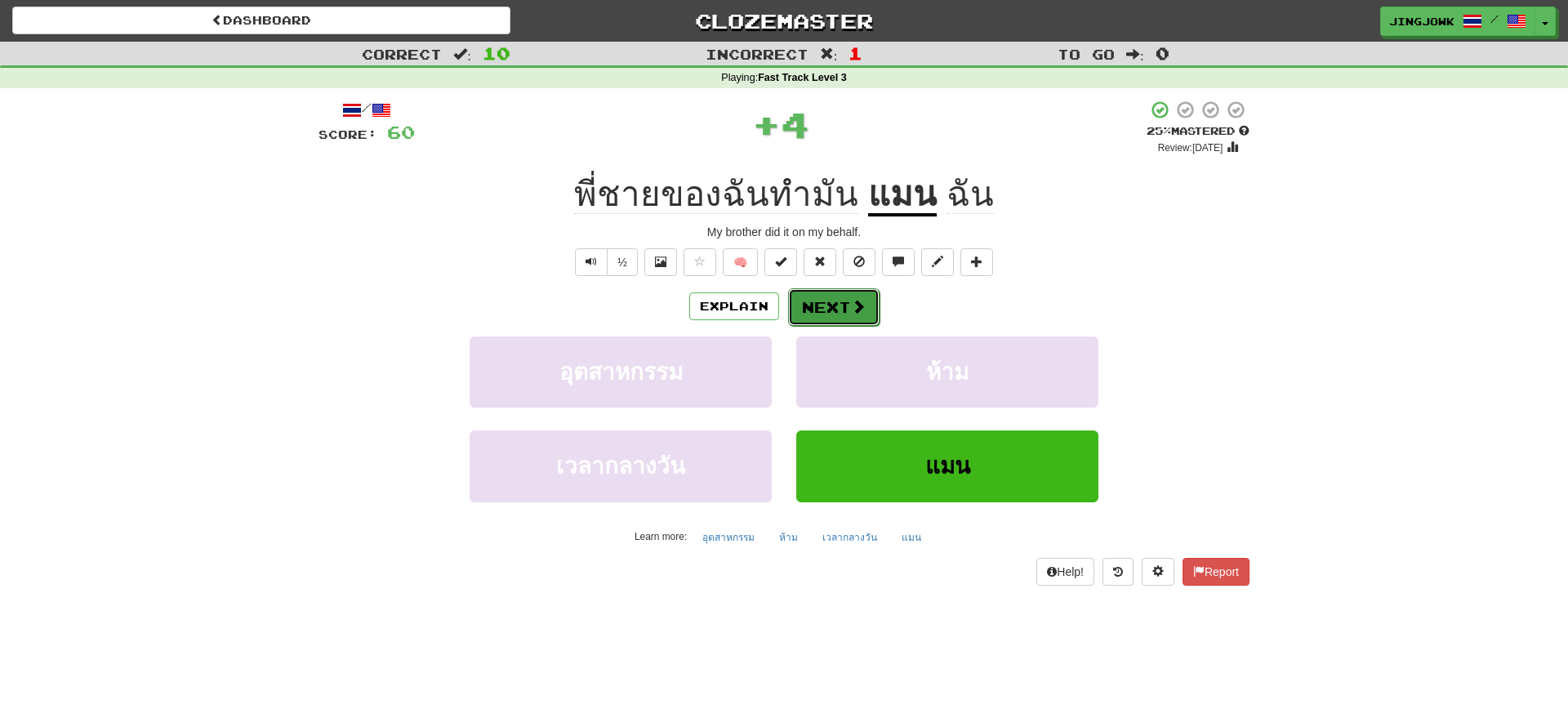
click at [838, 309] on button "Next" at bounding box center [833, 307] width 92 height 38
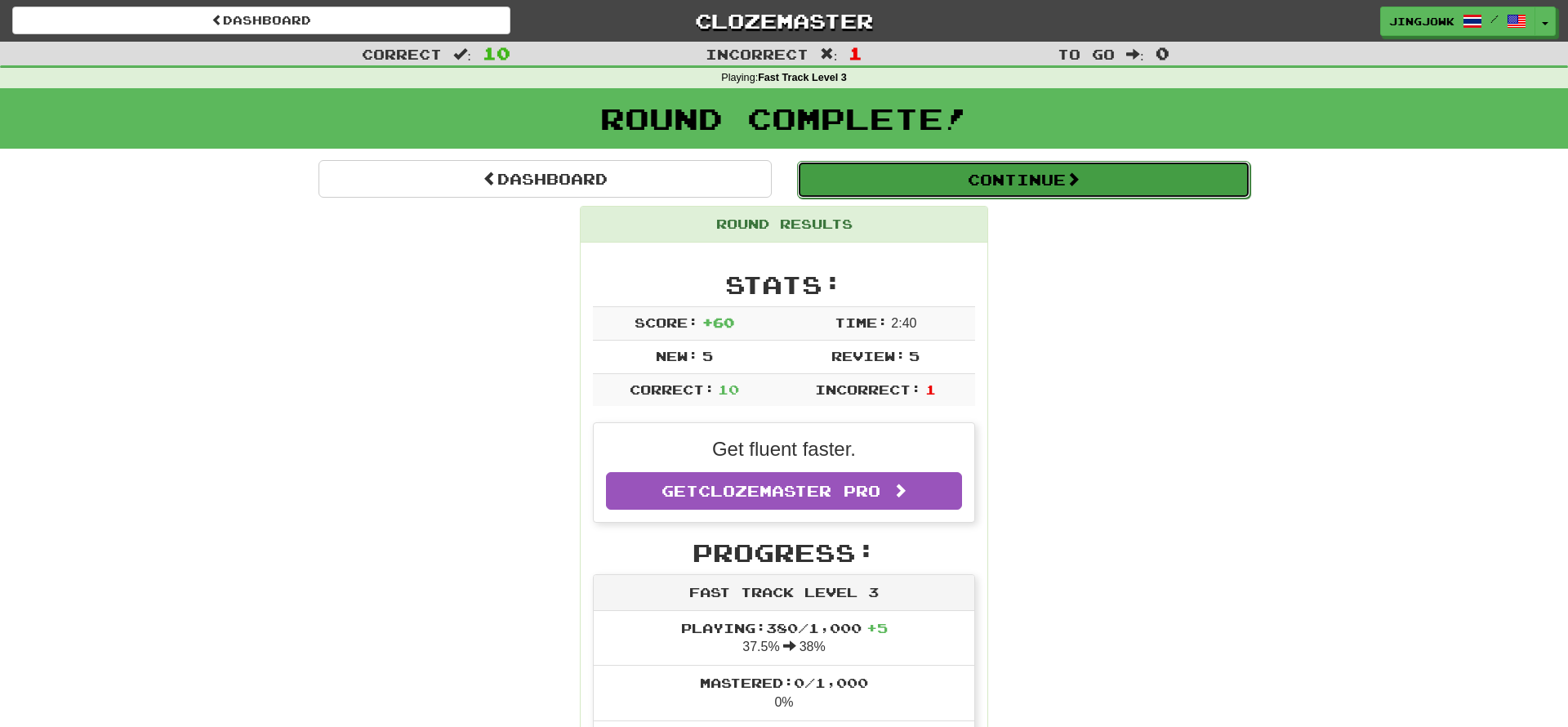
click at [1028, 171] on button "Continue" at bounding box center [1024, 179] width 453 height 38
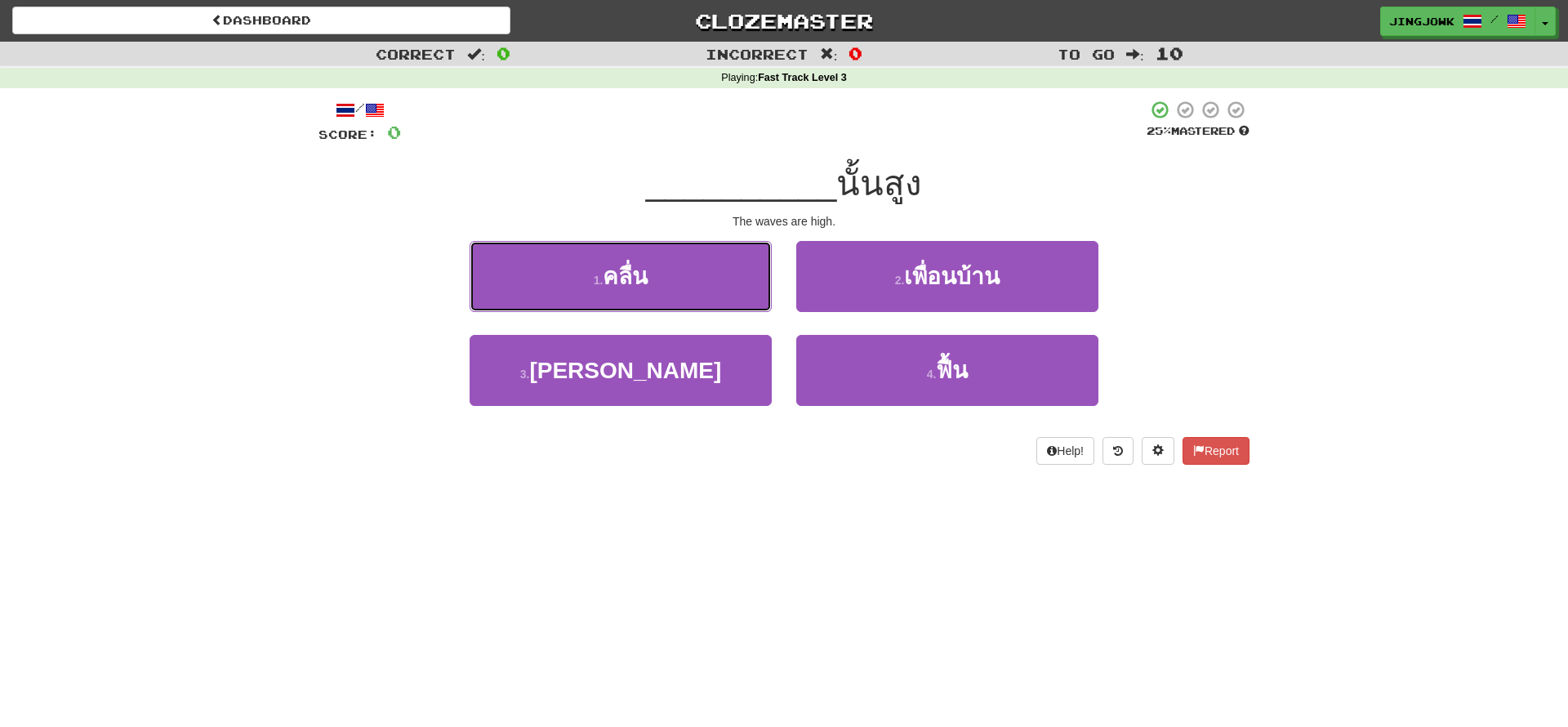
click at [620, 282] on span "คลื่น" at bounding box center [625, 276] width 45 height 25
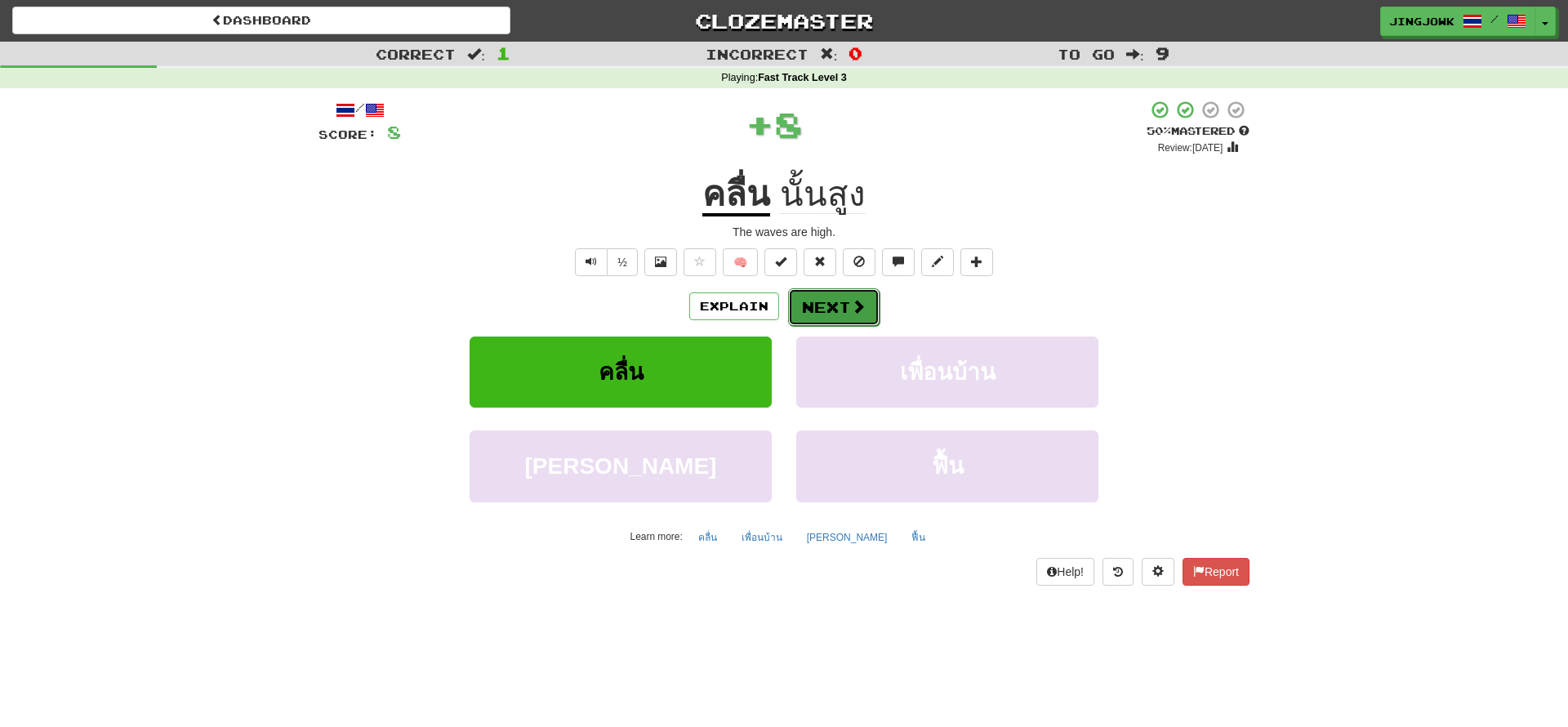
click at [834, 314] on button "Next" at bounding box center [833, 307] width 92 height 38
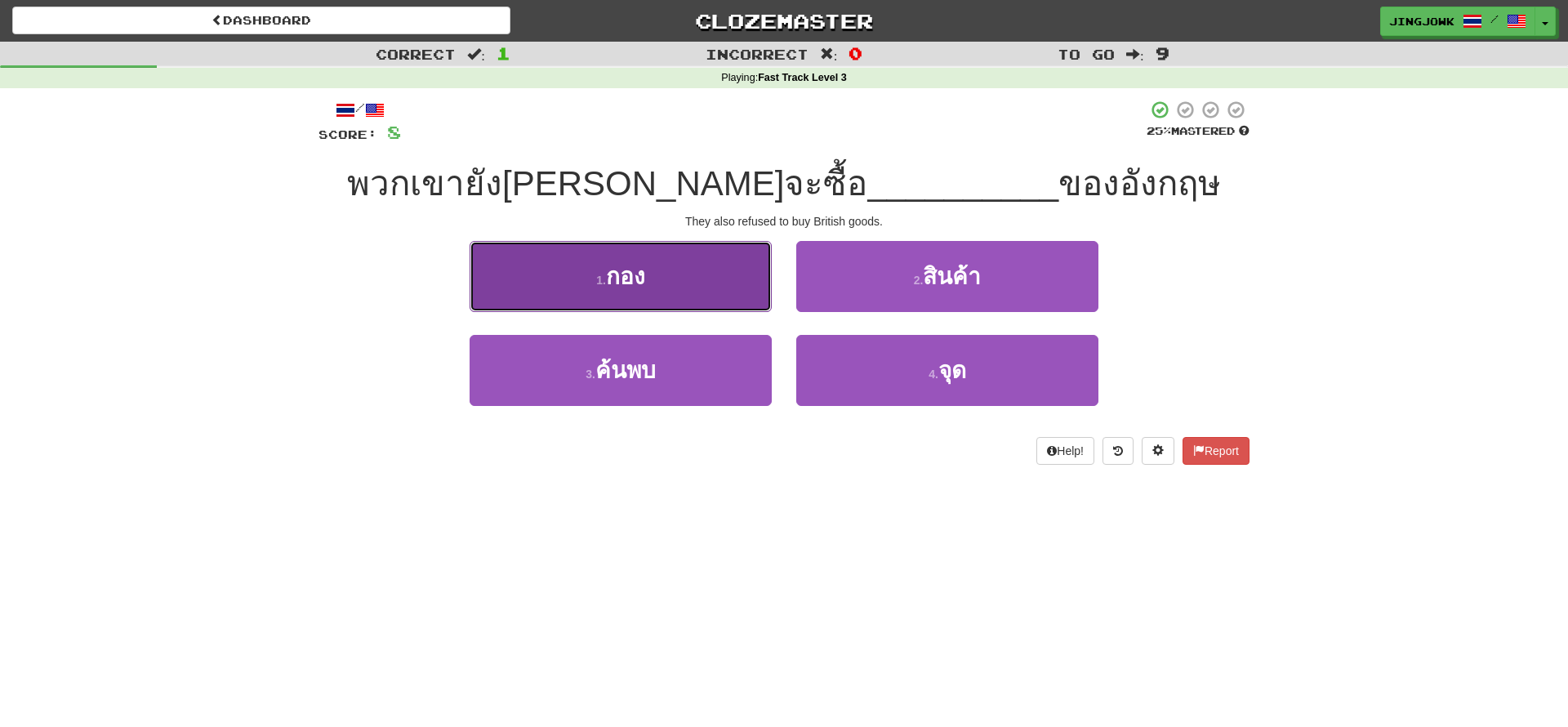
click at [651, 283] on button "1 . กอง" at bounding box center [621, 276] width 302 height 71
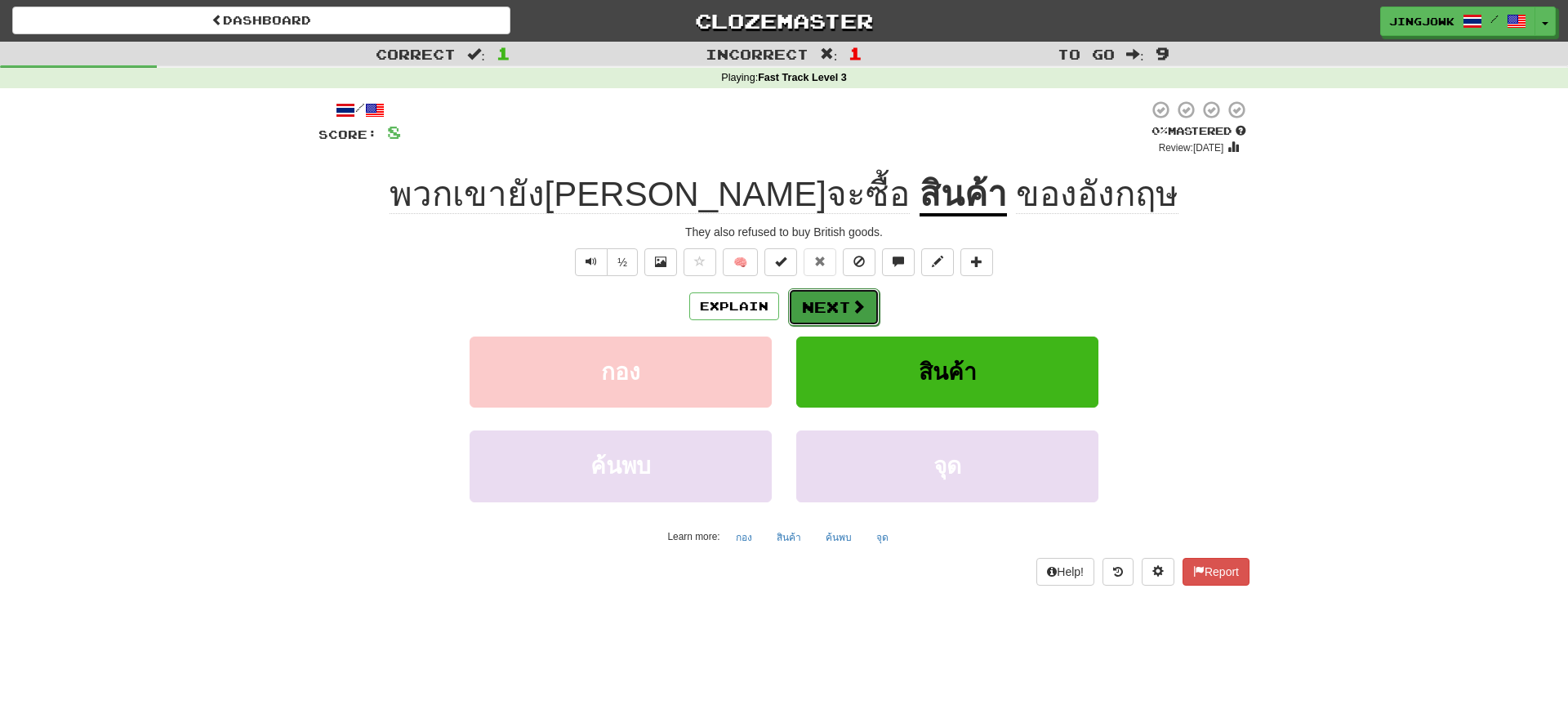
click at [832, 309] on button "Next" at bounding box center [833, 307] width 92 height 38
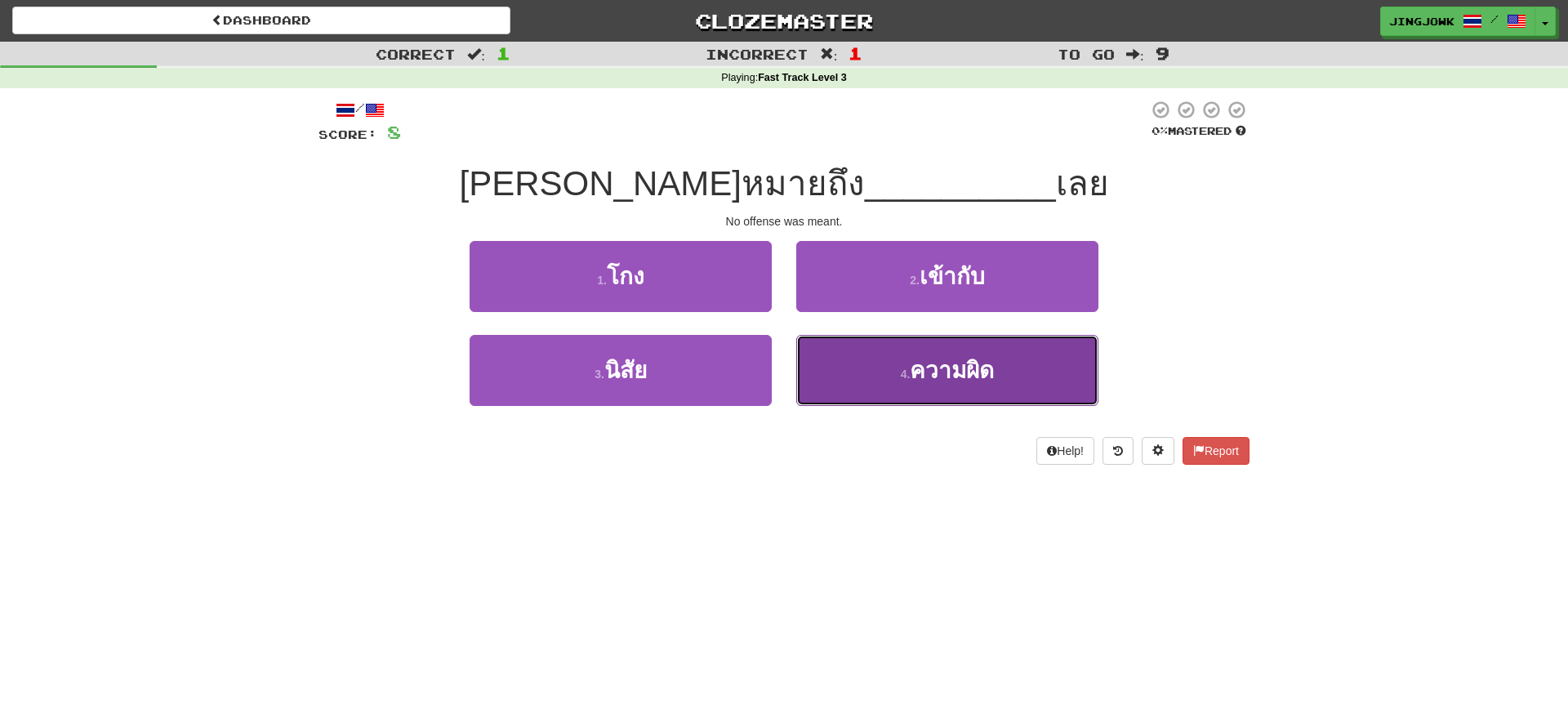
click at [960, 379] on span "ความผิด" at bounding box center [952, 370] width 84 height 25
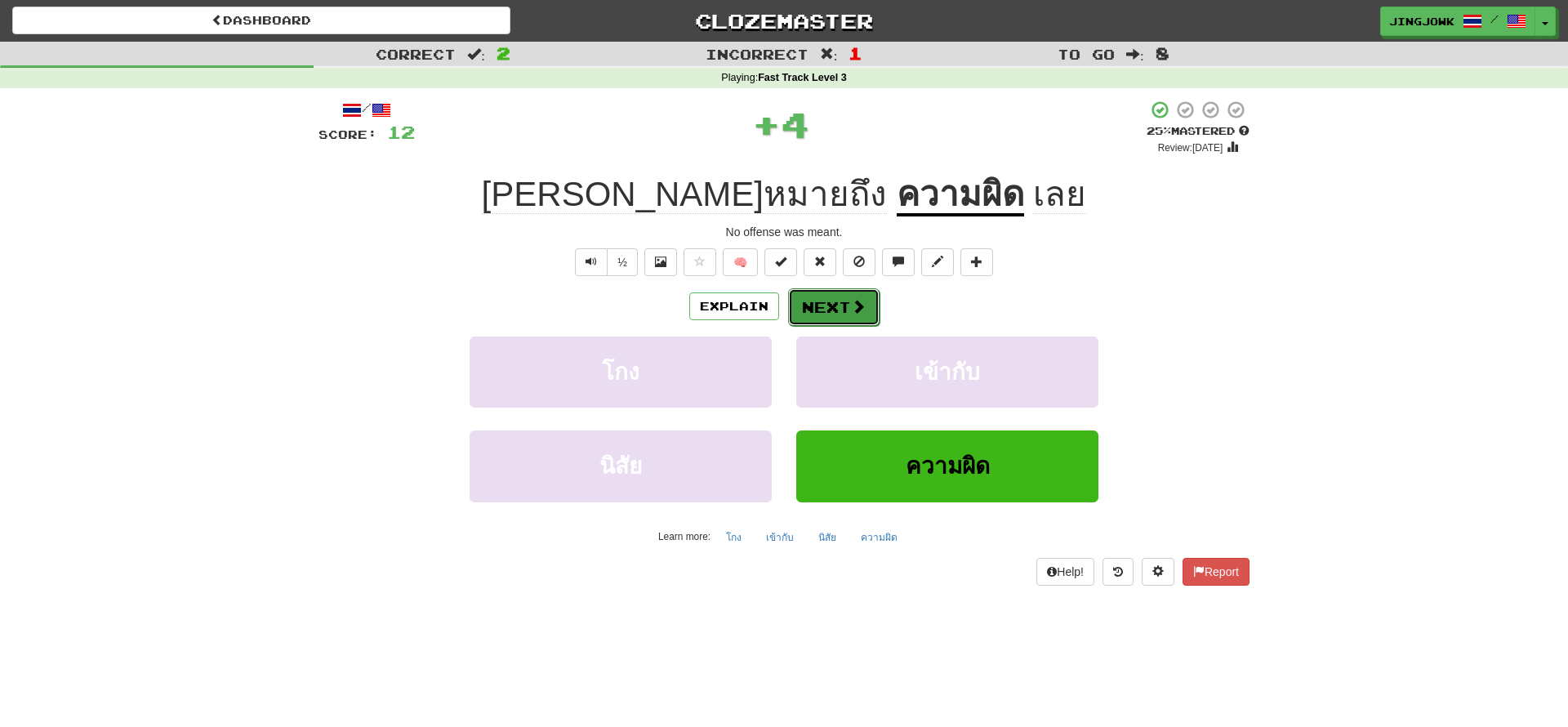
click at [823, 311] on button "Next" at bounding box center [833, 307] width 92 height 38
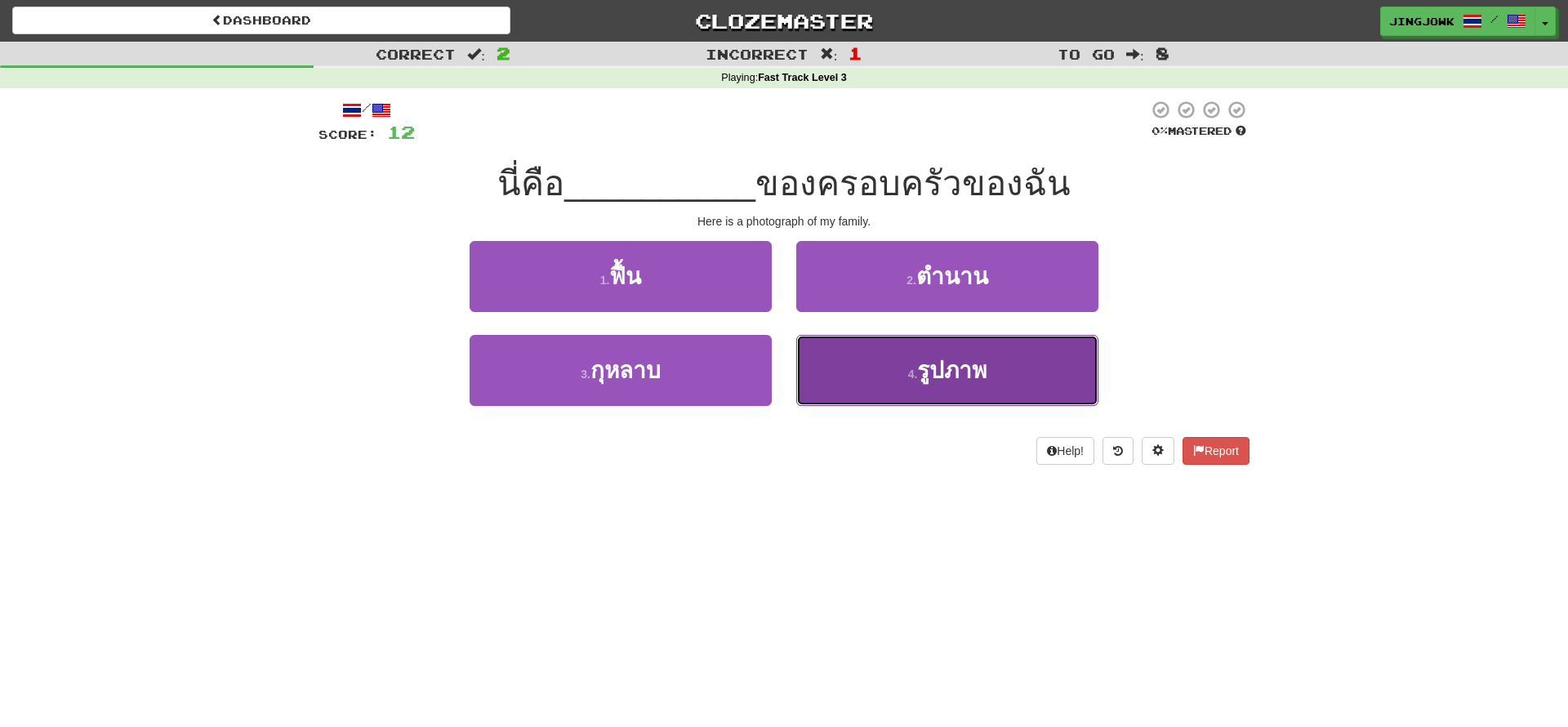
click at [943, 374] on span "รูปภาพ" at bounding box center [952, 370] width 69 height 25
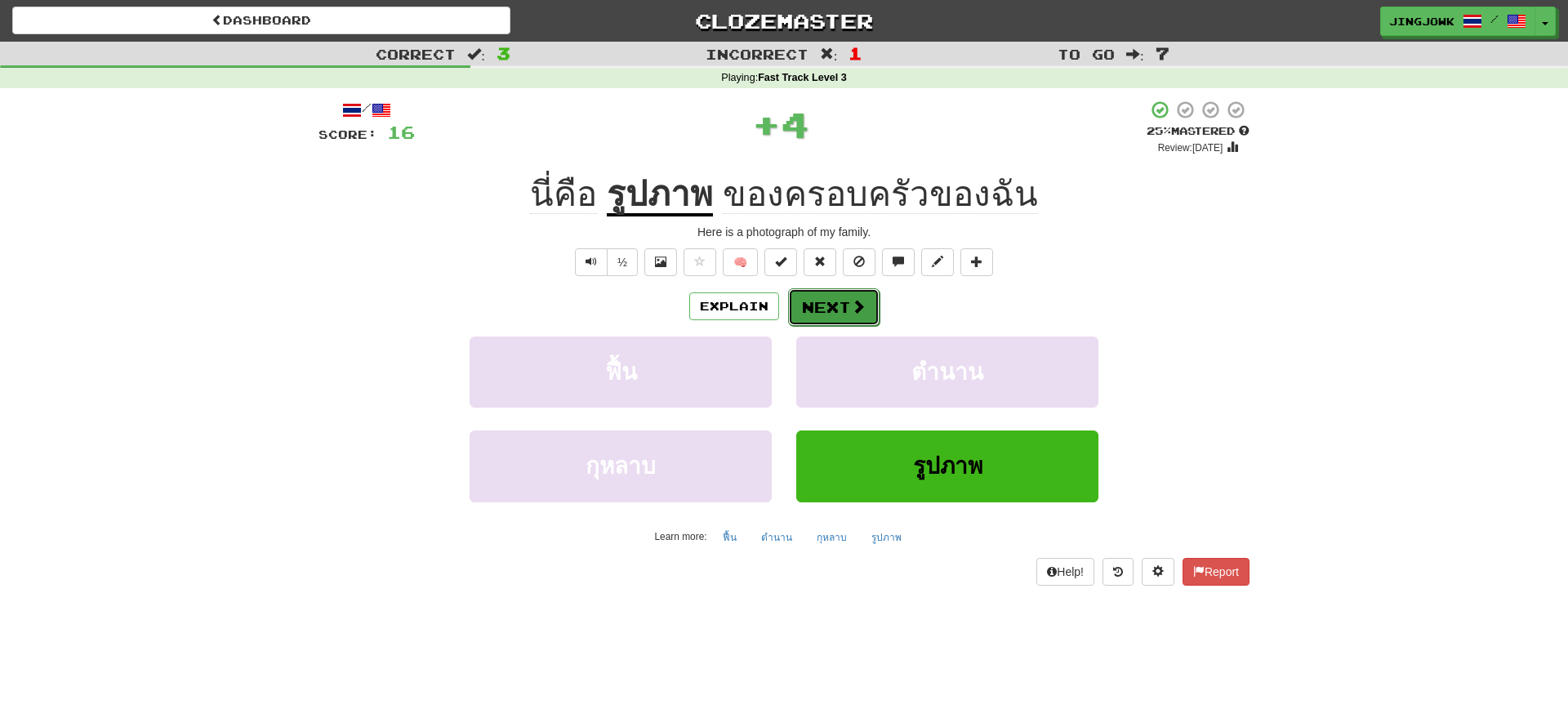
click at [827, 308] on button "Next" at bounding box center [833, 307] width 92 height 38
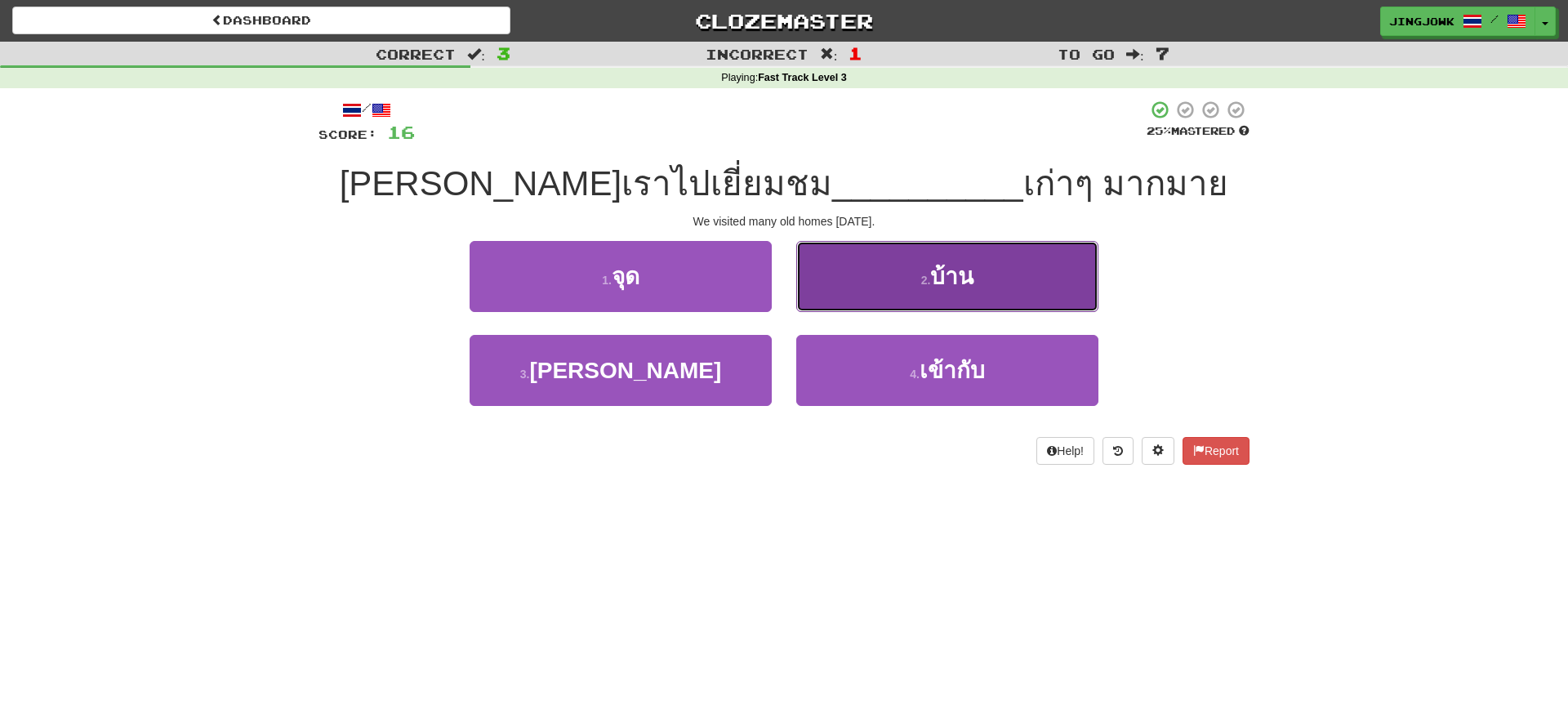
click at [952, 285] on span "บ้าน" at bounding box center [952, 276] width 43 height 25
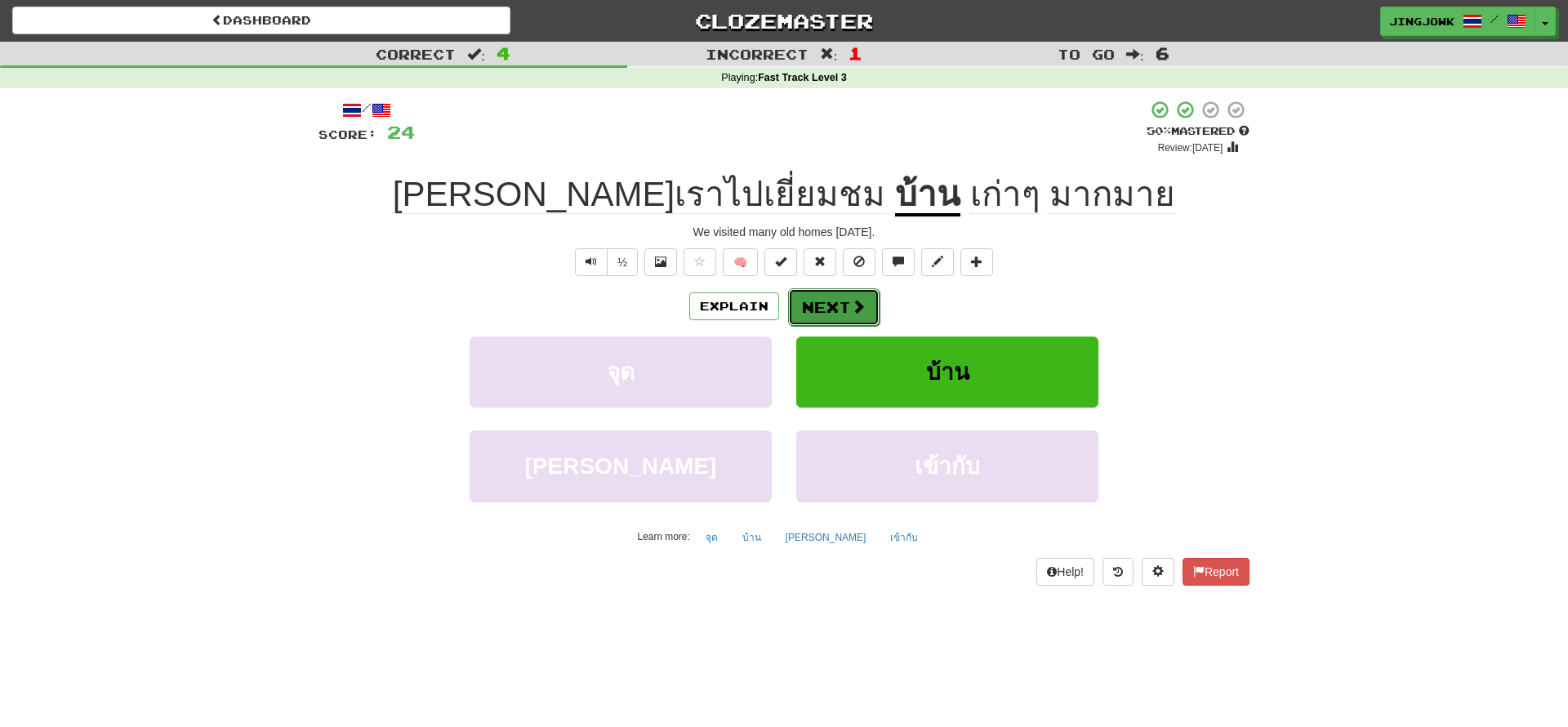
click at [833, 312] on button "Next" at bounding box center [833, 307] width 92 height 38
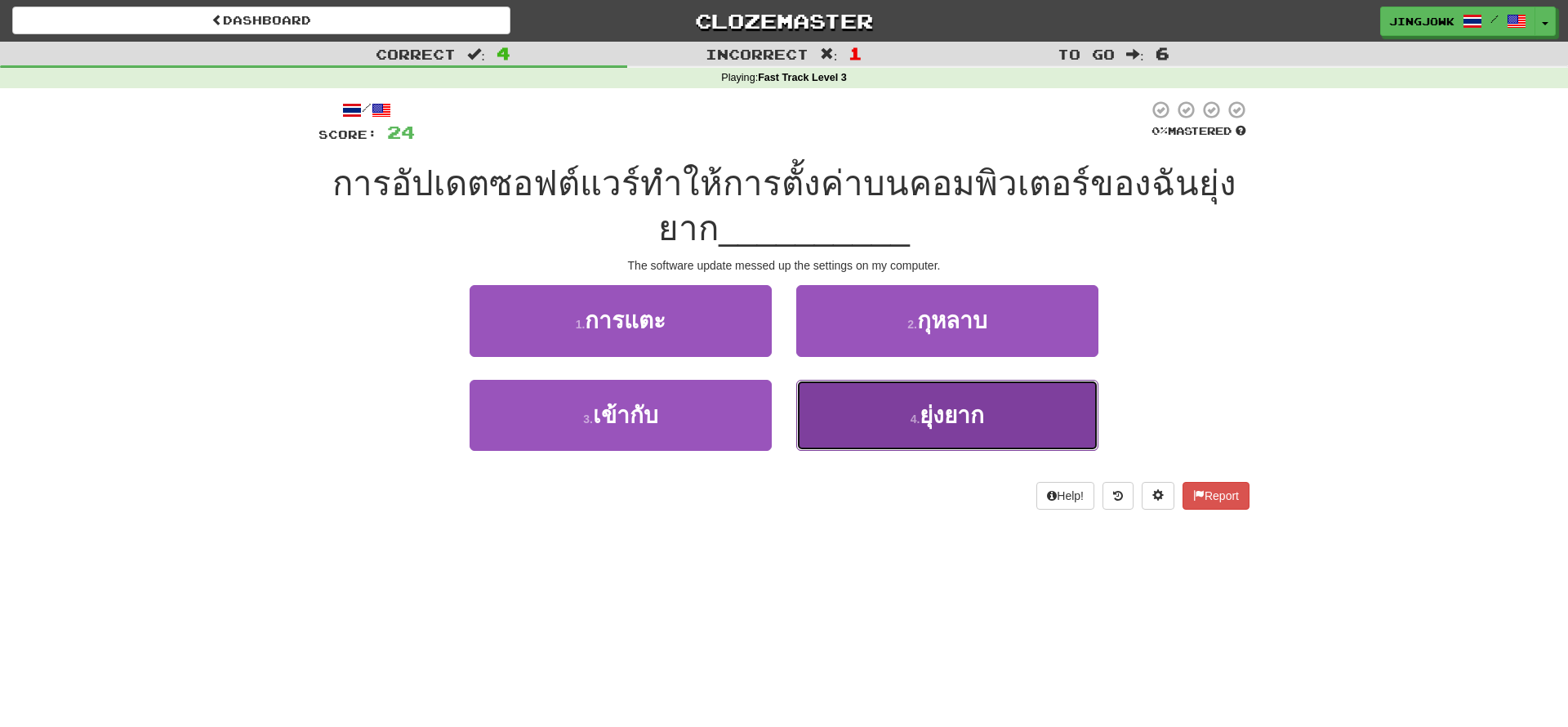
click at [970, 413] on span "ยุ่งยาก" at bounding box center [952, 414] width 65 height 25
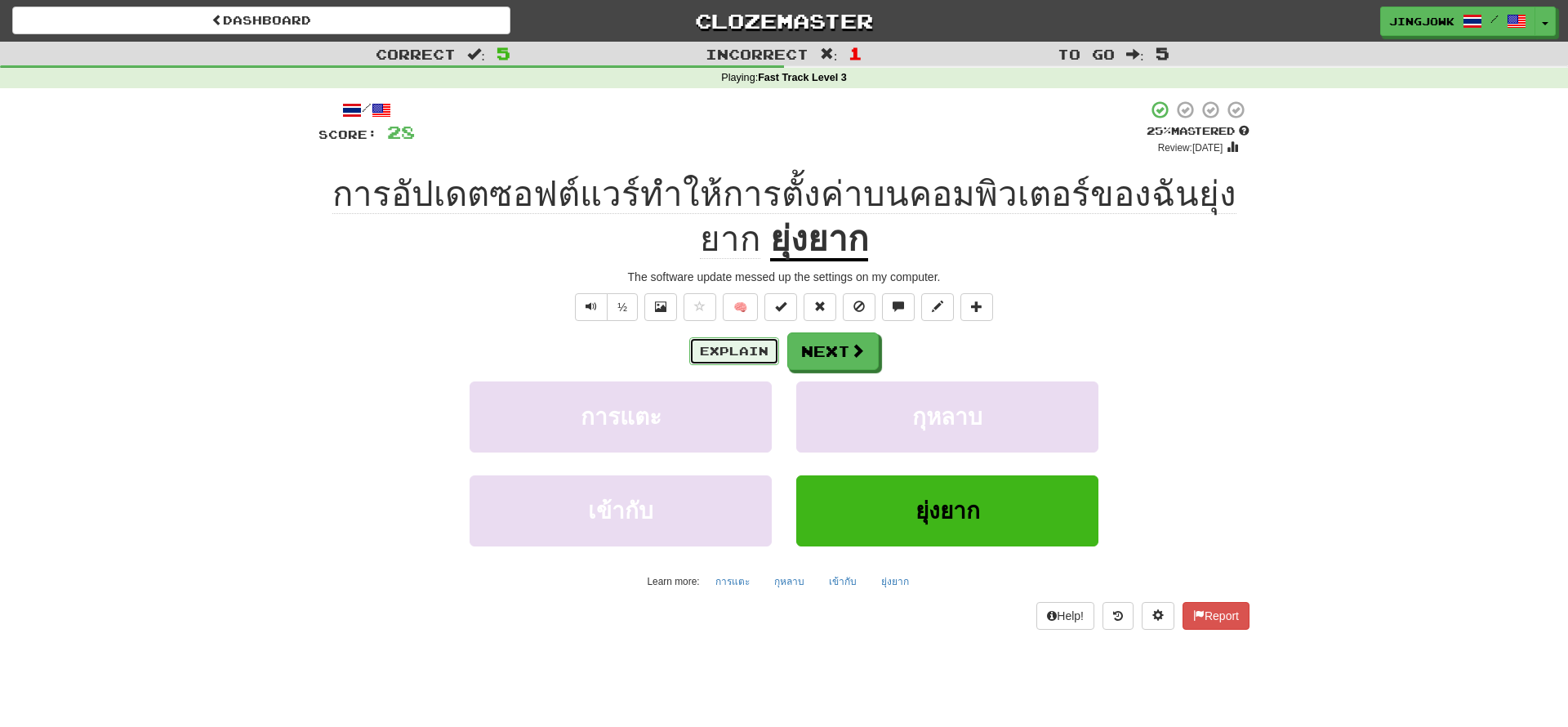
click at [712, 357] on button "Explain" at bounding box center [734, 351] width 90 height 28
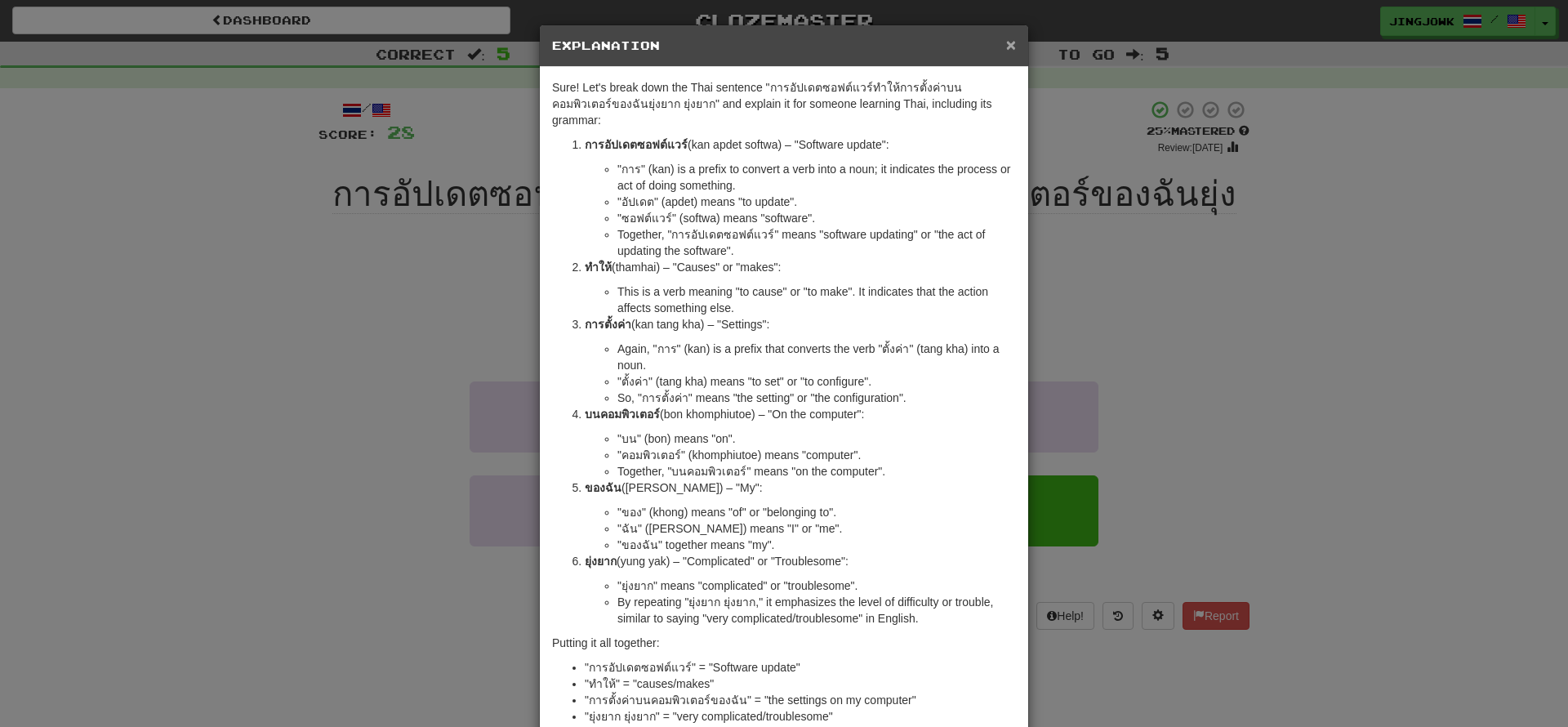
click at [1014, 43] on span "×" at bounding box center [1011, 44] width 10 height 18
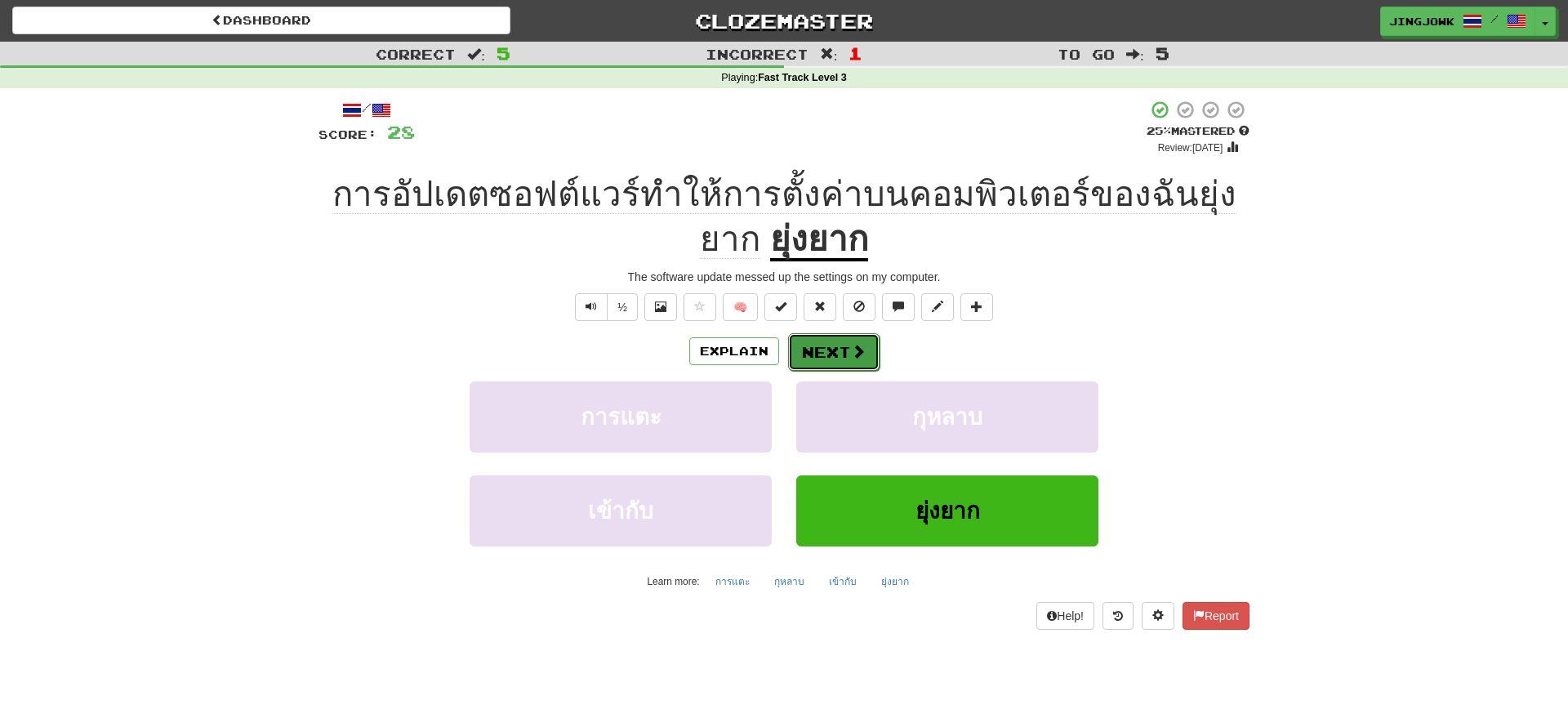
click at [828, 357] on button "Next" at bounding box center [833, 351] width 92 height 38
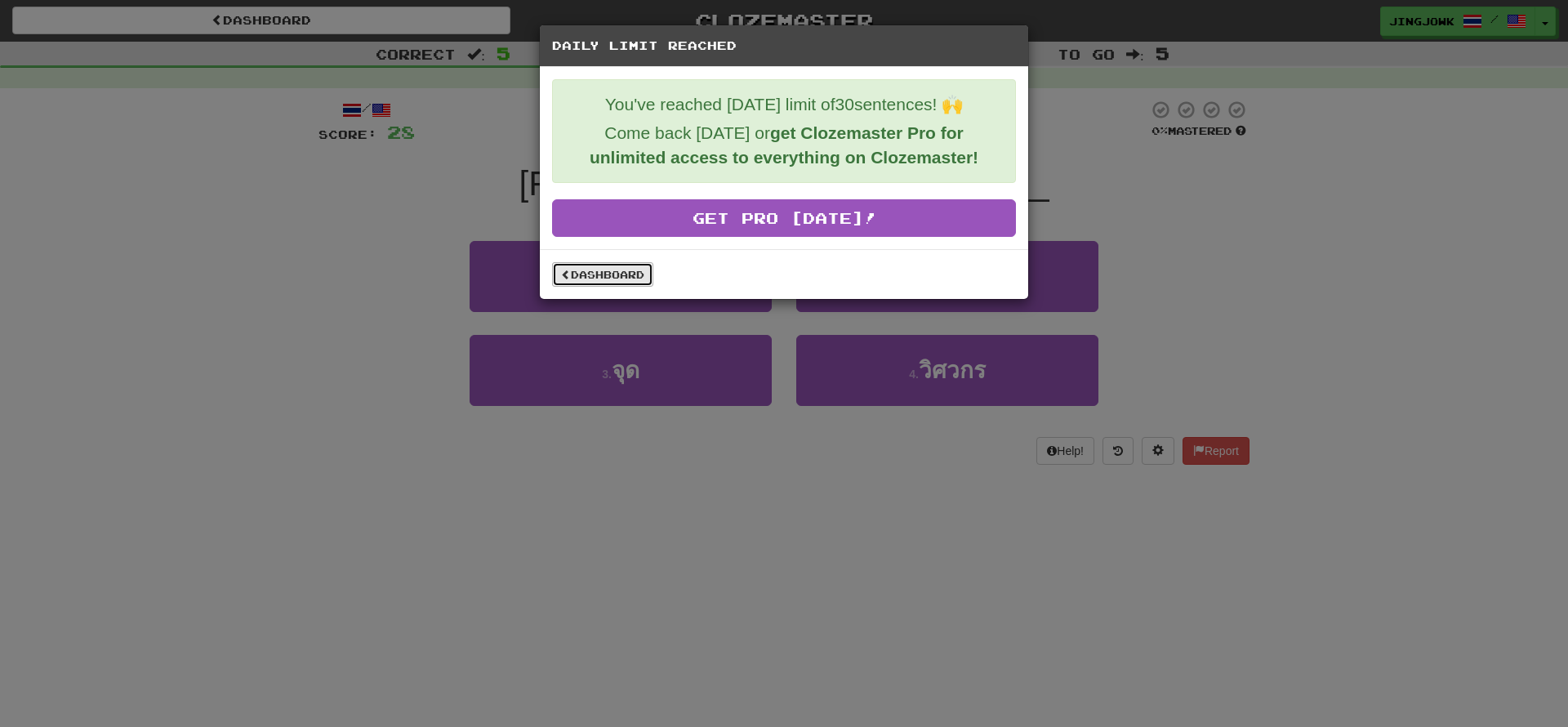
click at [604, 277] on link "Dashboard" at bounding box center [602, 274] width 101 height 24
